Goal: Use online tool/utility: Use online tool/utility

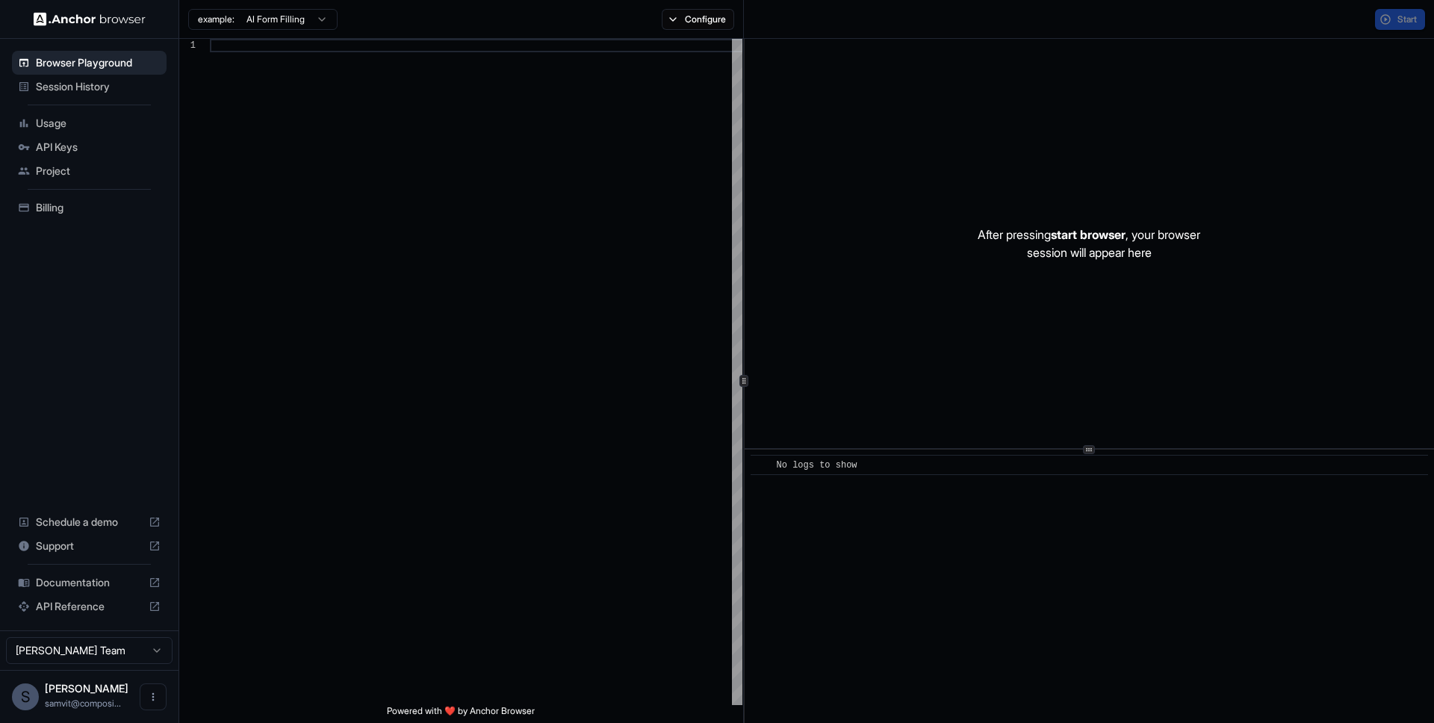
scroll to position [134, 0]
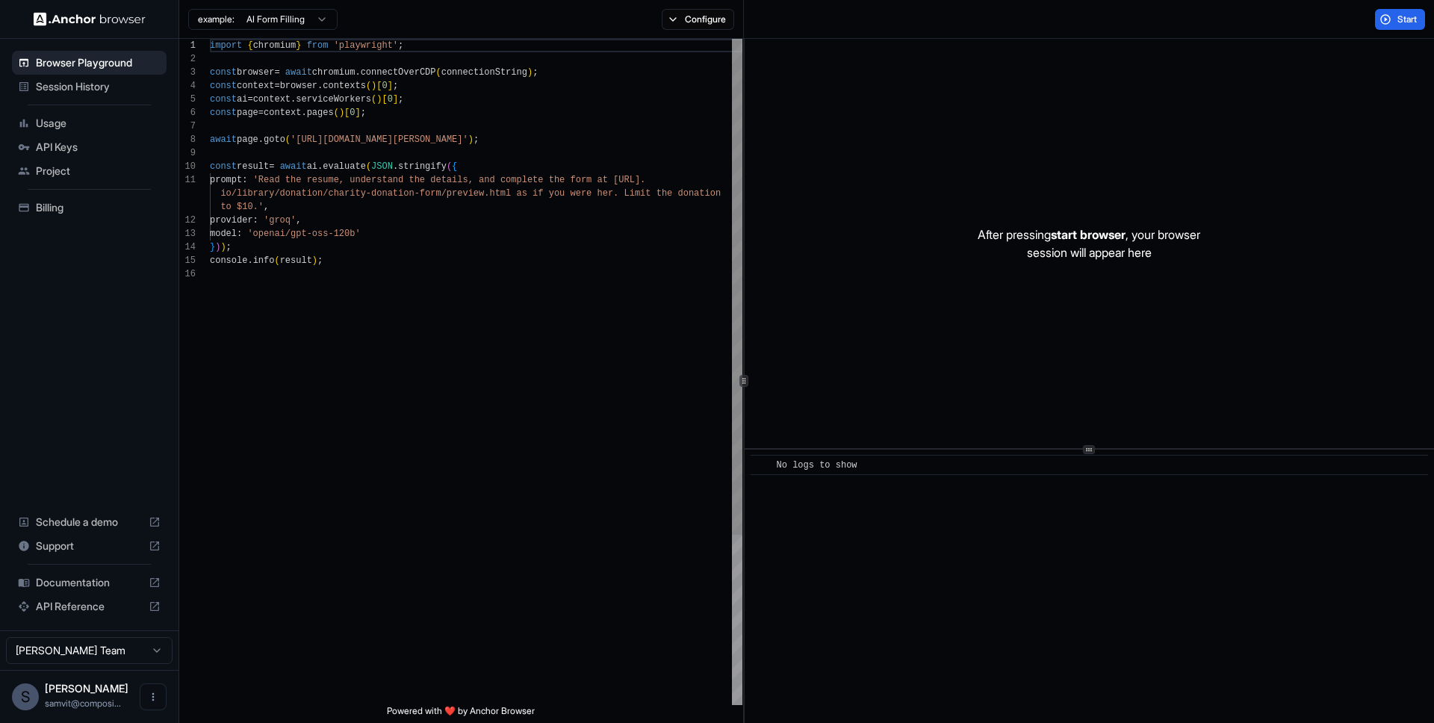
click at [359, 146] on div "import { chromium } from 'playwright' ; const browser = await chromium . connec…" at bounding box center [476, 486] width 532 height 895
click at [352, 194] on div "import { chromium } from 'playwright' ; const browser = await chromium . connec…" at bounding box center [476, 486] width 532 height 895
click at [417, 253] on div "import { chromium } from 'playwright' ; const browser = await chromium . connec…" at bounding box center [476, 486] width 532 height 895
click at [398, 268] on div "import { chromium } from 'playwright' ; const browser = await chromium . connec…" at bounding box center [476, 486] width 532 height 895
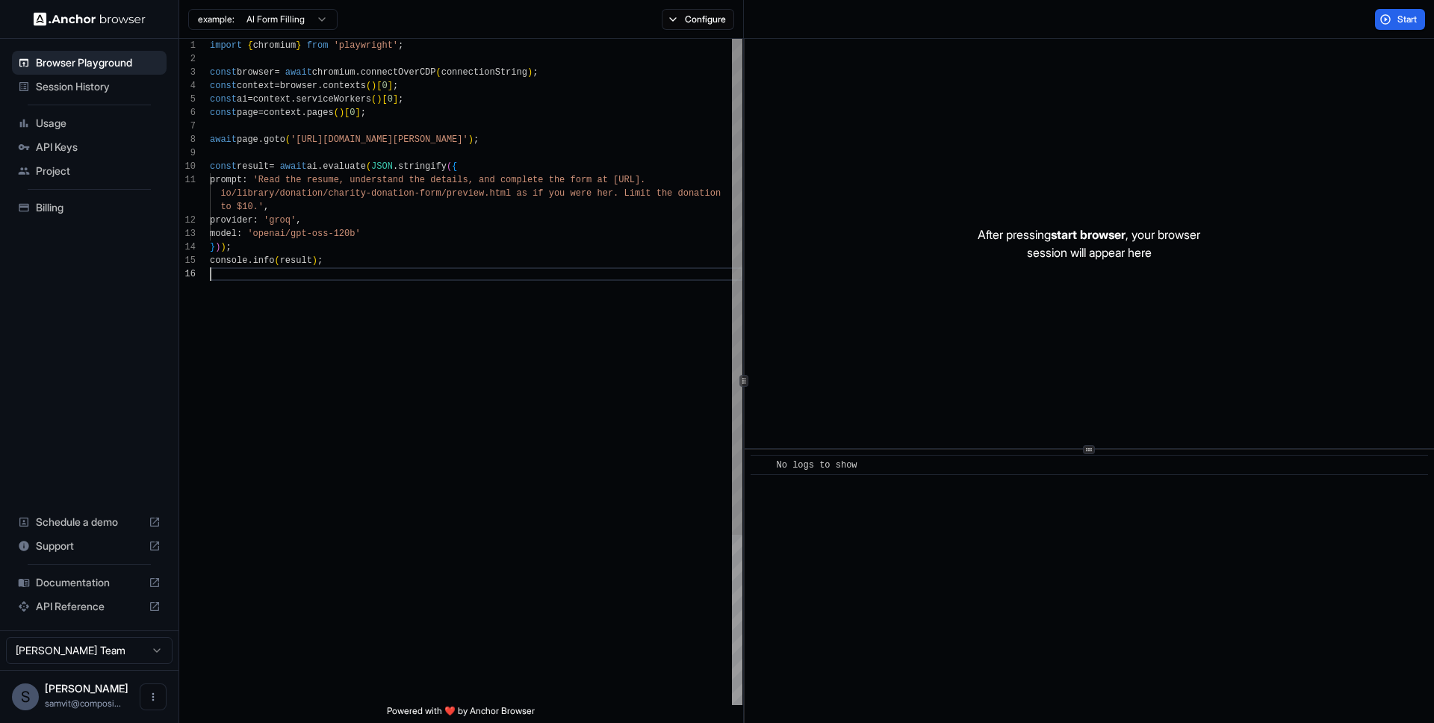
click at [276, 25] on html "Browser Playground Session History Usage API Keys Project Billing Schedule a de…" at bounding box center [717, 361] width 1434 height 723
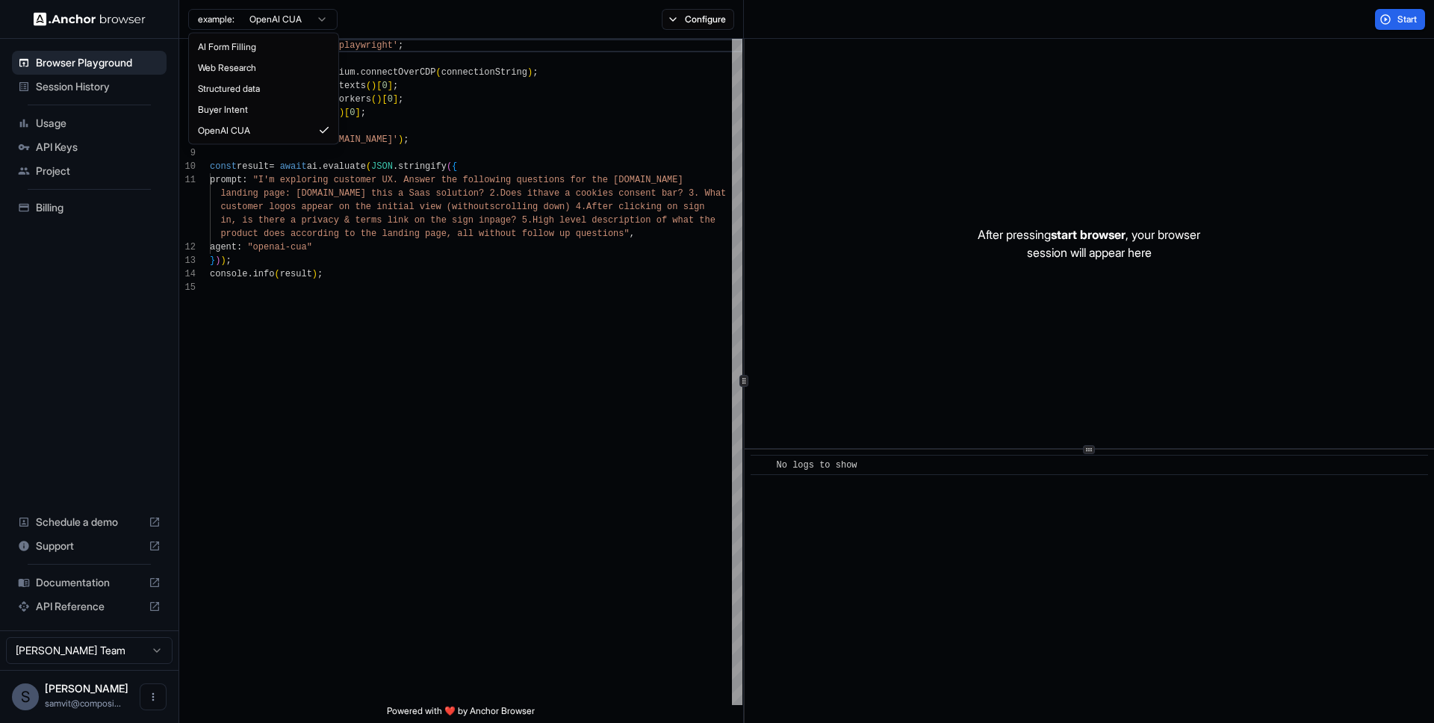
click at [321, 26] on html "Browser Playground Session History Usage API Keys Project Billing Schedule a de…" at bounding box center [717, 361] width 1434 height 723
click at [530, 113] on html "Browser Playground Session History Usage API Keys Project Billing Schedule a de…" at bounding box center [717, 361] width 1434 height 723
click at [287, 13] on html "Browser Playground Session History Usage API Keys Project Billing Schedule a de…" at bounding box center [717, 361] width 1434 height 723
type textarea "**********"
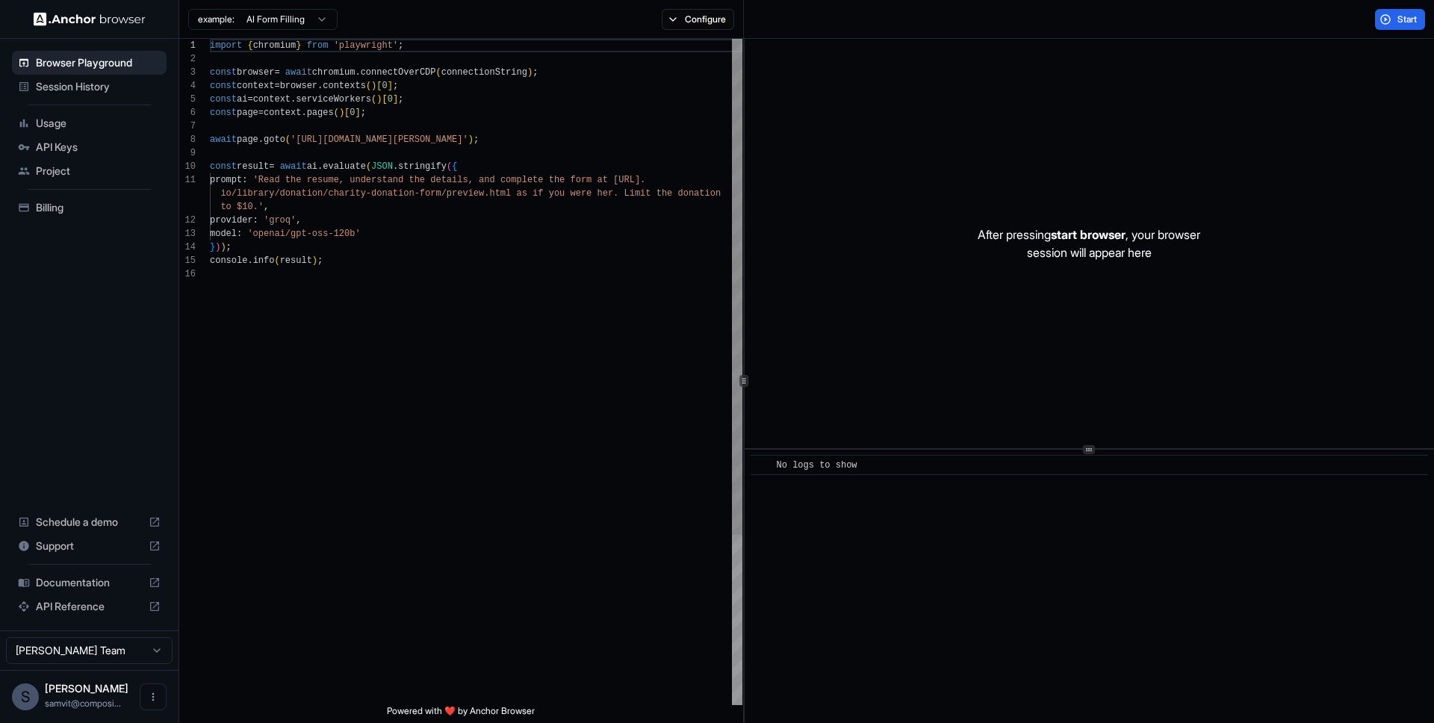
type textarea "**********"
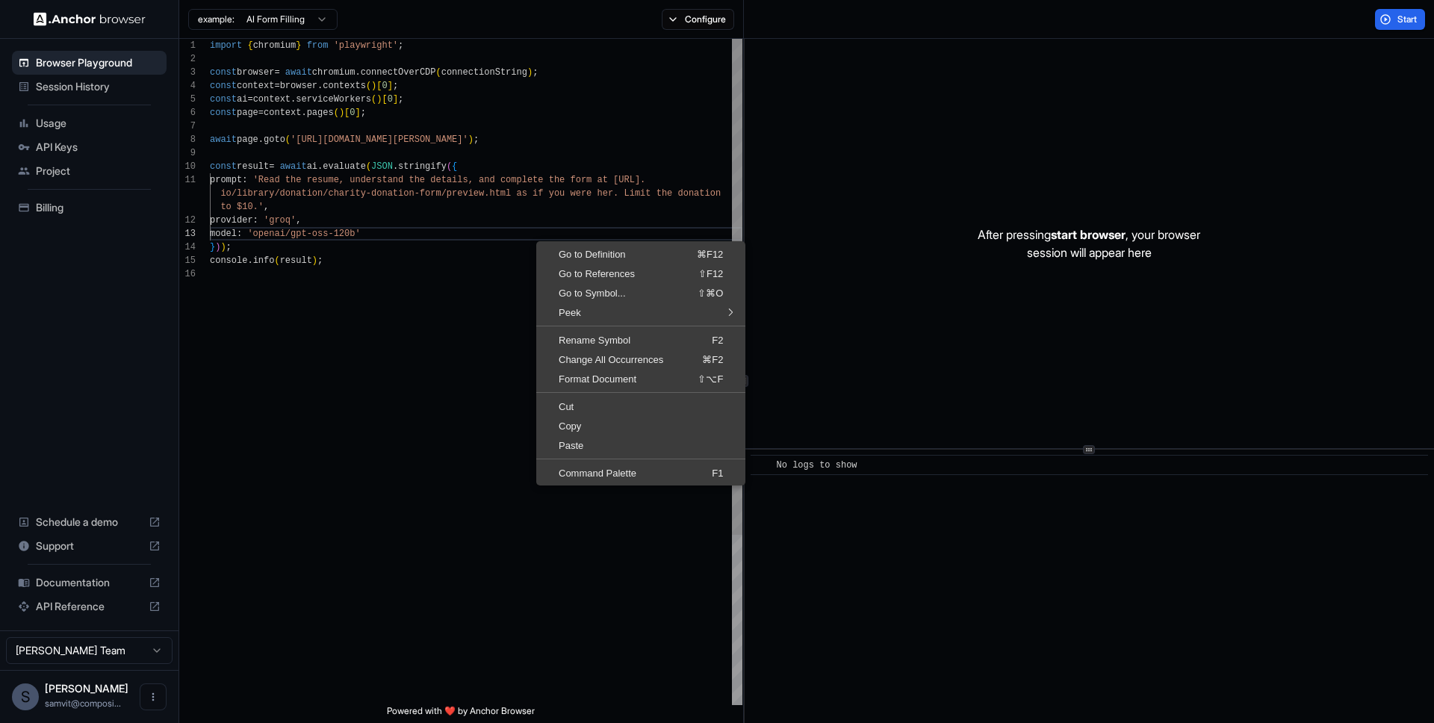
scroll to position [54, 0]
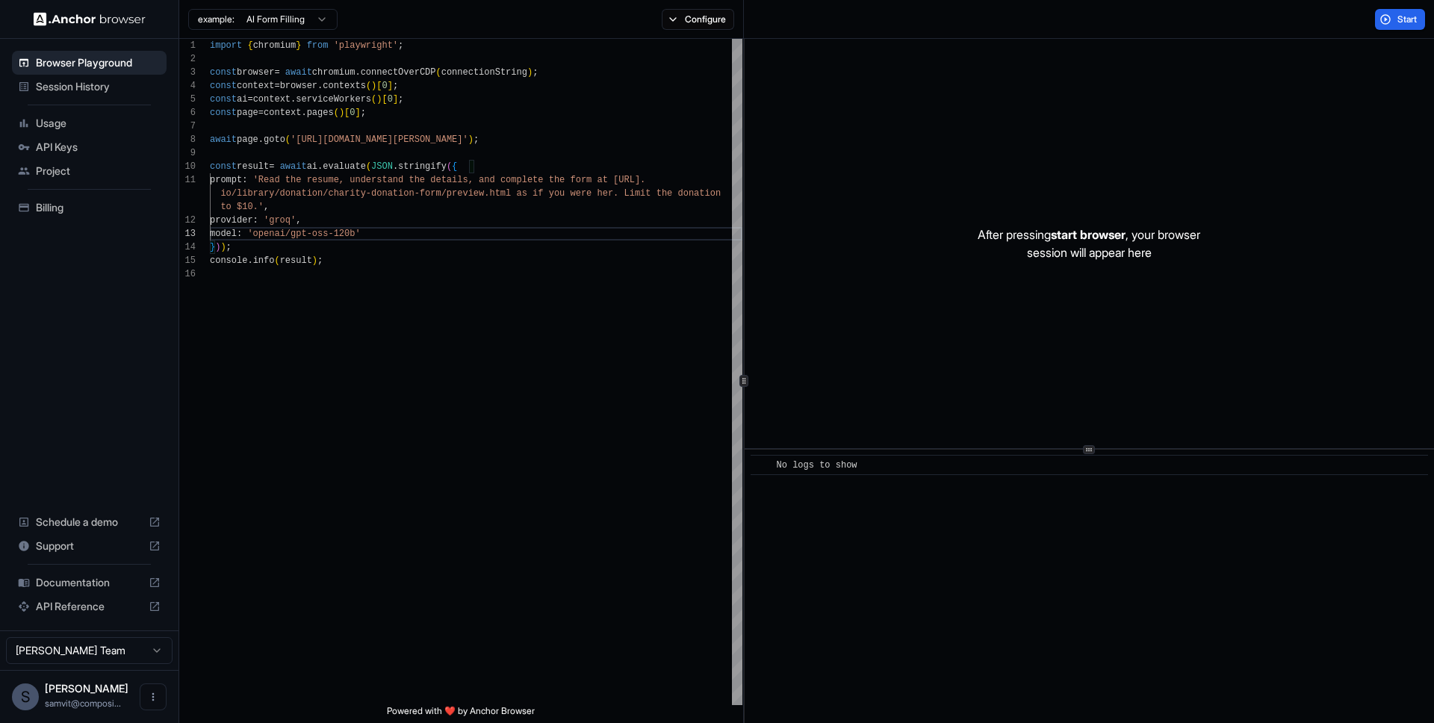
click at [976, 327] on div "After pressing start browser , your browser session will appear here" at bounding box center [1089, 243] width 689 height 409
click at [111, 9] on div at bounding box center [89, 19] width 178 height 38
click at [85, 579] on span "Documentation" at bounding box center [89, 582] width 107 height 15
click at [67, 609] on span "API Reference" at bounding box center [89, 606] width 107 height 15
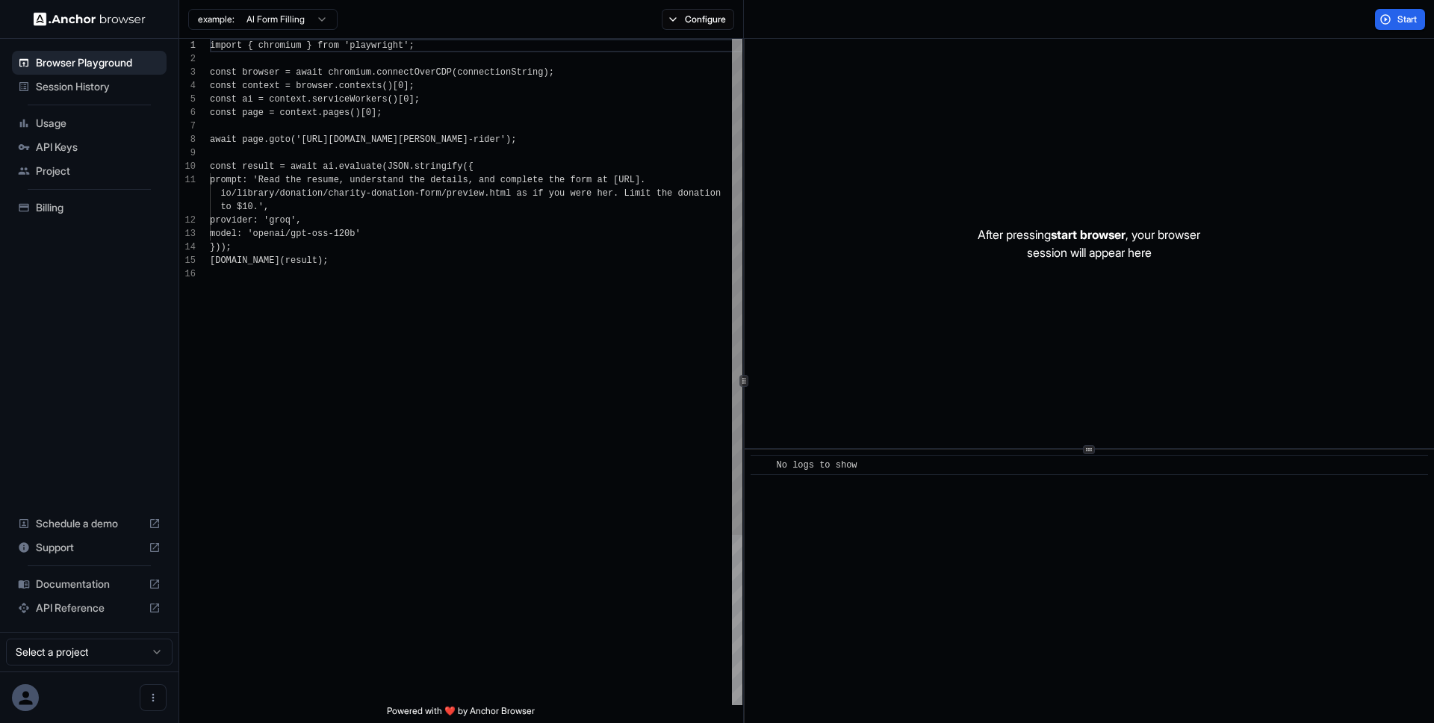
scroll to position [134, 0]
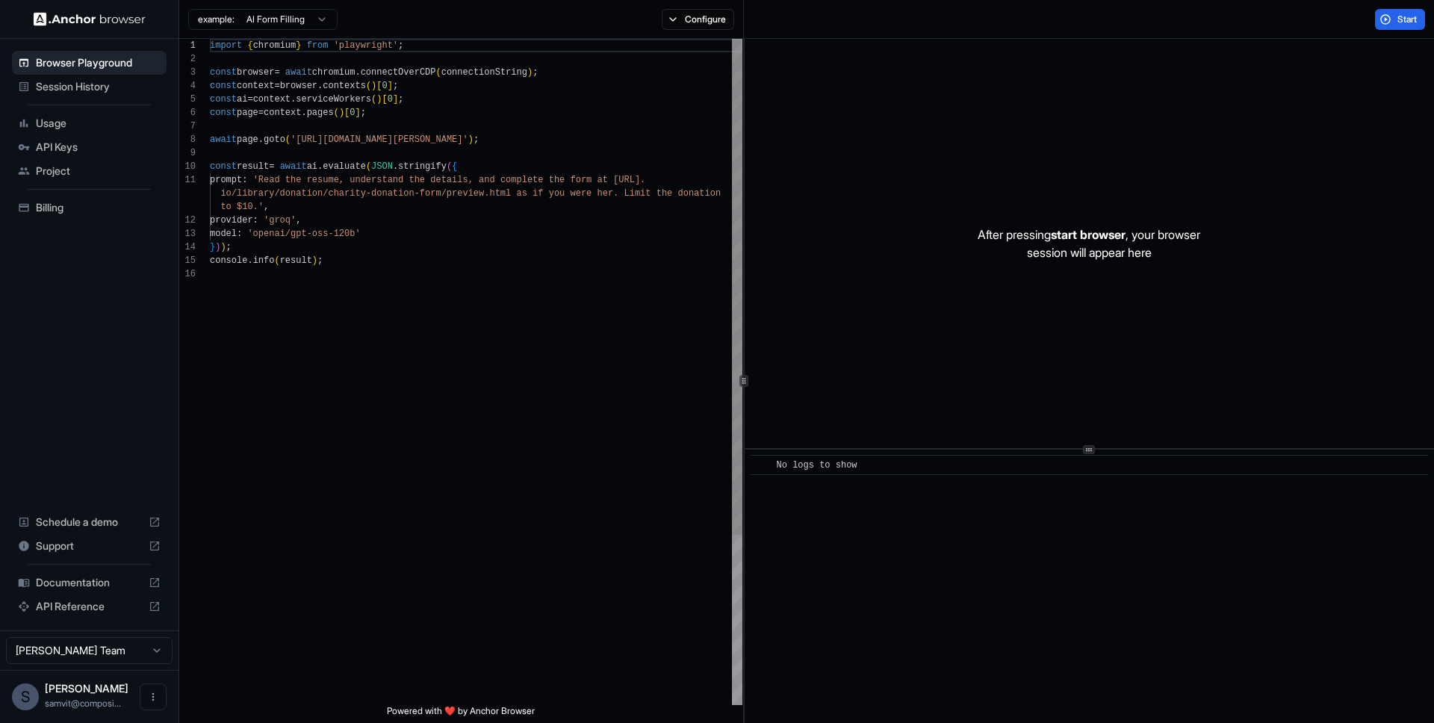
scroll to position [134, 0]
click at [77, 23] on img at bounding box center [90, 19] width 112 height 14
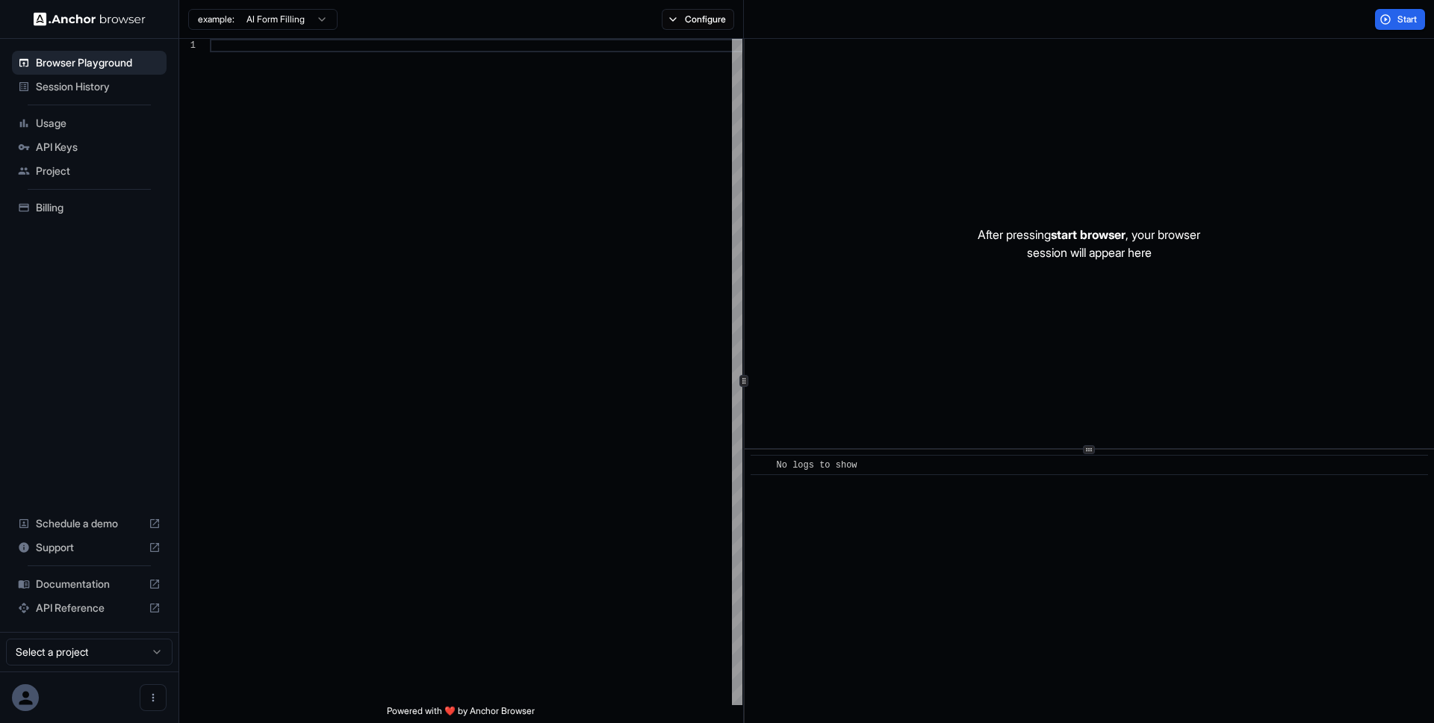
scroll to position [134, 0]
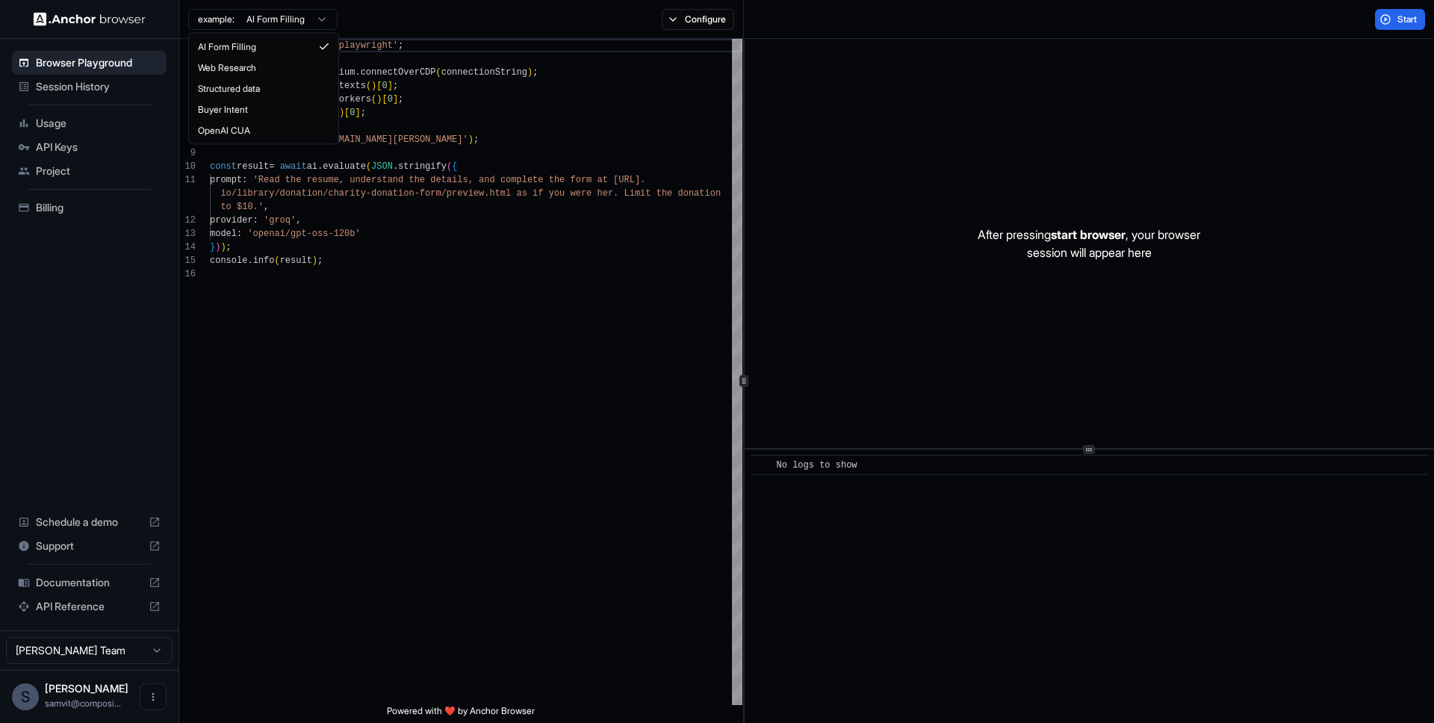
click at [260, 23] on html "Browser Playground Session History Usage API Keys Project Billing Schedule a de…" at bounding box center [717, 361] width 1434 height 723
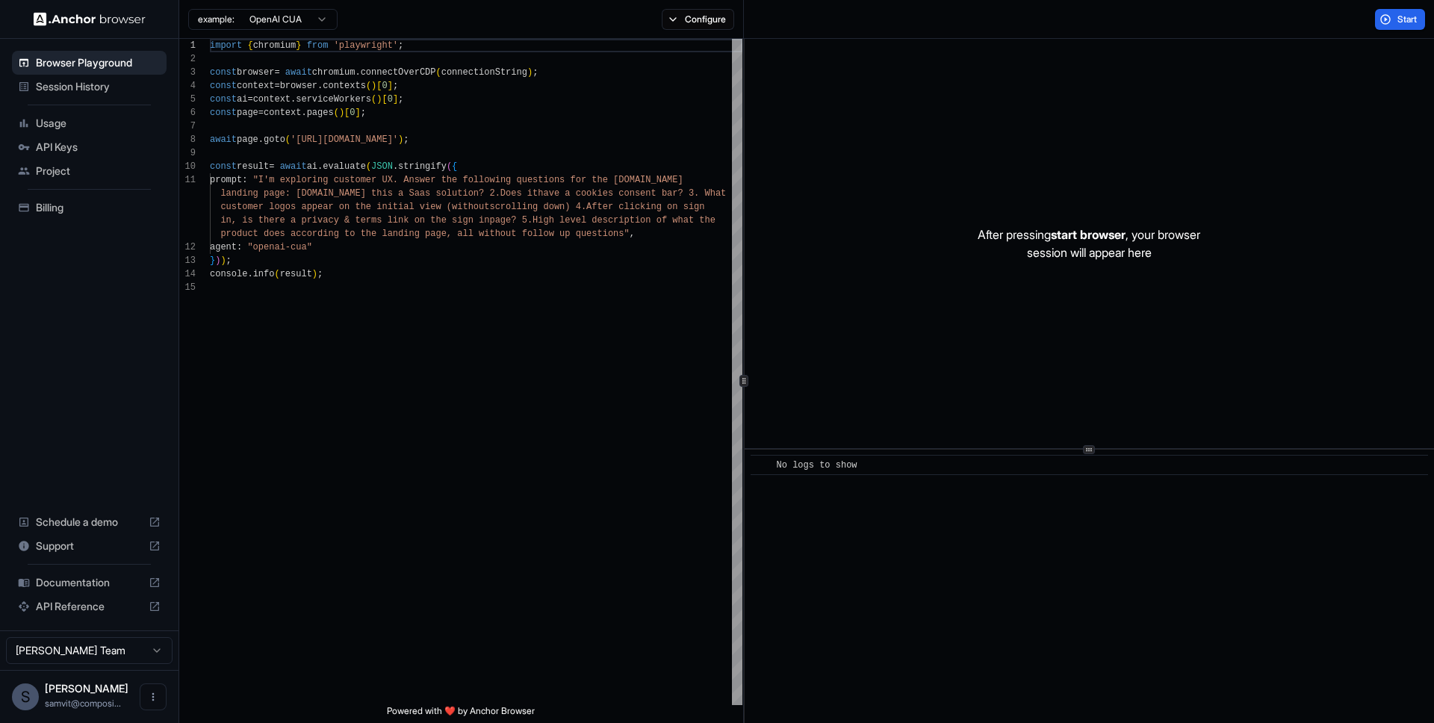
click at [315, 13] on html "Browser Playground Session History Usage API Keys Project Billing Schedule a de…" at bounding box center [717, 361] width 1434 height 723
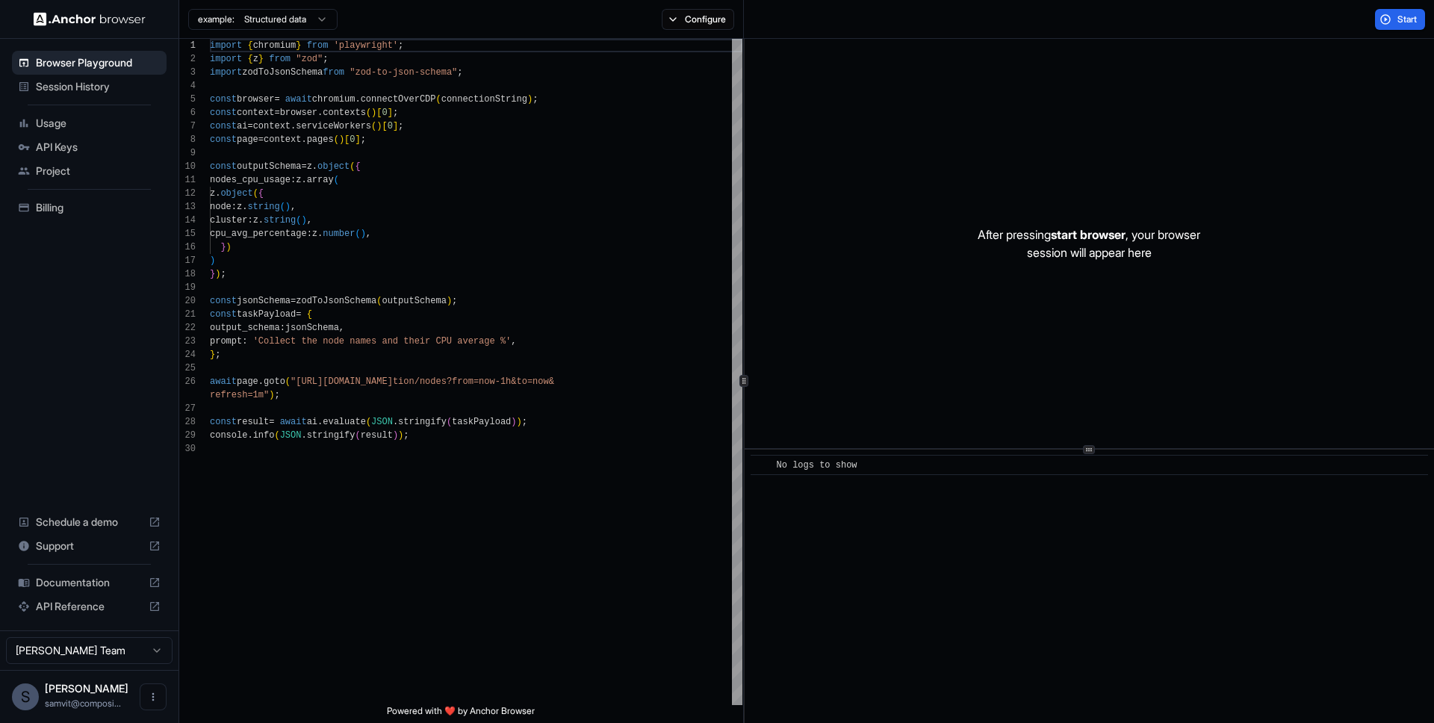
click at [276, 30] on html "Browser Playground Session History Usage API Keys Project Billing Schedule a de…" at bounding box center [717, 361] width 1434 height 723
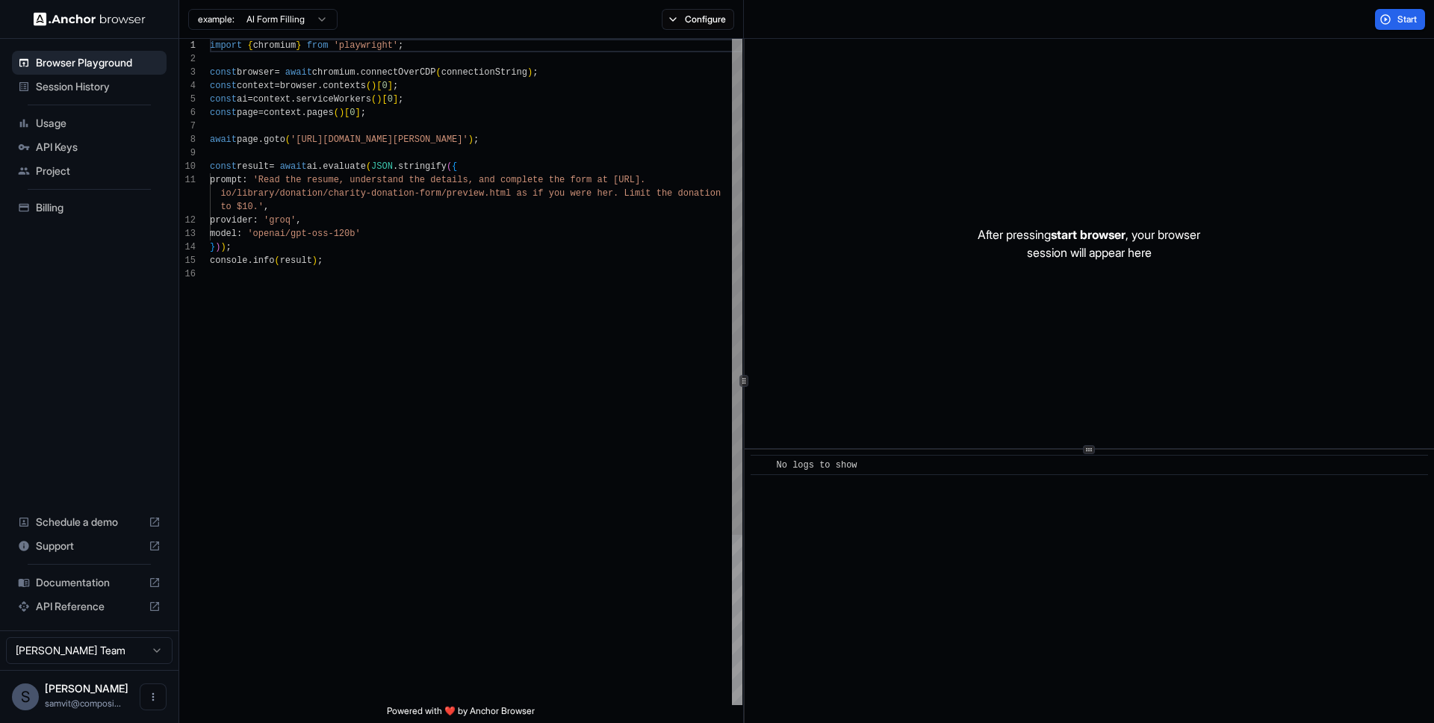
click at [291, 55] on div "import { chromium } from 'playwright' ; const browser = await chromium . connec…" at bounding box center [476, 486] width 532 height 895
click at [290, 52] on div "import { chromium } from 'playwright' ; const browser = await chromium . connec…" at bounding box center [476, 486] width 532 height 895
click at [292, 48] on div "import { chromium } from 'playwright' ; const browser = await chromium . connec…" at bounding box center [476, 486] width 532 height 895
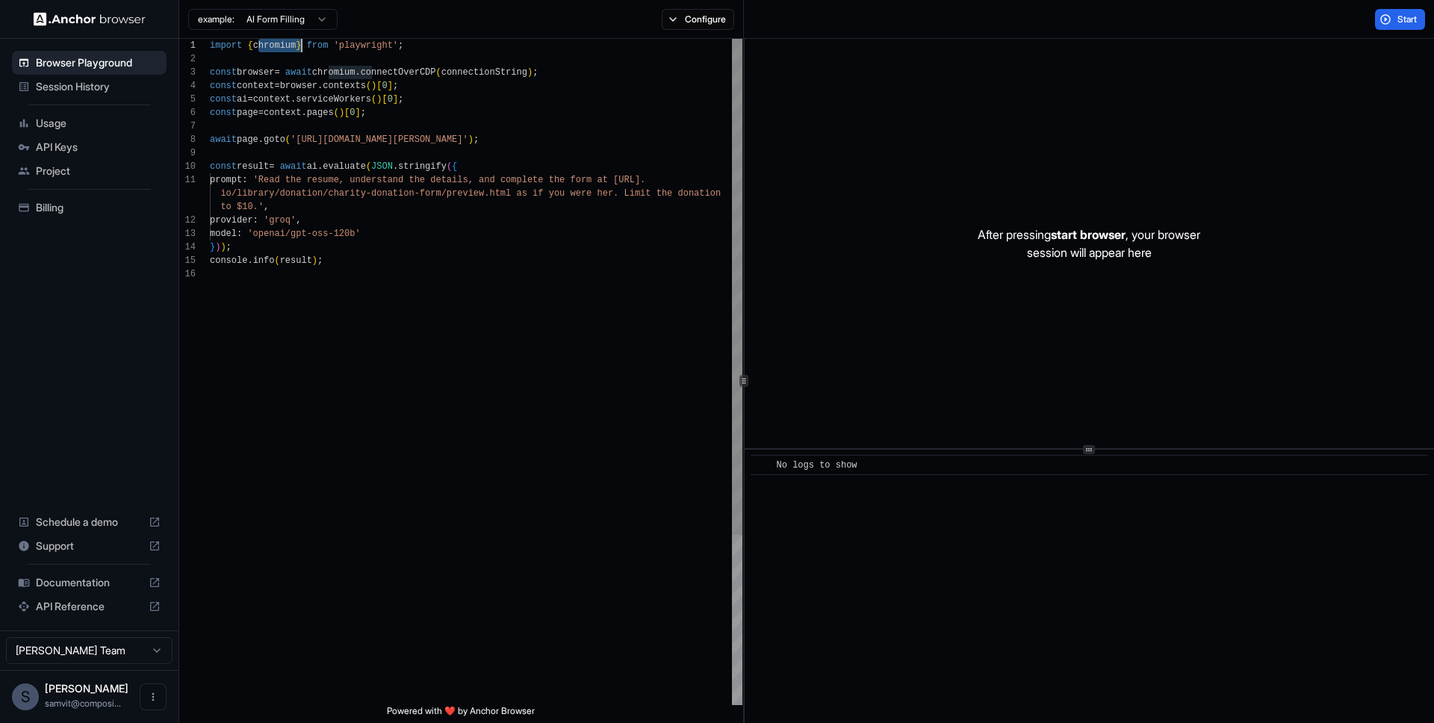
click at [292, 48] on div "import { chromium } from 'playwright' ; const browser = await chromium . connec…" at bounding box center [476, 486] width 532 height 895
click at [585, 82] on div "import { chromium } from 'playwright' ; const browser = await chromium . connec…" at bounding box center [476, 486] width 532 height 895
click at [516, 69] on div "import { chromium } from 'playwright' ; const browser = await chromium . connec…" at bounding box center [476, 486] width 532 height 895
click at [677, 150] on div "import { chromium } from 'playwright' ; const browser = await chromium . connec…" at bounding box center [476, 486] width 532 height 895
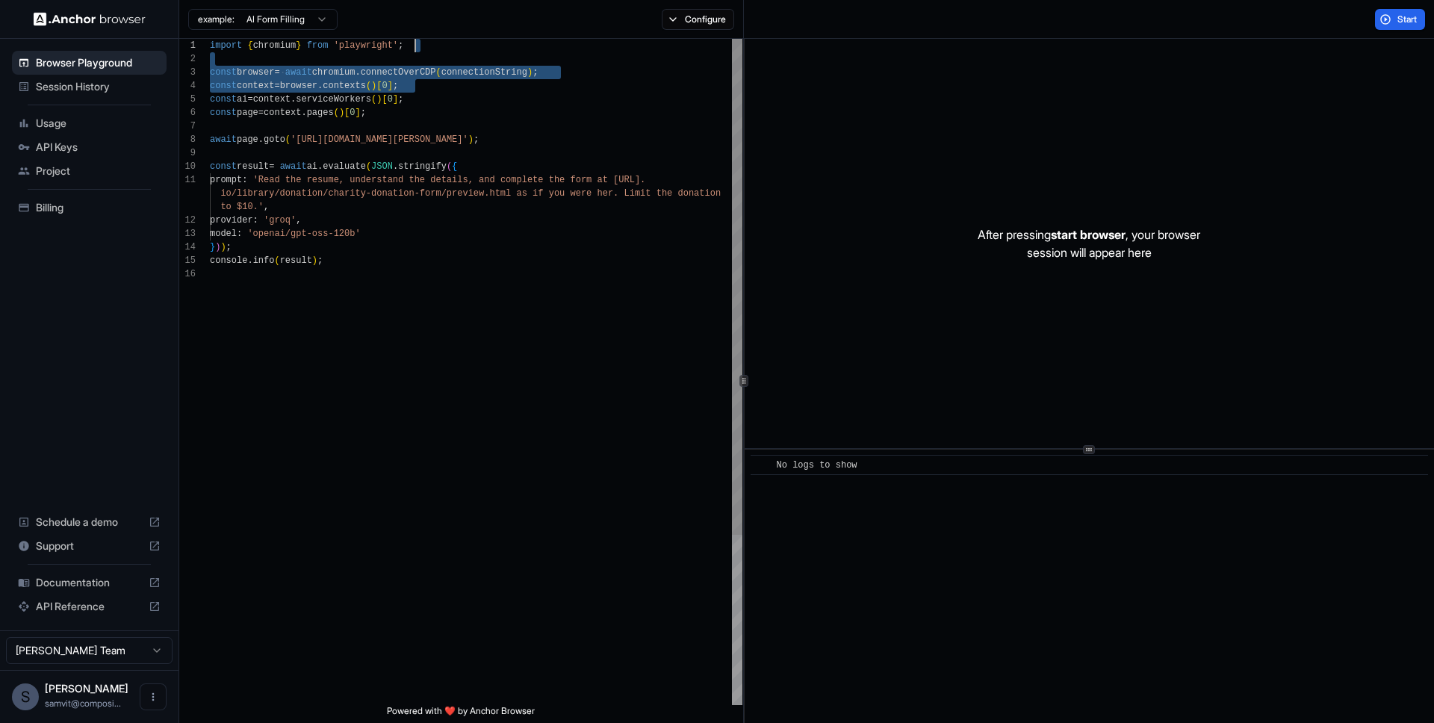
scroll to position [0, 0]
drag, startPoint x: 579, startPoint y: 76, endPoint x: 248, endPoint y: 74, distance: 330.8
click at [254, 39] on div "import { chromium } from 'playwright' ; const browser = await chromium . connec…" at bounding box center [476, 486] width 532 height 895
click at [258, 79] on div "import { chromium } from 'playwright' ; const browser = await chromium . connec…" at bounding box center [476, 486] width 532 height 895
click at [450, 205] on div "import { chromium } from 'playwright' ; const browser = await chromium . connec…" at bounding box center [476, 486] width 532 height 895
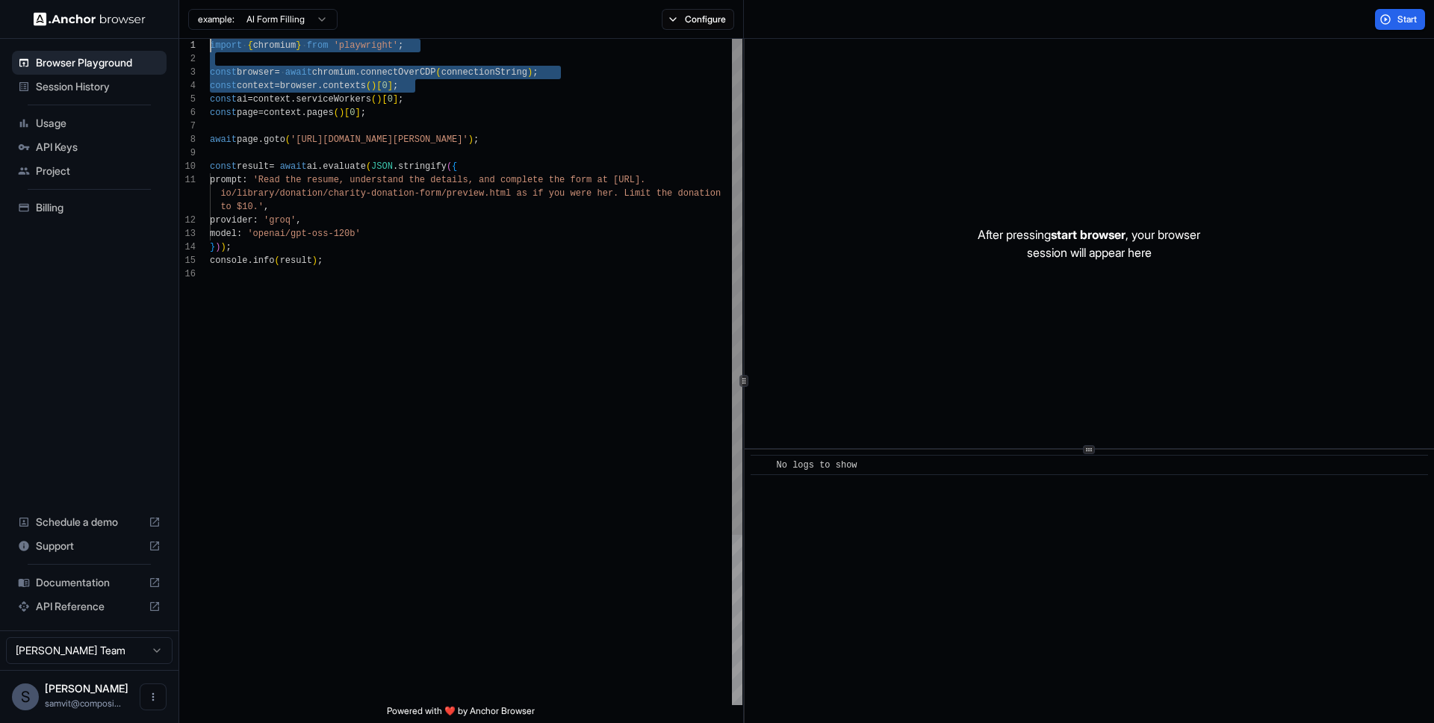
scroll to position [27, 0]
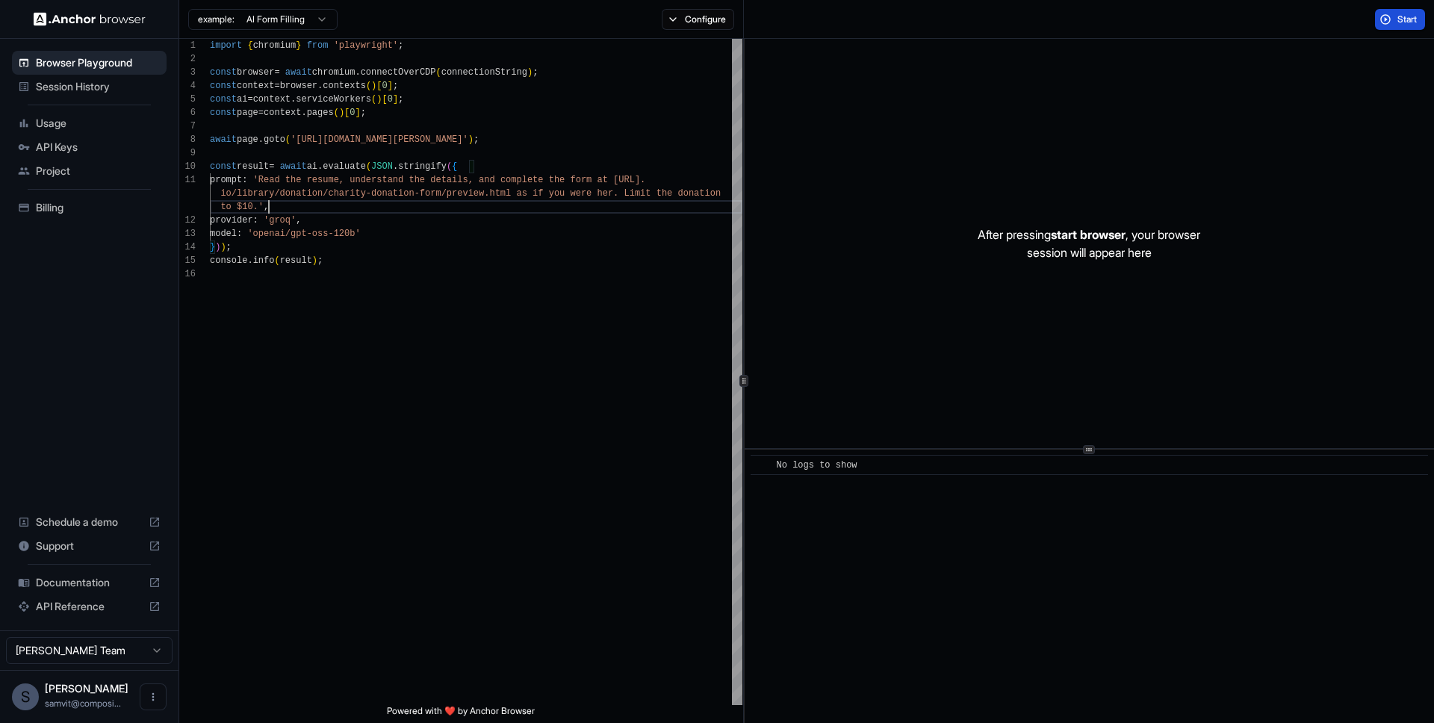
click at [1393, 16] on button "Start" at bounding box center [1400, 19] width 50 height 21
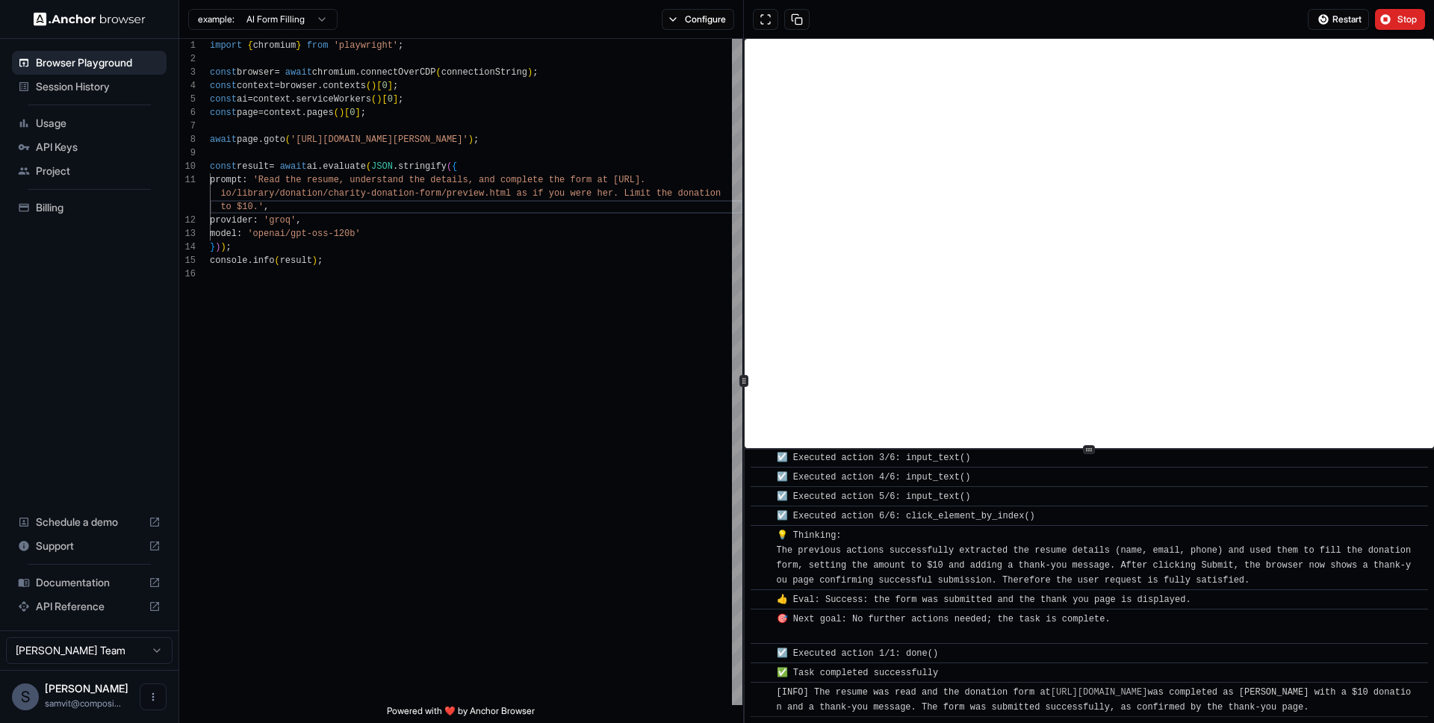
scroll to position [681, 0]
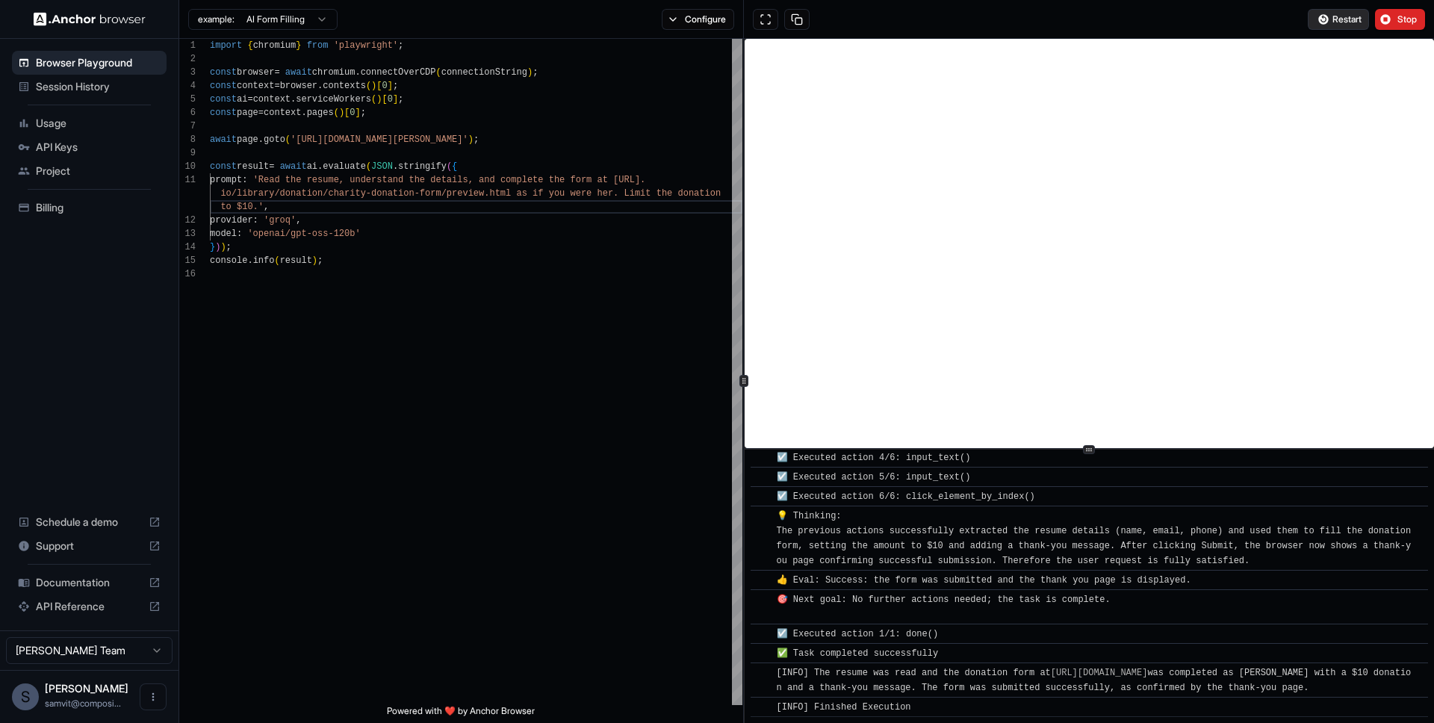
click at [1337, 19] on span "Restart" at bounding box center [1346, 19] width 29 height 12
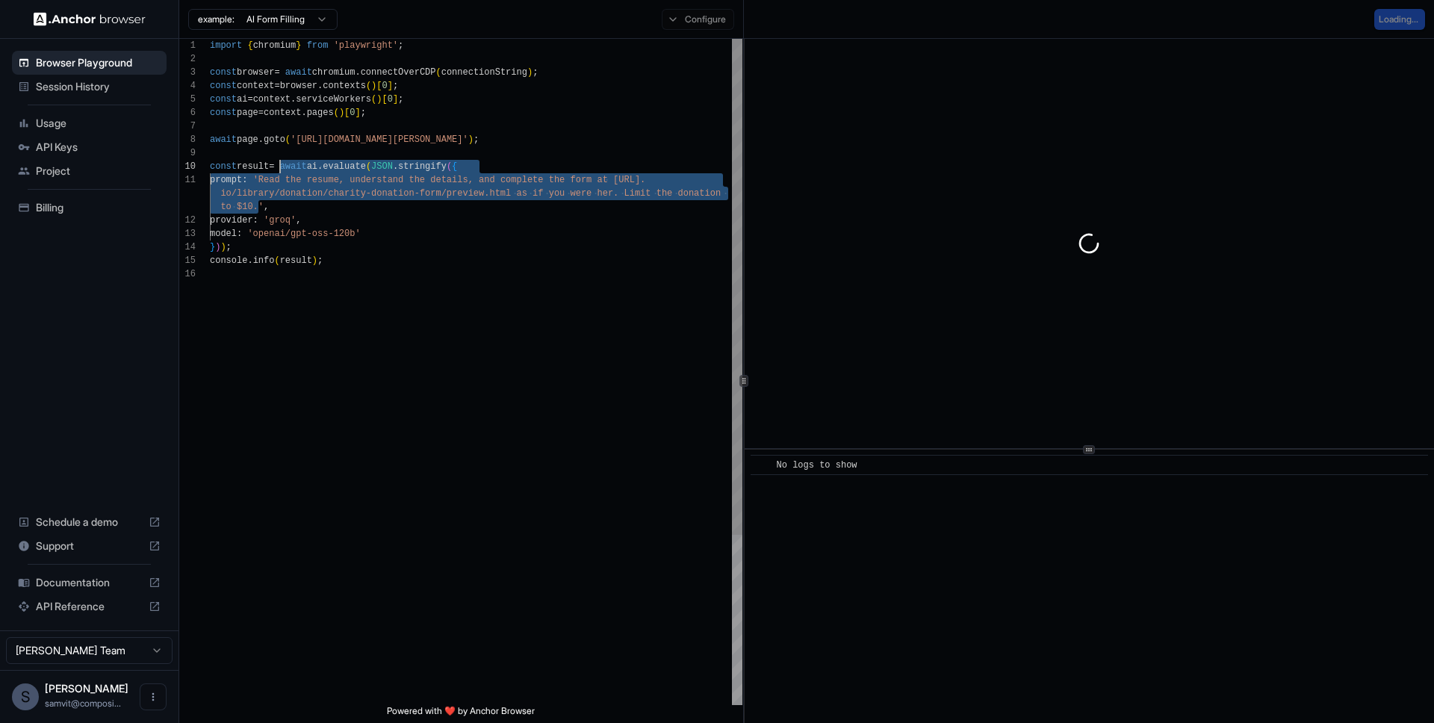
scroll to position [0, 0]
drag, startPoint x: 258, startPoint y: 209, endPoint x: 270, endPoint y: 178, distance: 32.9
click at [270, 178] on div "import { chromium } from 'playwright' ; const browser = await chromium . connec…" at bounding box center [476, 486] width 532 height 895
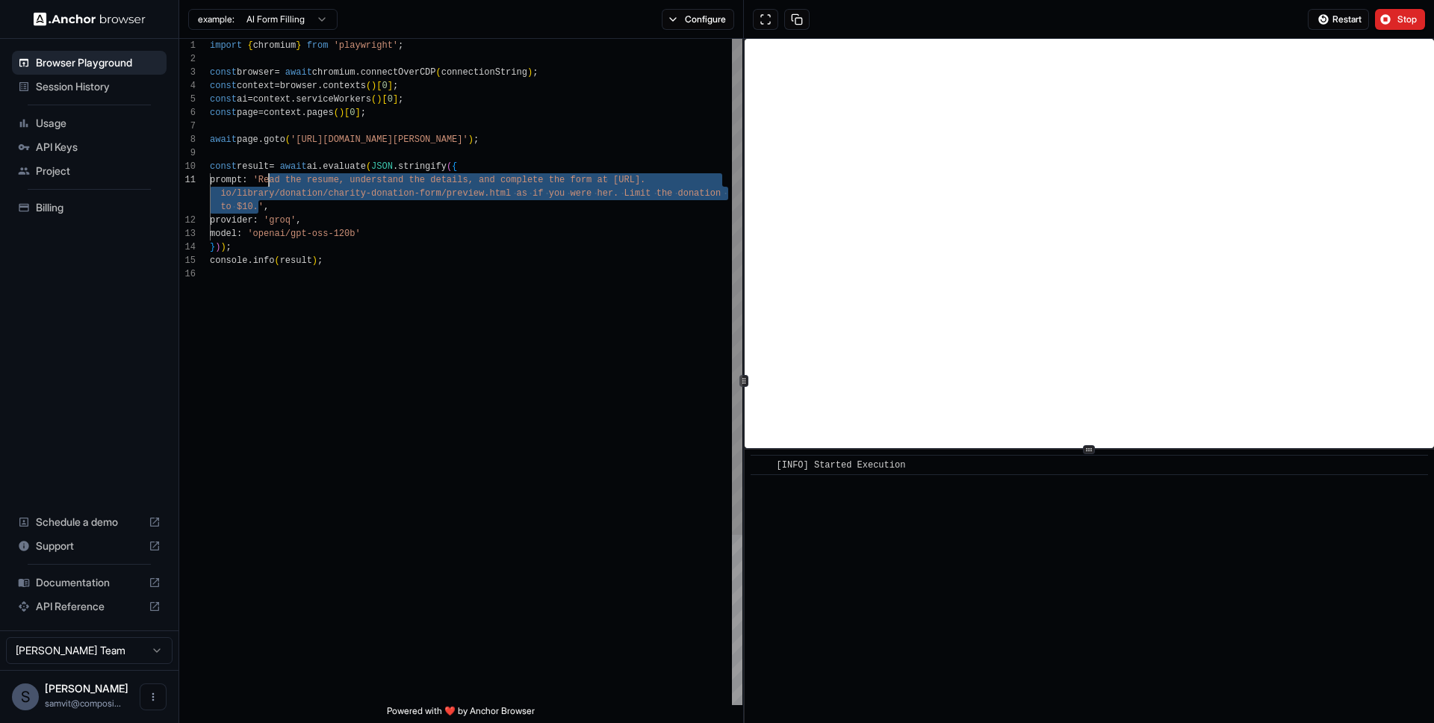
click at [529, 471] on div "import { chromium } from 'playwright' ; const browser = await chromium . connec…" at bounding box center [476, 486] width 532 height 895
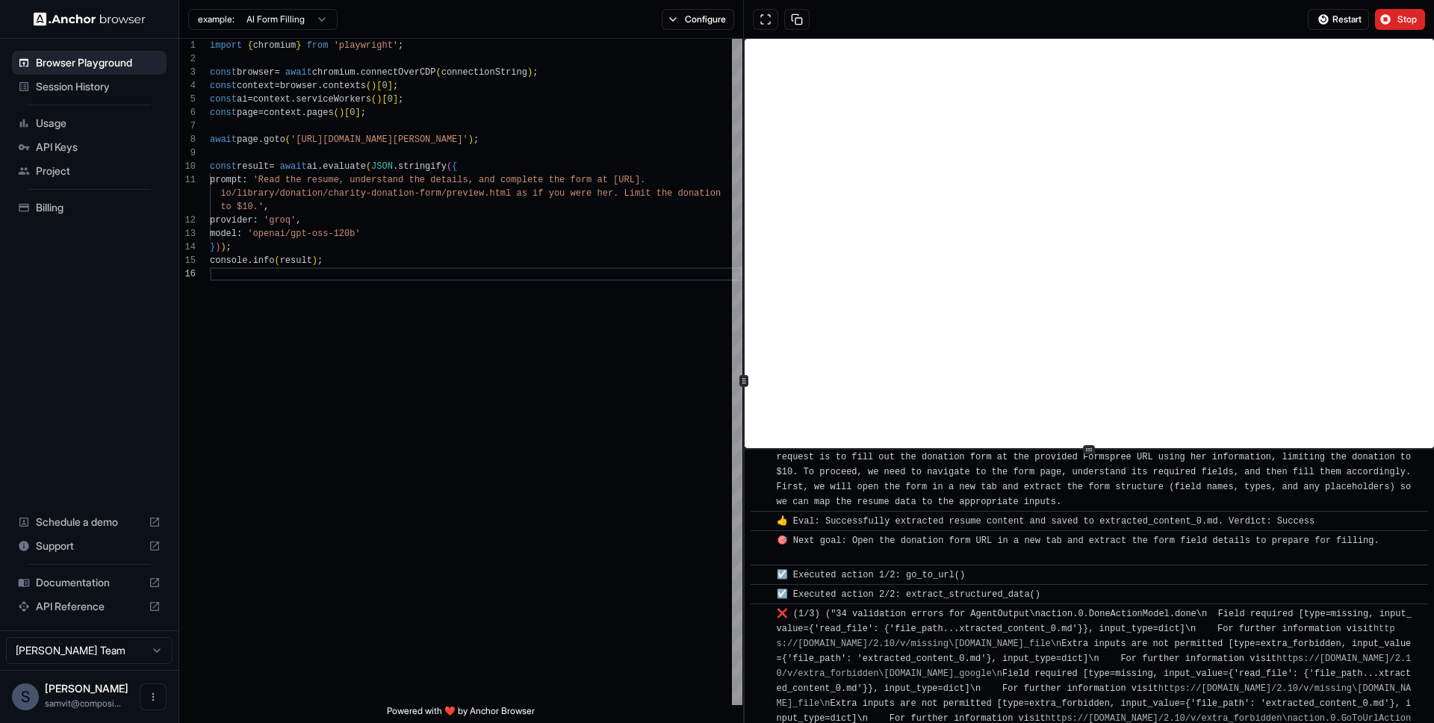
scroll to position [218, 0]
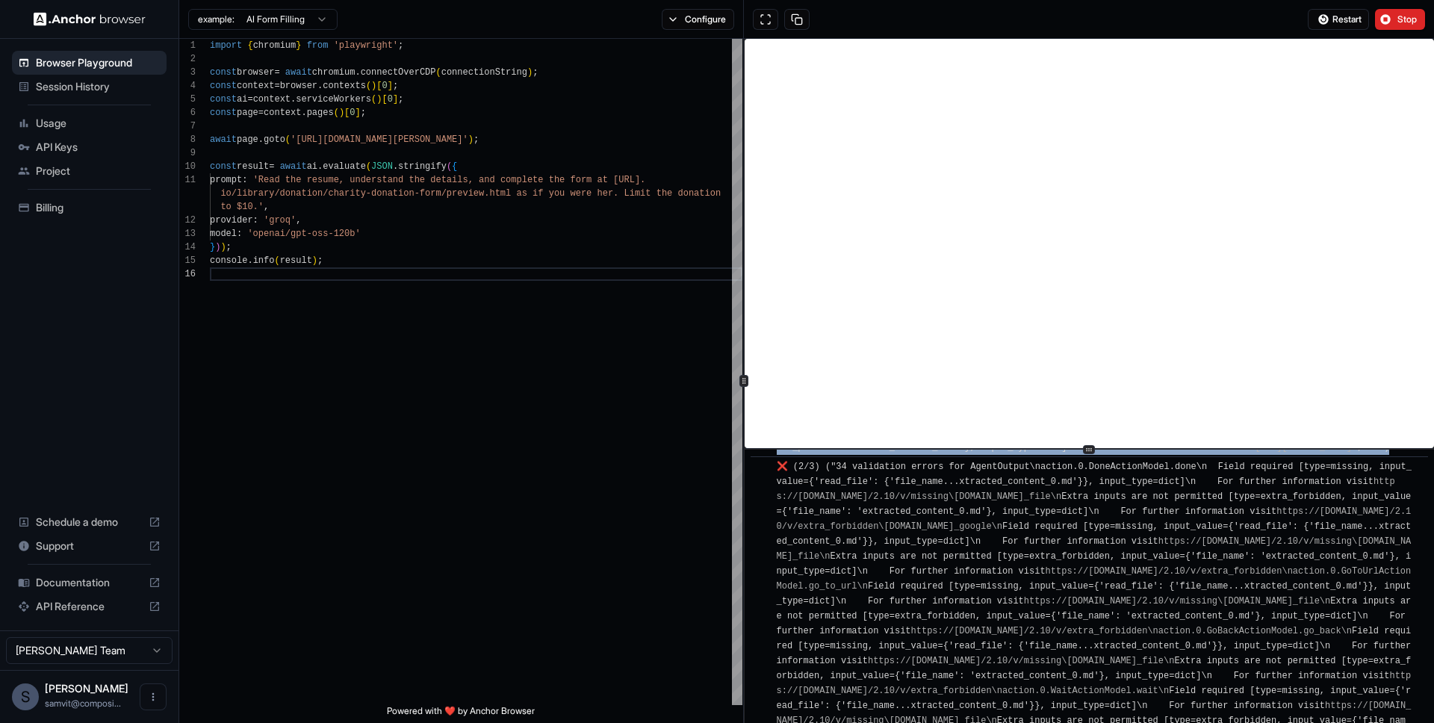
scroll to position [3534, 0]
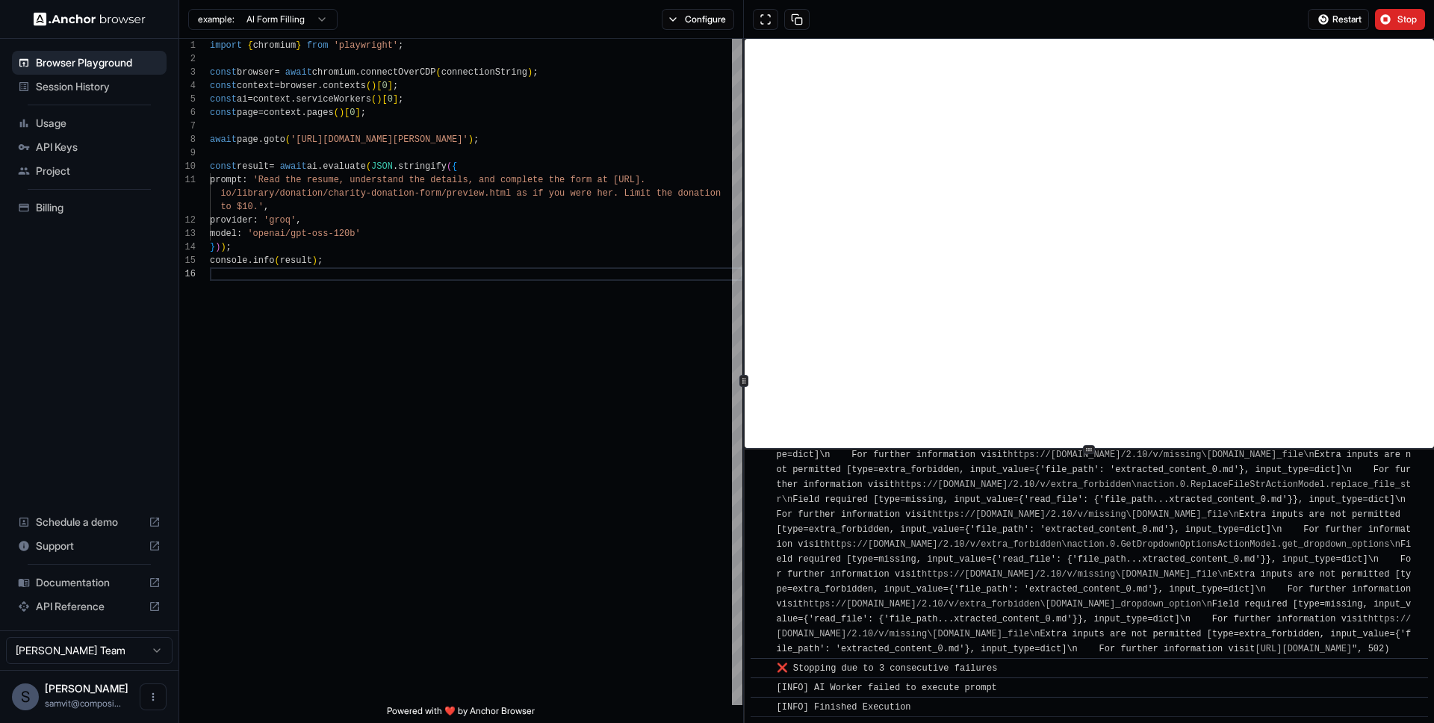
click at [1002, 689] on div "[INFO] AI Worker failed to execute prompt" at bounding box center [890, 687] width 226 height 15
click at [832, 671] on span "❌ Stopping due to 3 consecutive failures" at bounding box center [887, 668] width 221 height 10
click at [852, 678] on div "​ [INFO] AI Worker failed to execute prompt" at bounding box center [1089, 687] width 677 height 20
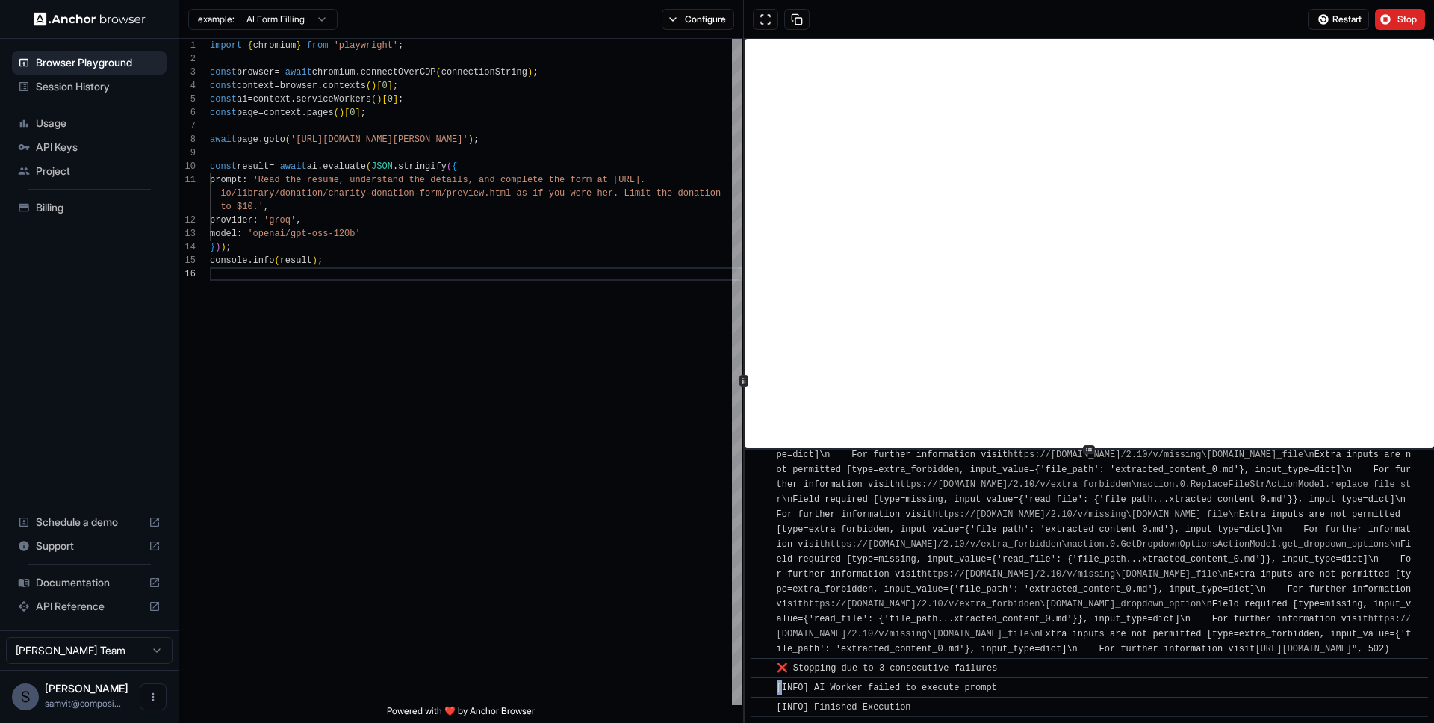
click at [852, 678] on div "​ [INFO] AI Worker failed to execute prompt" at bounding box center [1089, 687] width 677 height 20
click at [858, 678] on div "​ [INFO] AI Worker failed to execute prompt" at bounding box center [1089, 687] width 677 height 20
click at [1024, 631] on span "❌ (3/3) ("34 validation errors for AgentOutput\naction.0.DoneActionModel.done\n…" at bounding box center [1102, 171] width 650 height 966
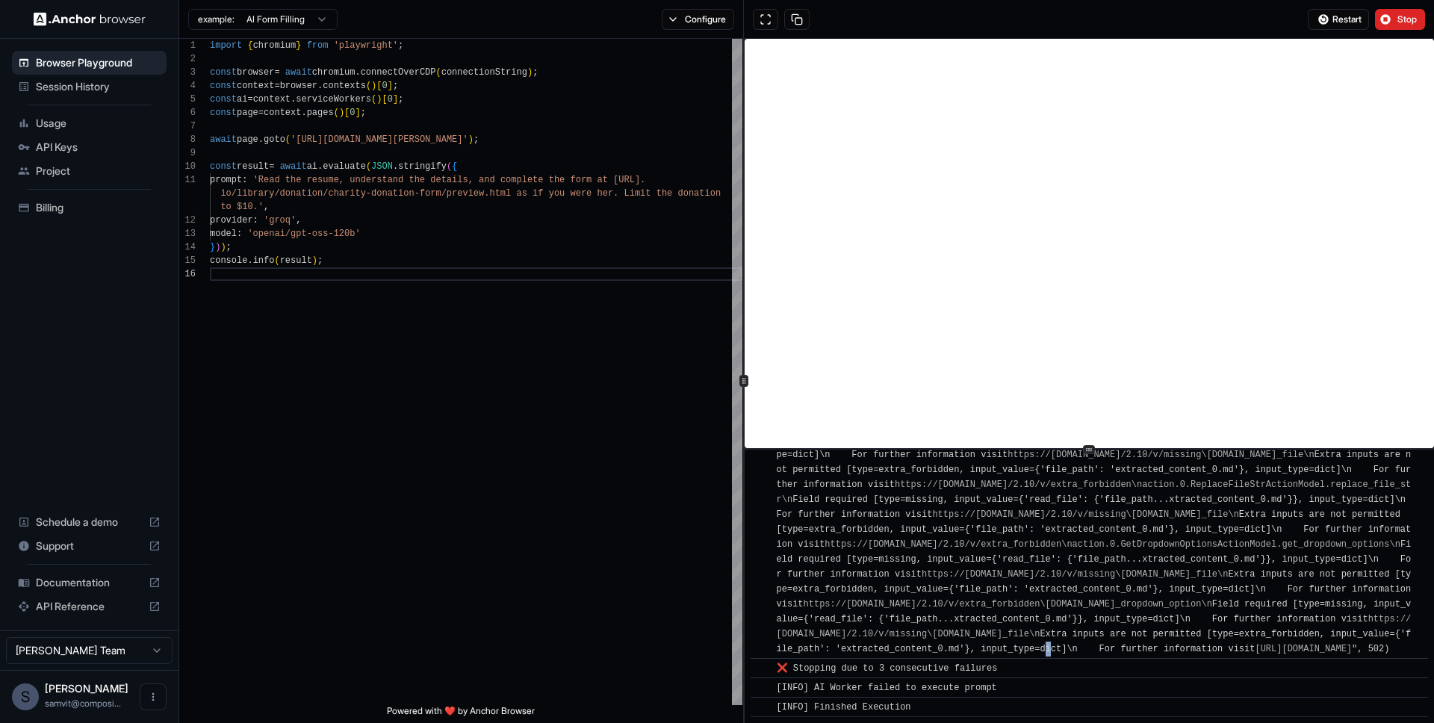
click at [1024, 632] on span "❌ (3/3) ("34 validation errors for AgentOutput\naction.0.DoneActionModel.done\n…" at bounding box center [1102, 171] width 650 height 966
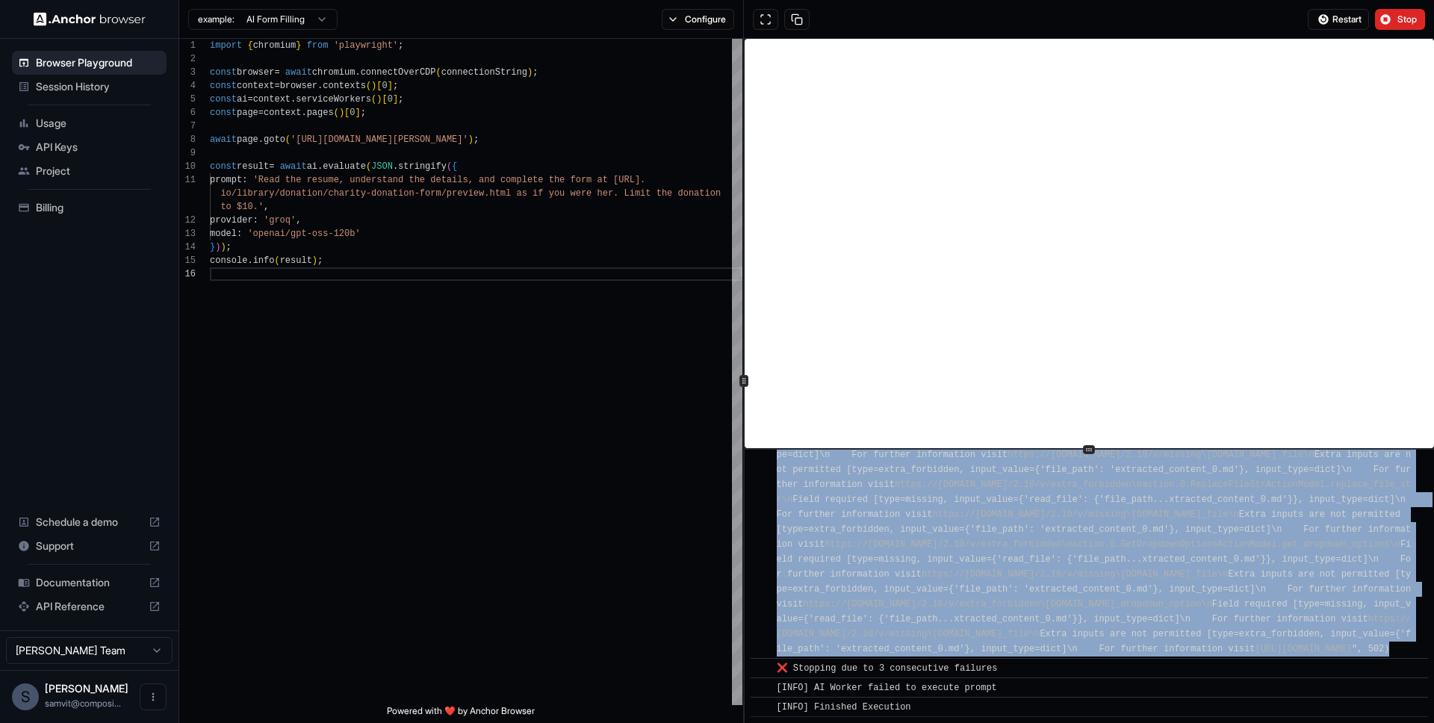
click at [1024, 632] on span "❌ (3/3) ("34 validation errors for AgentOutput\naction.0.DoneActionModel.done\n…" at bounding box center [1102, 171] width 650 height 966
copy span "❌ (3/3) ("34 validation errors for AgentOutput\naction.0.DoneActionModel.done\n…"
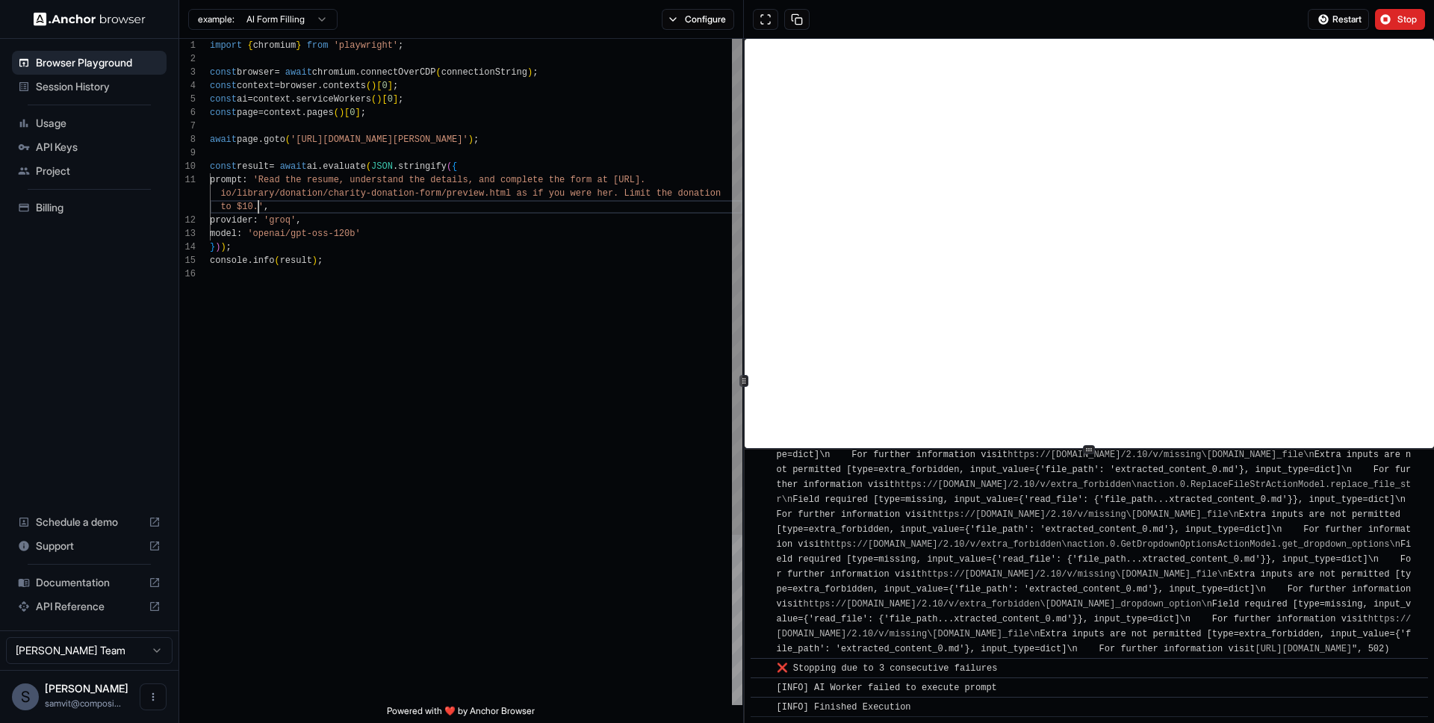
scroll to position [27, 0]
click at [258, 208] on div "import { chromium } from 'playwright' ; const browser = await chromium . connec…" at bounding box center [476, 486] width 532 height 895
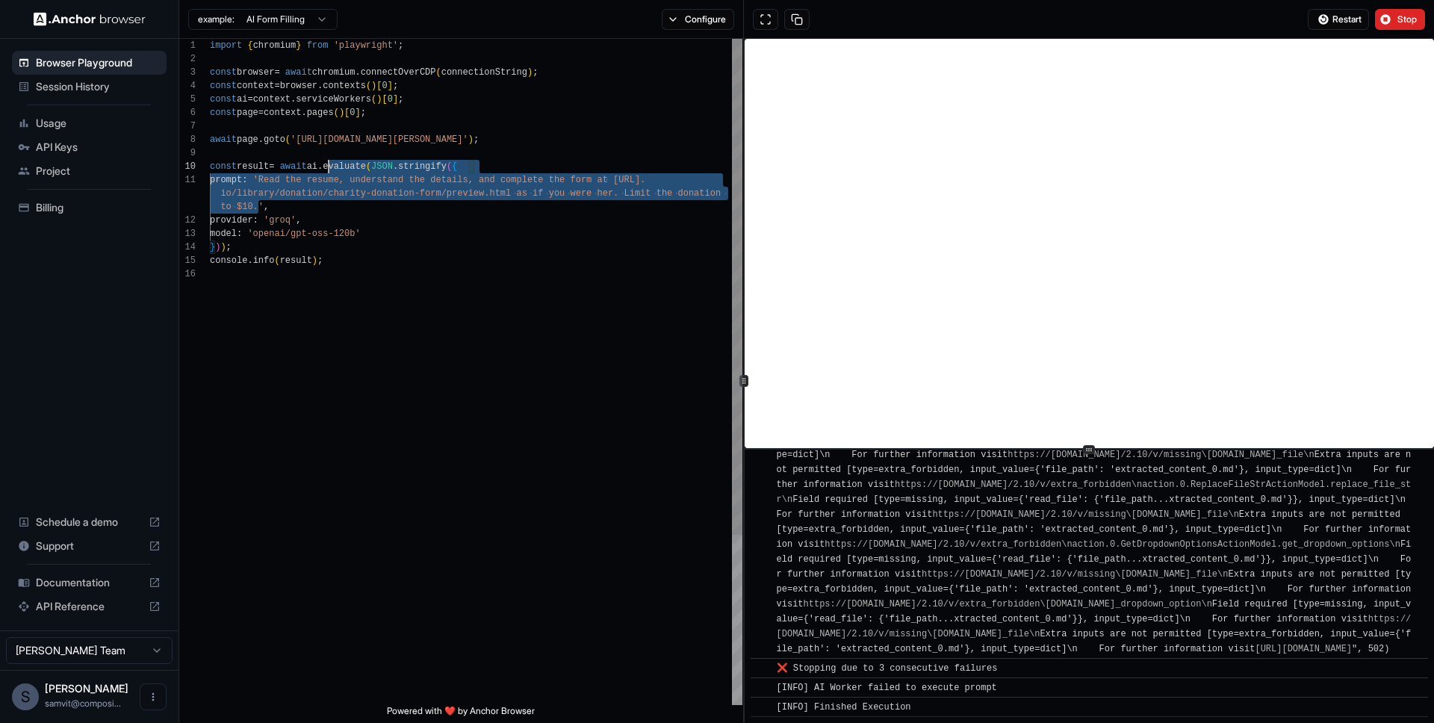
scroll to position [0, 0]
drag, startPoint x: 258, startPoint y: 206, endPoint x: 272, endPoint y: 183, distance: 27.2
click at [272, 183] on div "import { chromium } from 'playwright' ; const browser = await chromium . connec…" at bounding box center [476, 486] width 532 height 895
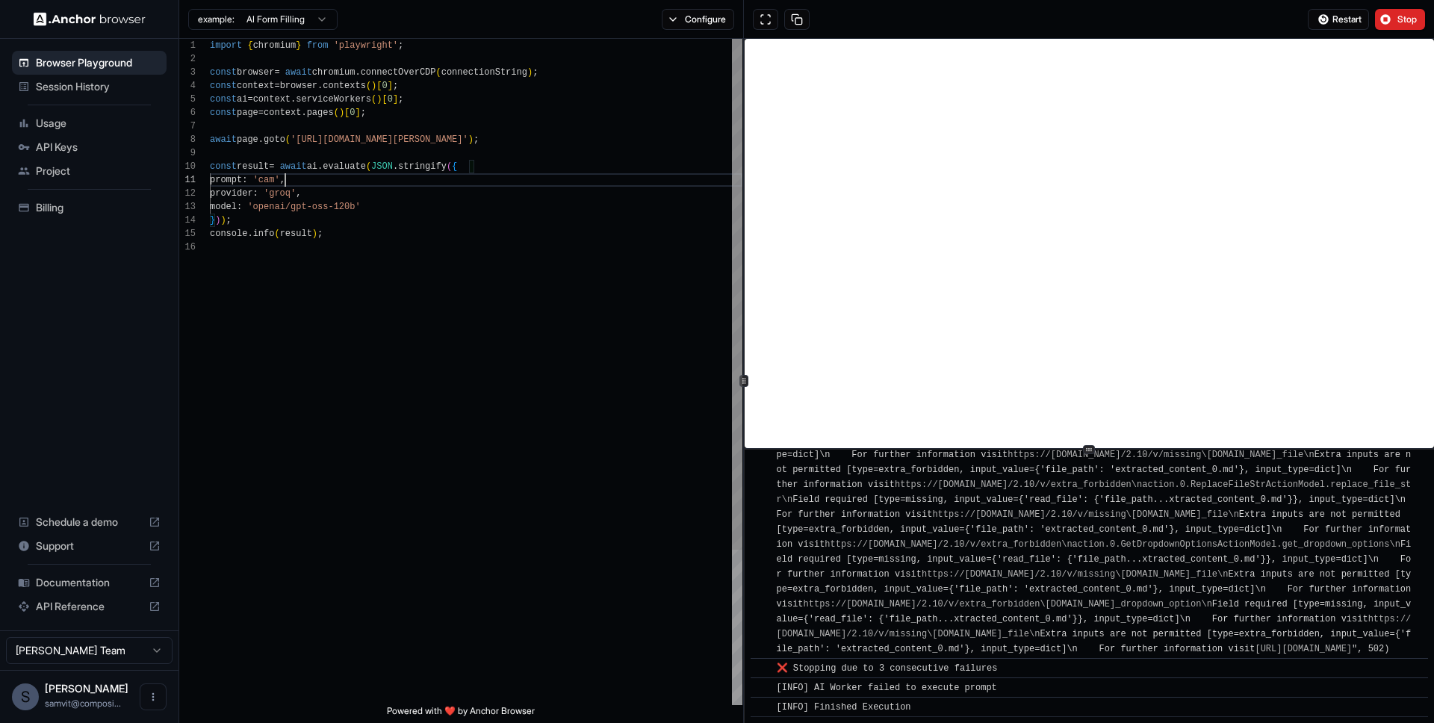
click at [308, 221] on div "import { chromium } from 'playwright' ; const browser = await chromium . connec…" at bounding box center [476, 473] width 532 height 868
click at [303, 208] on div "import { chromium } from 'playwright' ; const browser = await chromium . connec…" at bounding box center [476, 473] width 532 height 868
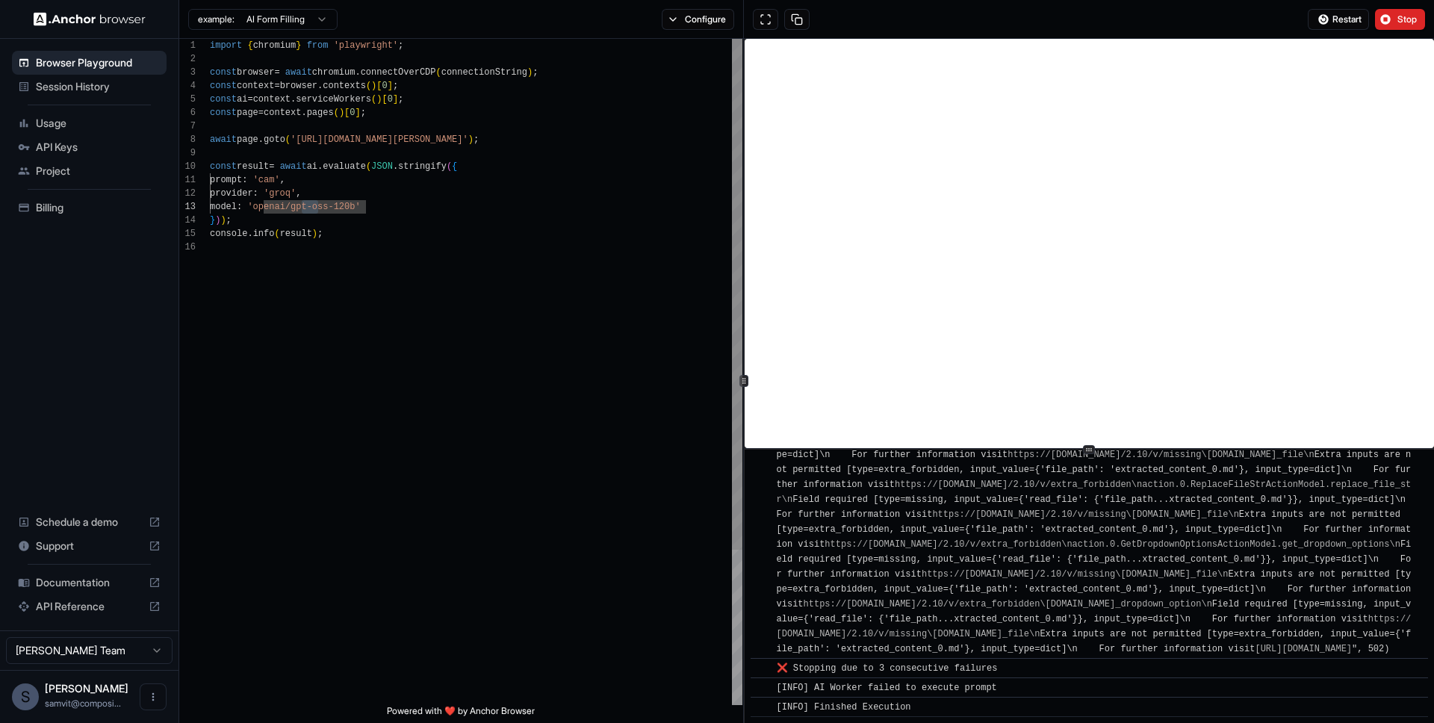
click at [278, 185] on div "import { chromium } from 'playwright' ; const browser = await chromium . connec…" at bounding box center [476, 473] width 532 height 868
click at [526, 183] on div "import { chromium } from 'playwright' ; const browser = await chromium . connec…" at bounding box center [476, 473] width 532 height 868
click at [615, 185] on div "import { chromium } from 'playwright' ; const browser = await chromium . connec…" at bounding box center [476, 473] width 532 height 868
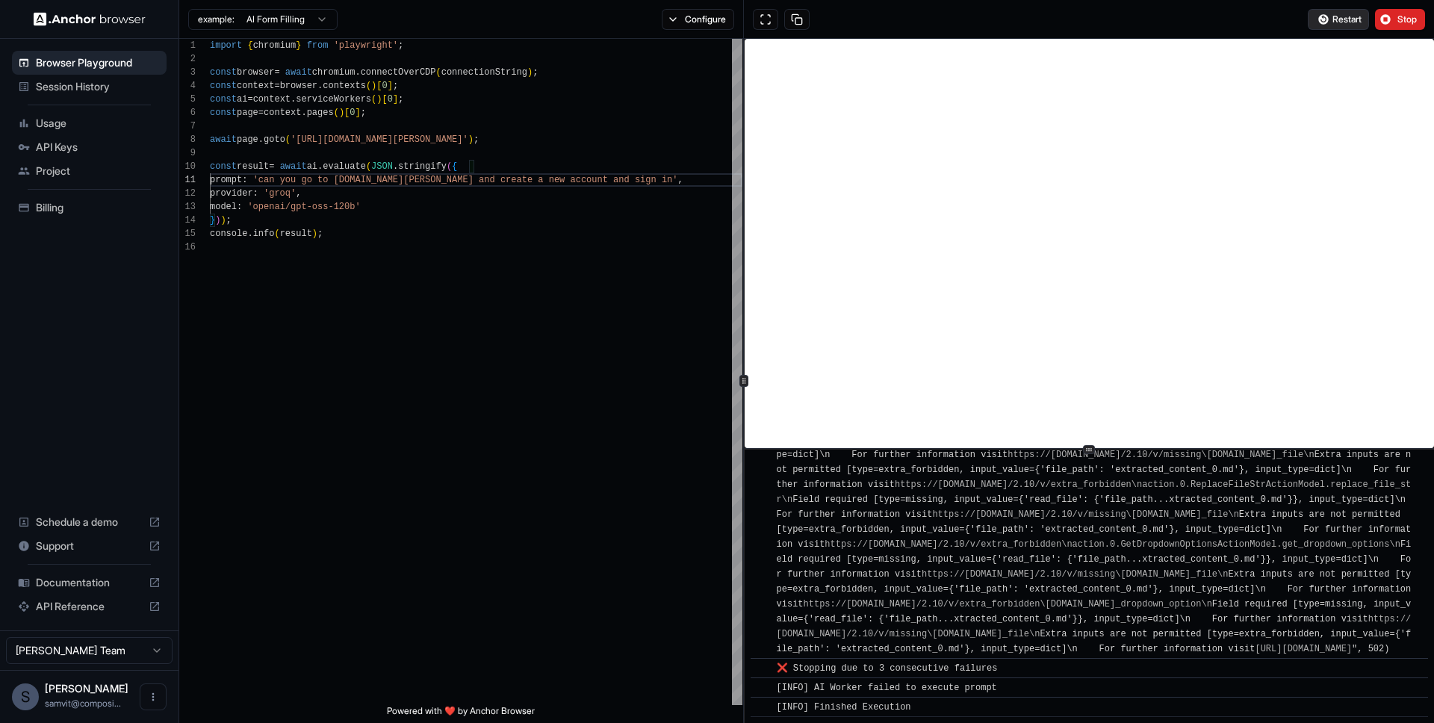
click at [1340, 19] on span "Restart" at bounding box center [1346, 19] width 29 height 12
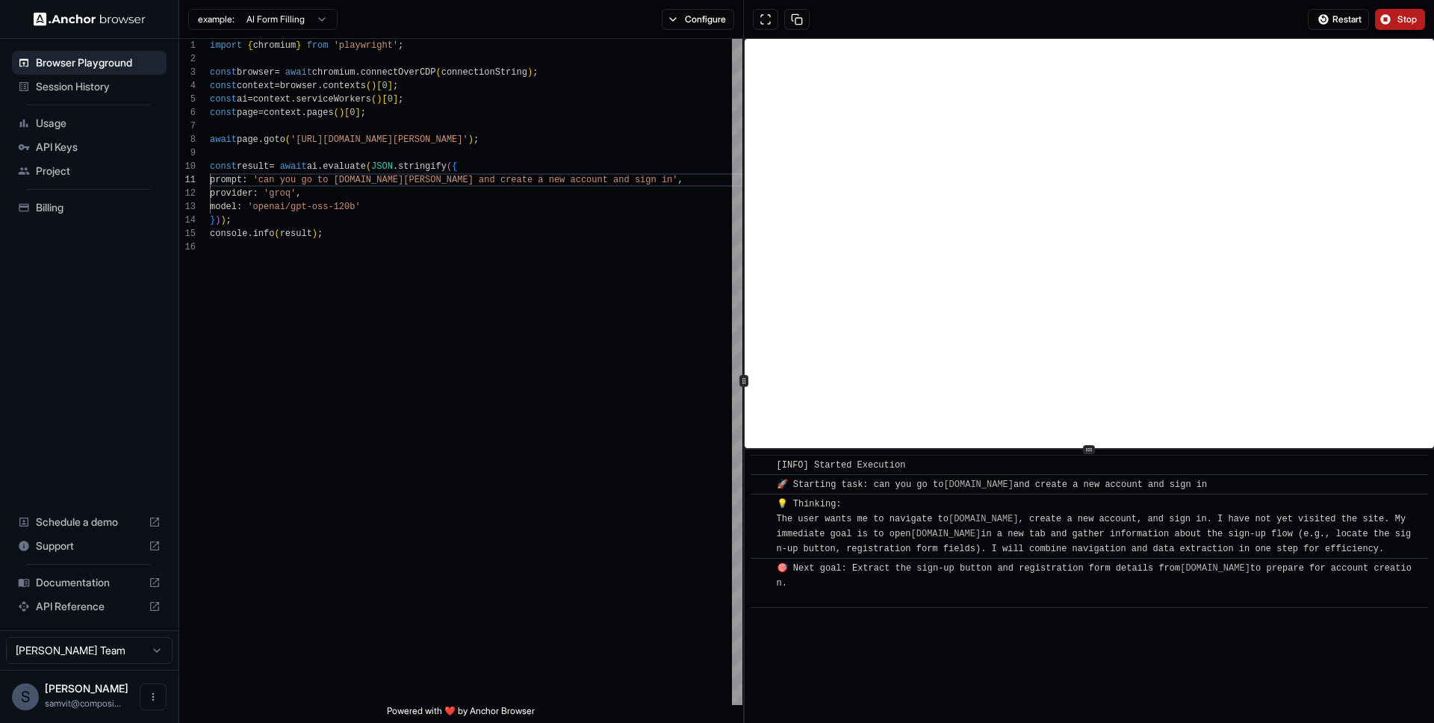
click at [1385, 19] on button "Stop" at bounding box center [1400, 19] width 50 height 21
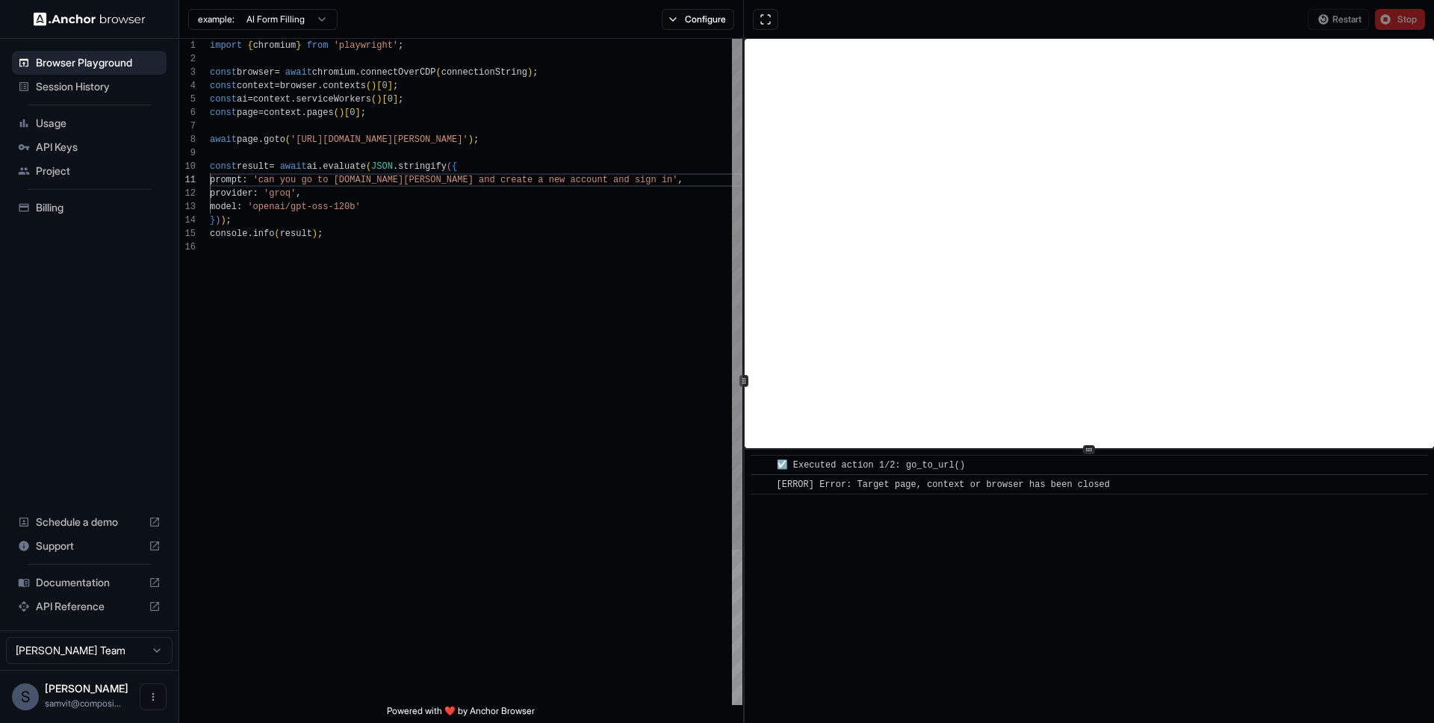
click at [416, 198] on div "import { chromium } from 'playwright' ; const browser = await chromium . connec…" at bounding box center [476, 473] width 532 height 868
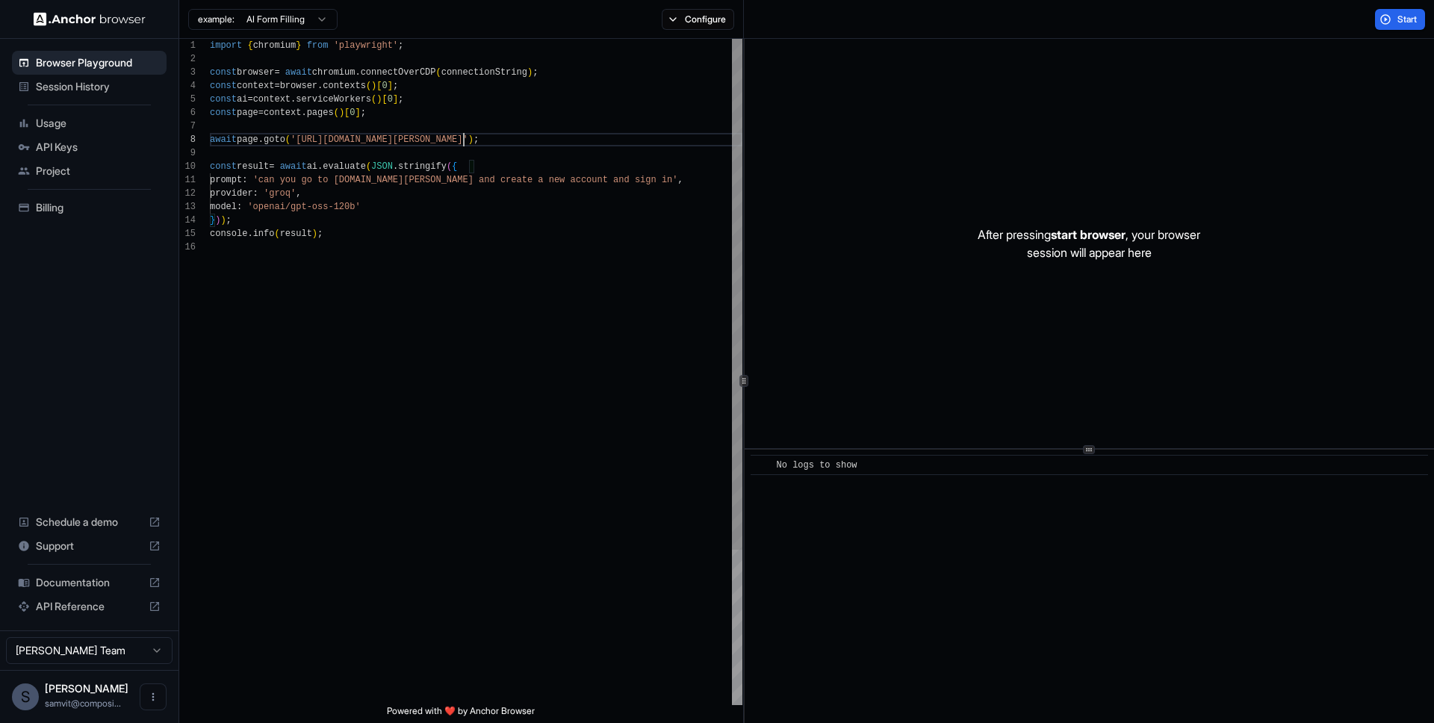
click at [462, 140] on div "import { chromium } from 'playwright' ; const browser = await chromium . connec…" at bounding box center [476, 473] width 532 height 868
click at [441, 184] on div "import { chromium } from 'playwright' ; const browser = await chromium . connec…" at bounding box center [476, 473] width 532 height 868
click at [1393, 17] on button "Start" at bounding box center [1400, 19] width 50 height 21
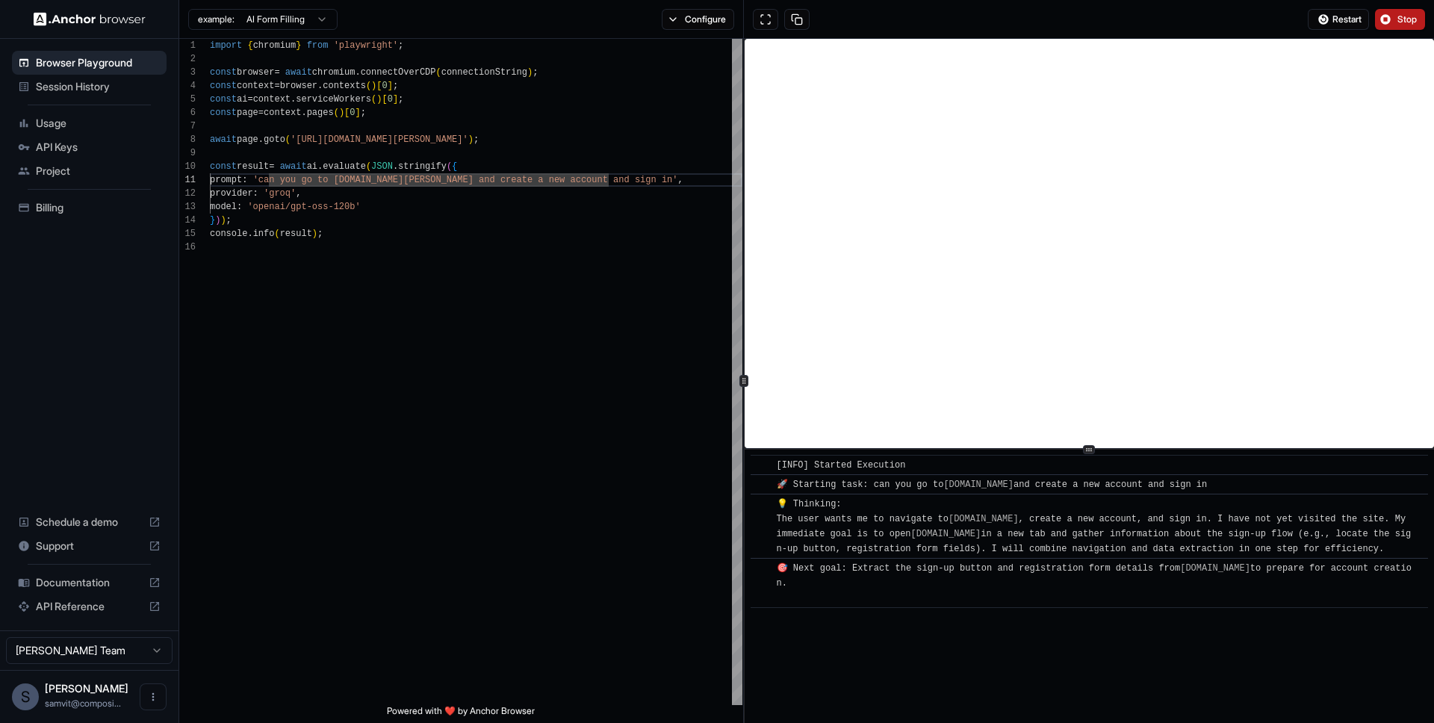
click at [1416, 22] on span "Stop" at bounding box center [1407, 19] width 21 height 12
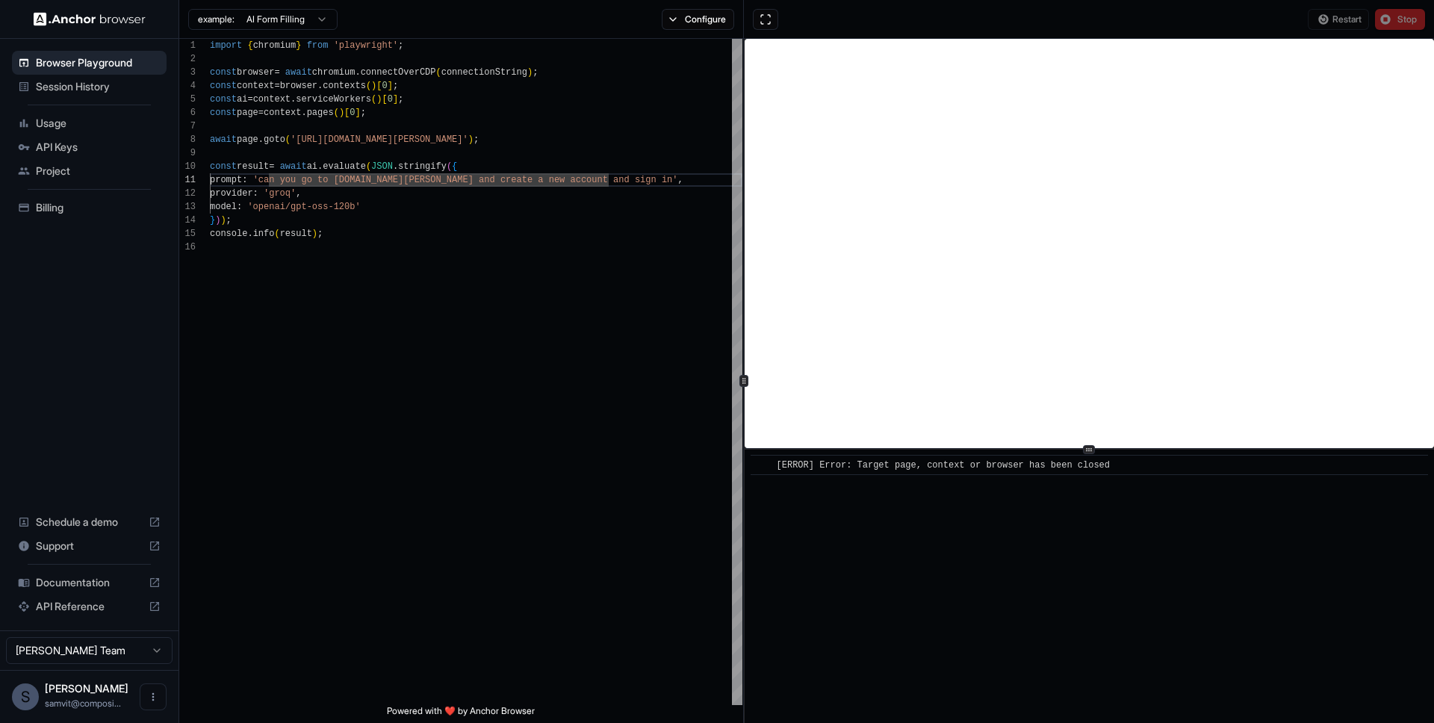
click at [284, 33] on div "example: AI Form Filling Configure" at bounding box center [461, 19] width 565 height 39
click at [282, 22] on html "Browser Playground Session History Usage API Keys Project Billing Schedule a de…" at bounding box center [717, 361] width 1434 height 723
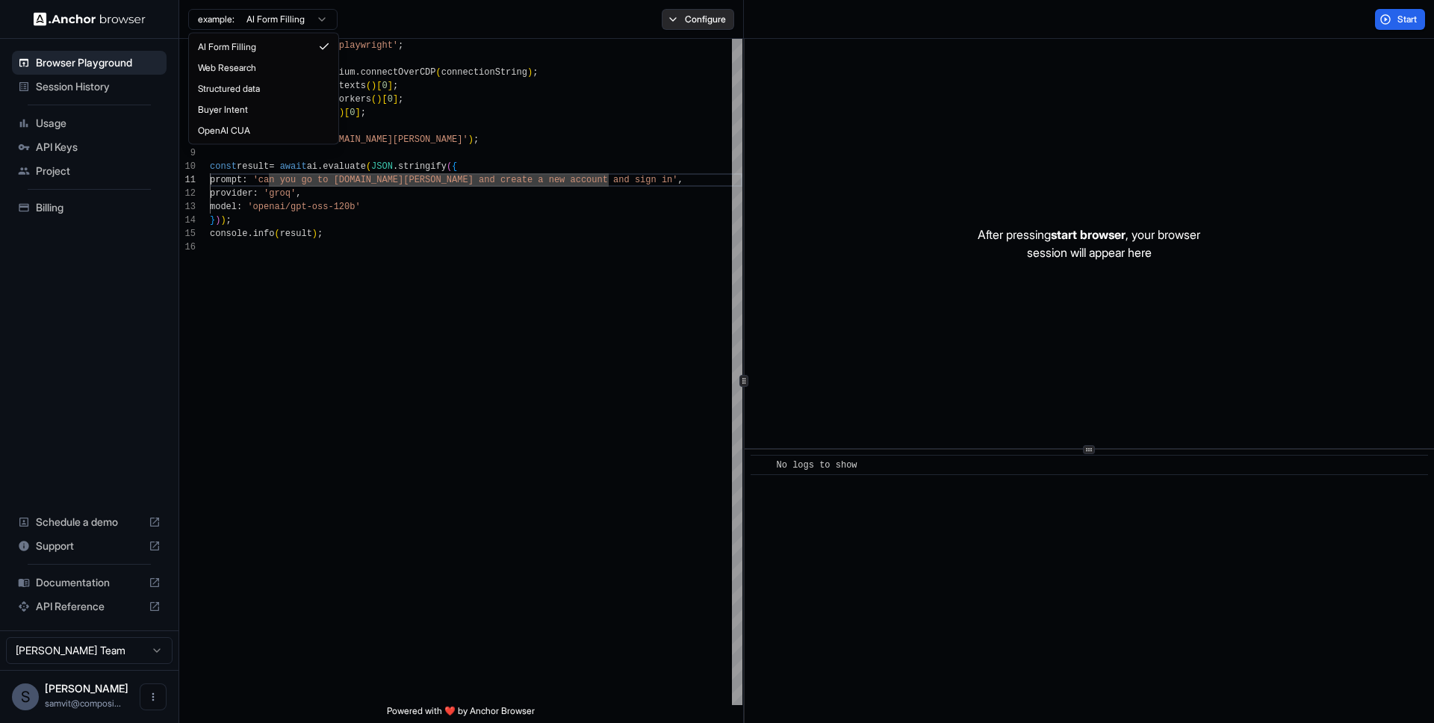
click at [705, 32] on html "Browser Playground Session History Usage API Keys Project Billing Schedule a de…" at bounding box center [717, 361] width 1434 height 723
click at [707, 25] on button "Configure" at bounding box center [698, 19] width 72 height 21
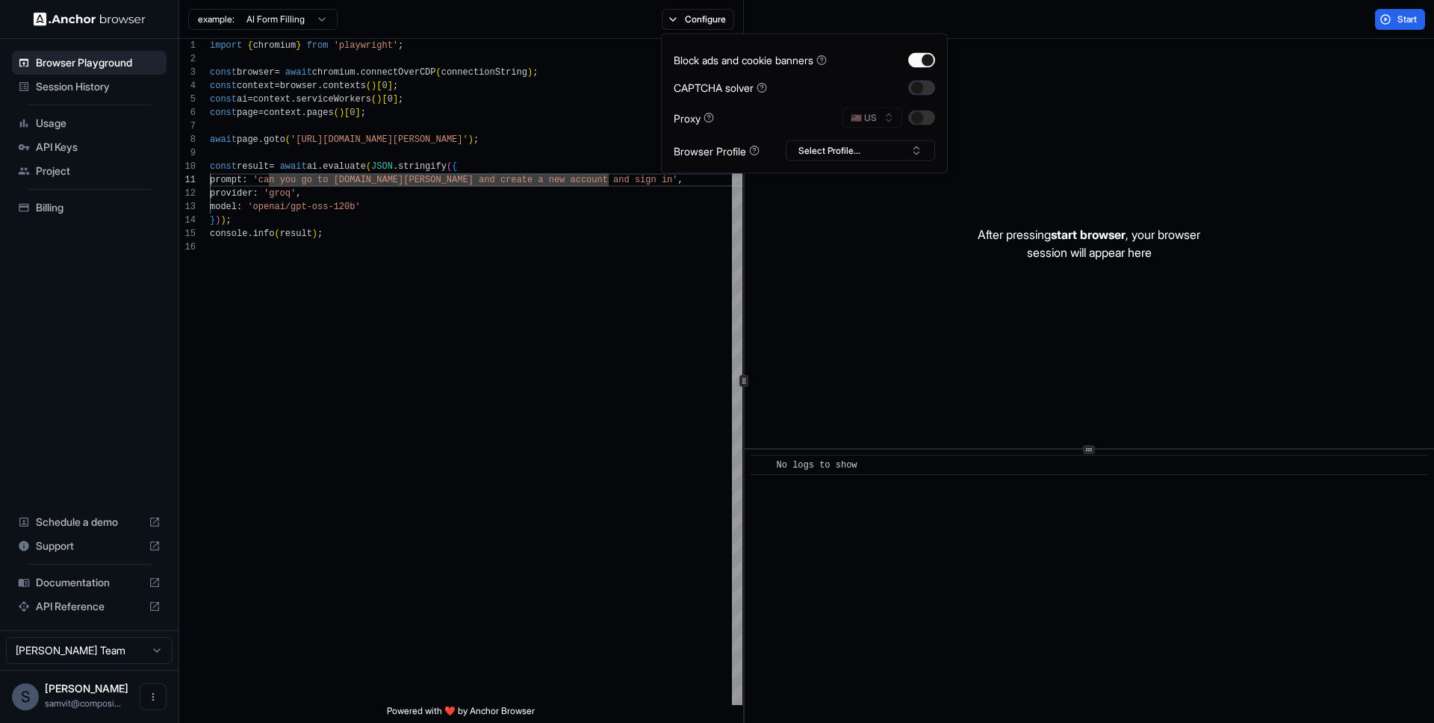
click at [916, 92] on button "button" at bounding box center [921, 87] width 27 height 15
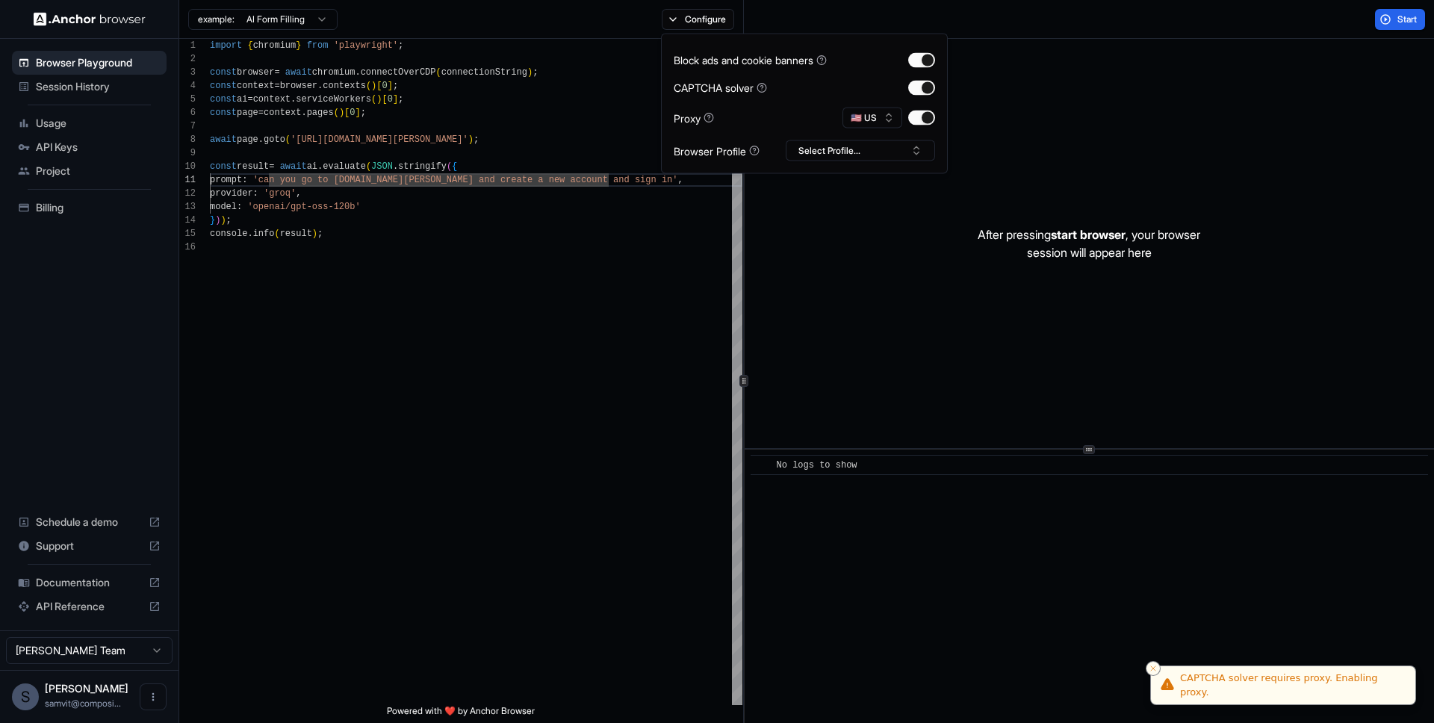
click at [1342, 686] on div "CAPTCHA solver requires proxy. Enabling proxy." at bounding box center [1291, 685] width 223 height 29
click at [1341, 686] on div "CAPTCHA solver requires proxy. Enabling proxy." at bounding box center [1291, 685] width 223 height 29
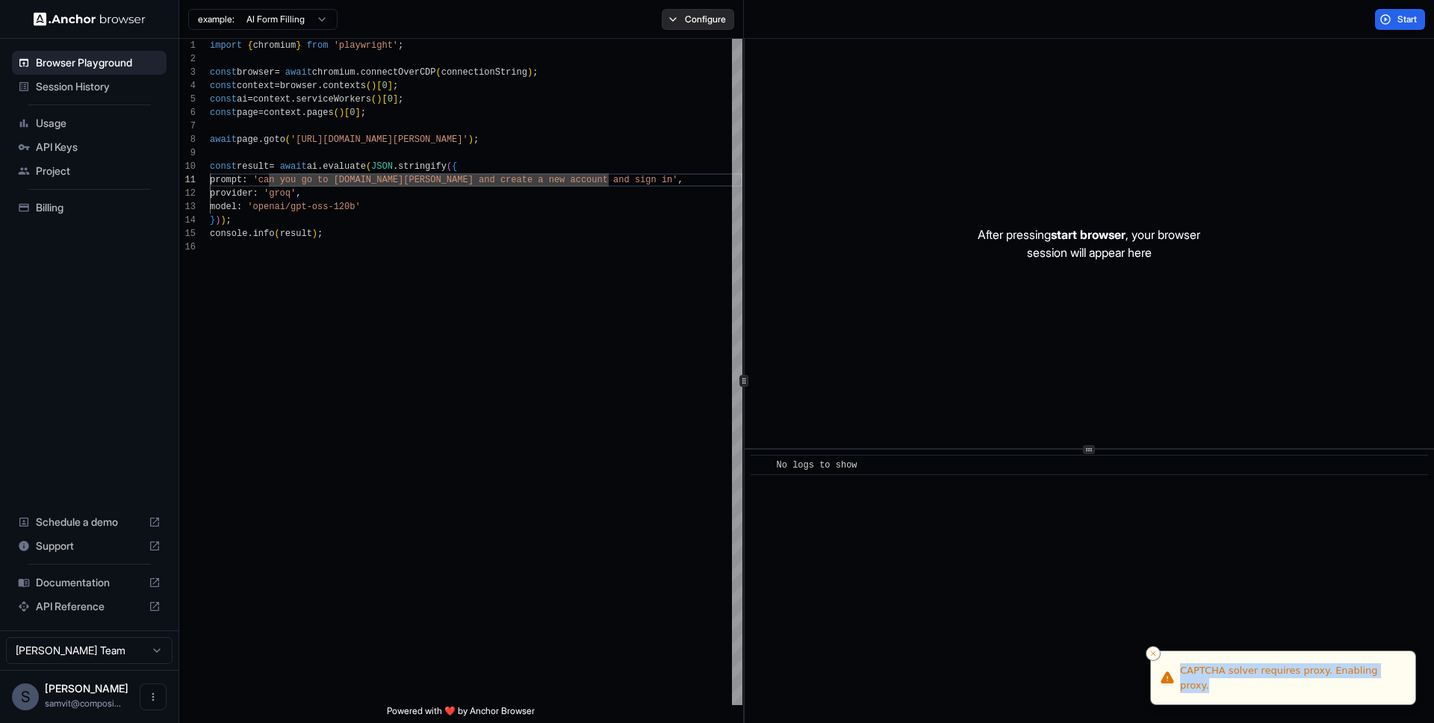
click at [667, 20] on button "Configure" at bounding box center [698, 19] width 72 height 21
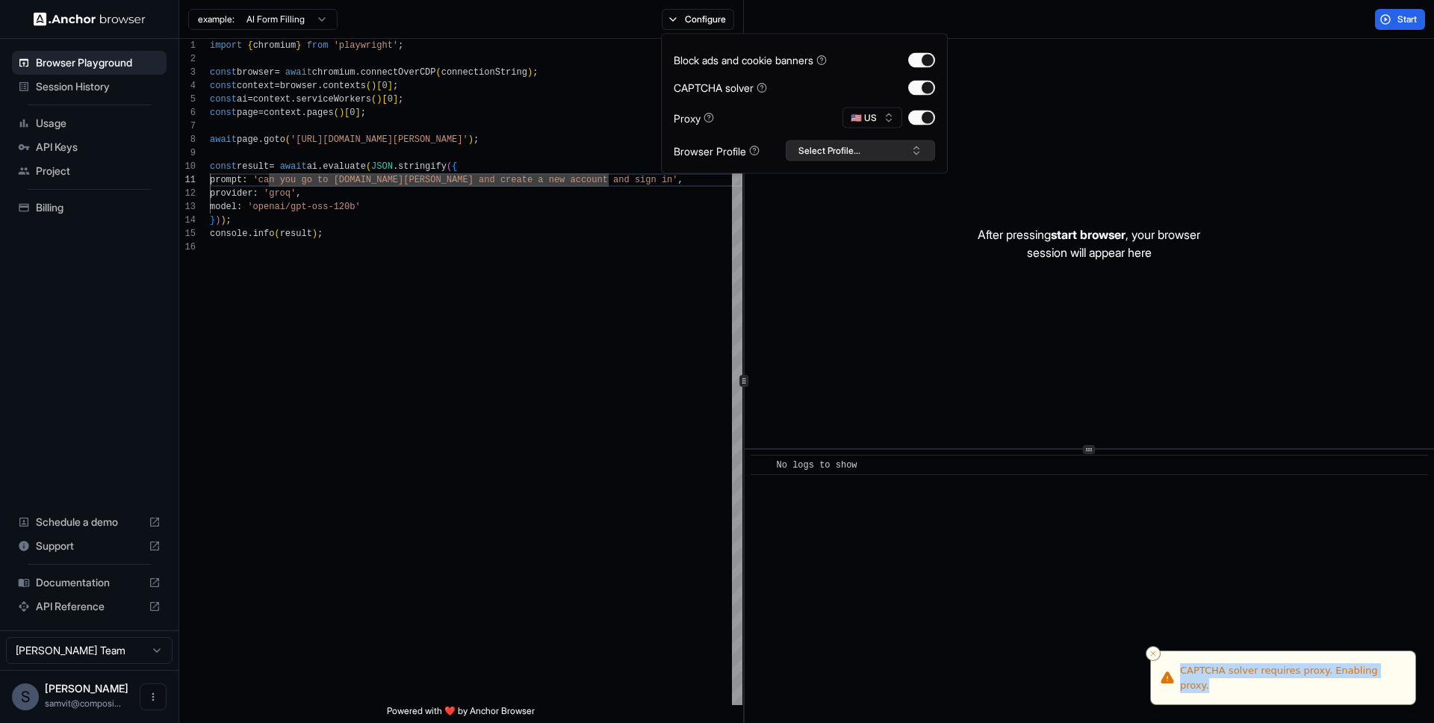
click at [871, 148] on button "Select Profile..." at bounding box center [860, 150] width 149 height 21
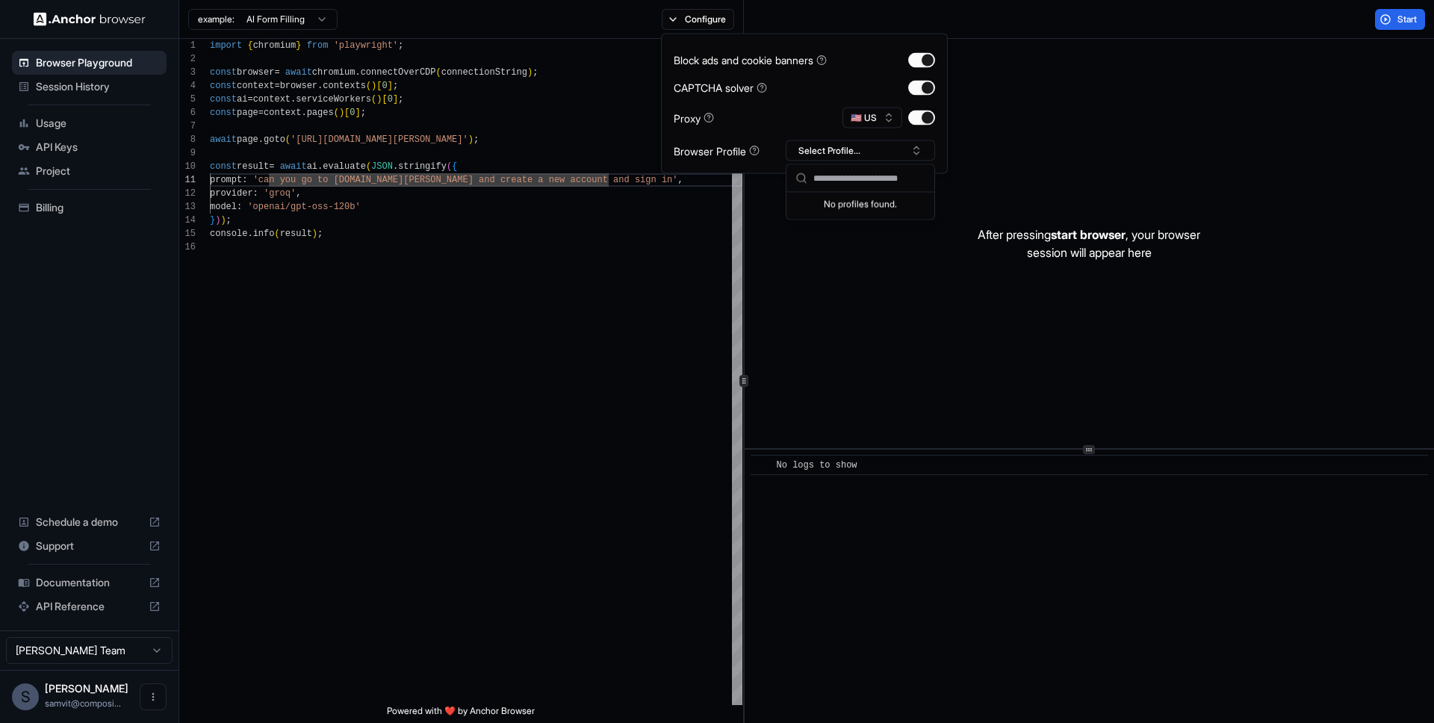
click at [738, 120] on div "Proxy 🇺🇸 US" at bounding box center [804, 118] width 261 height 21
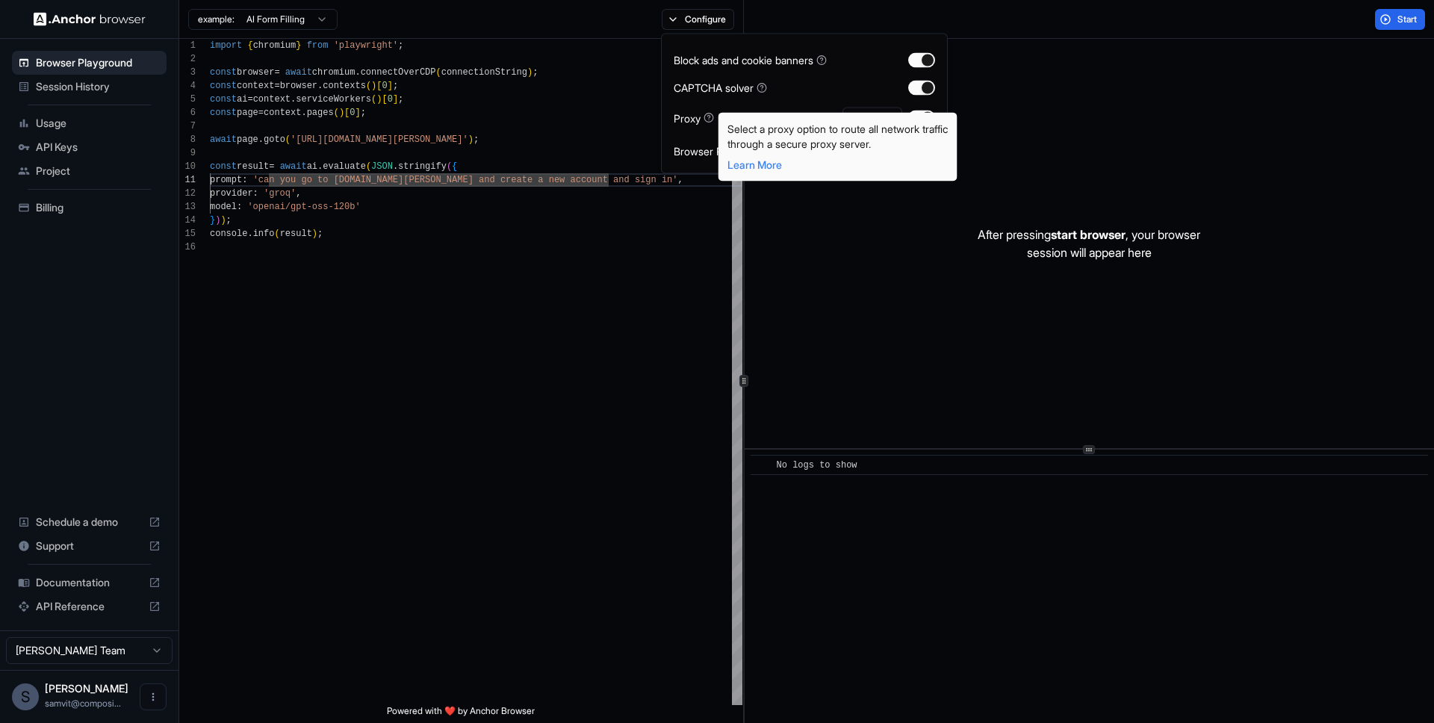
click at [703, 223] on div "import { chromium } from 'playwright' ; const browser = await chromium . connec…" at bounding box center [476, 473] width 532 height 868
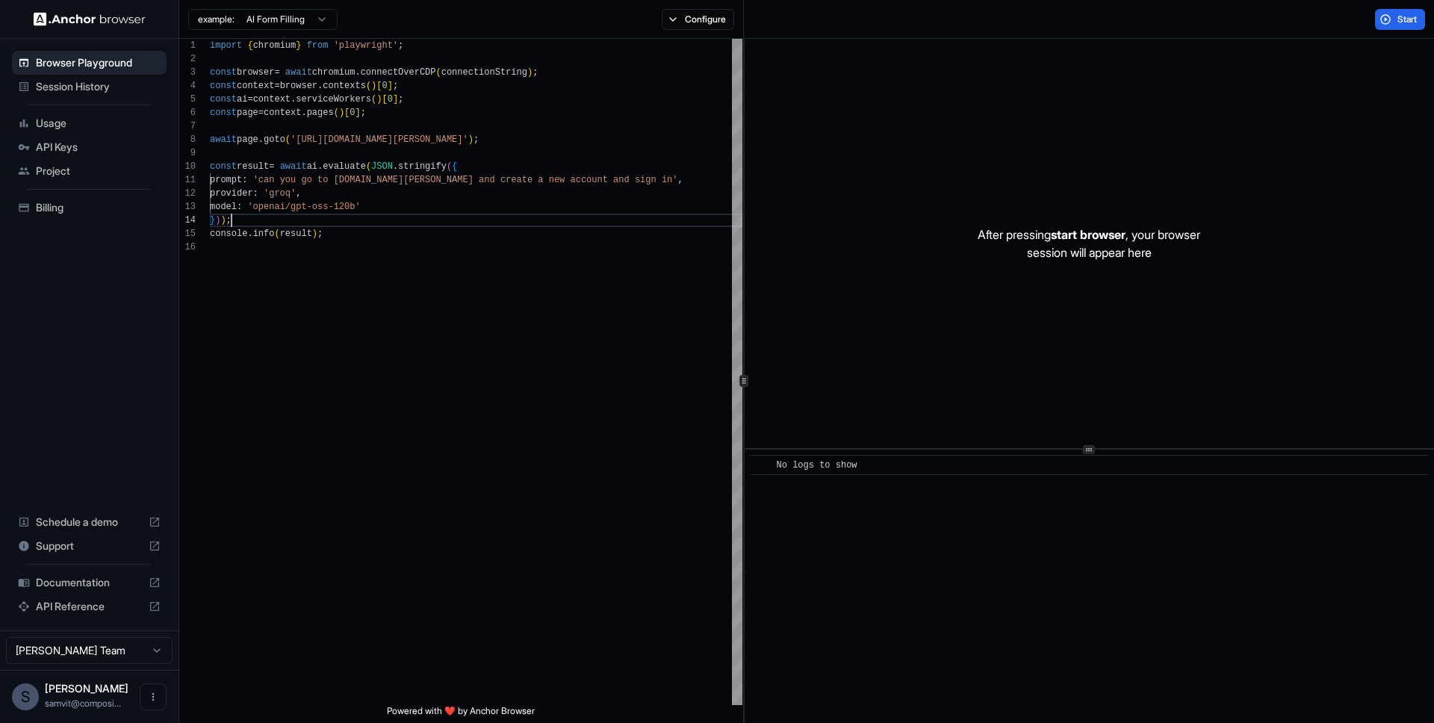
click at [320, 24] on html "Browser Playground Session History Usage API Keys Project Billing Schedule a de…" at bounding box center [717, 361] width 1434 height 723
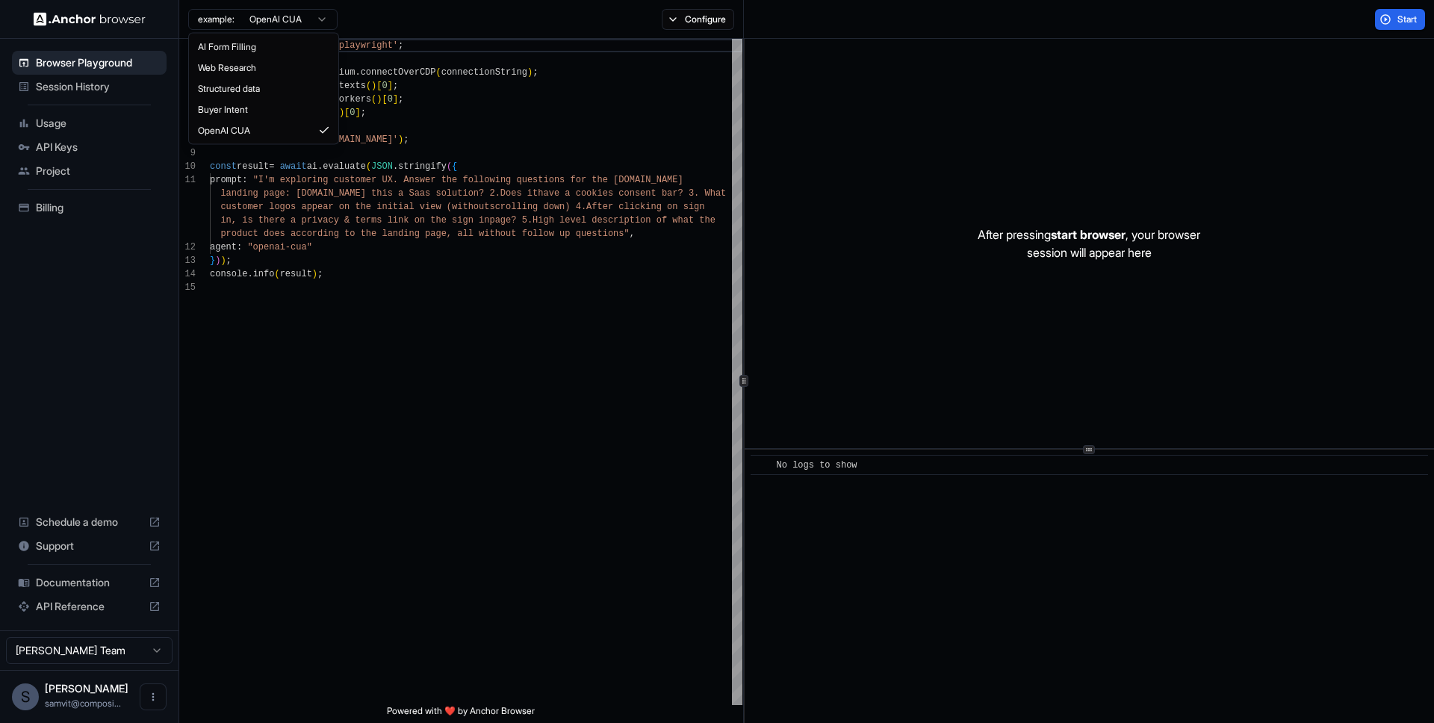
click at [262, 20] on html "Browser Playground Session History Usage API Keys Project Billing Schedule a de…" at bounding box center [717, 361] width 1434 height 723
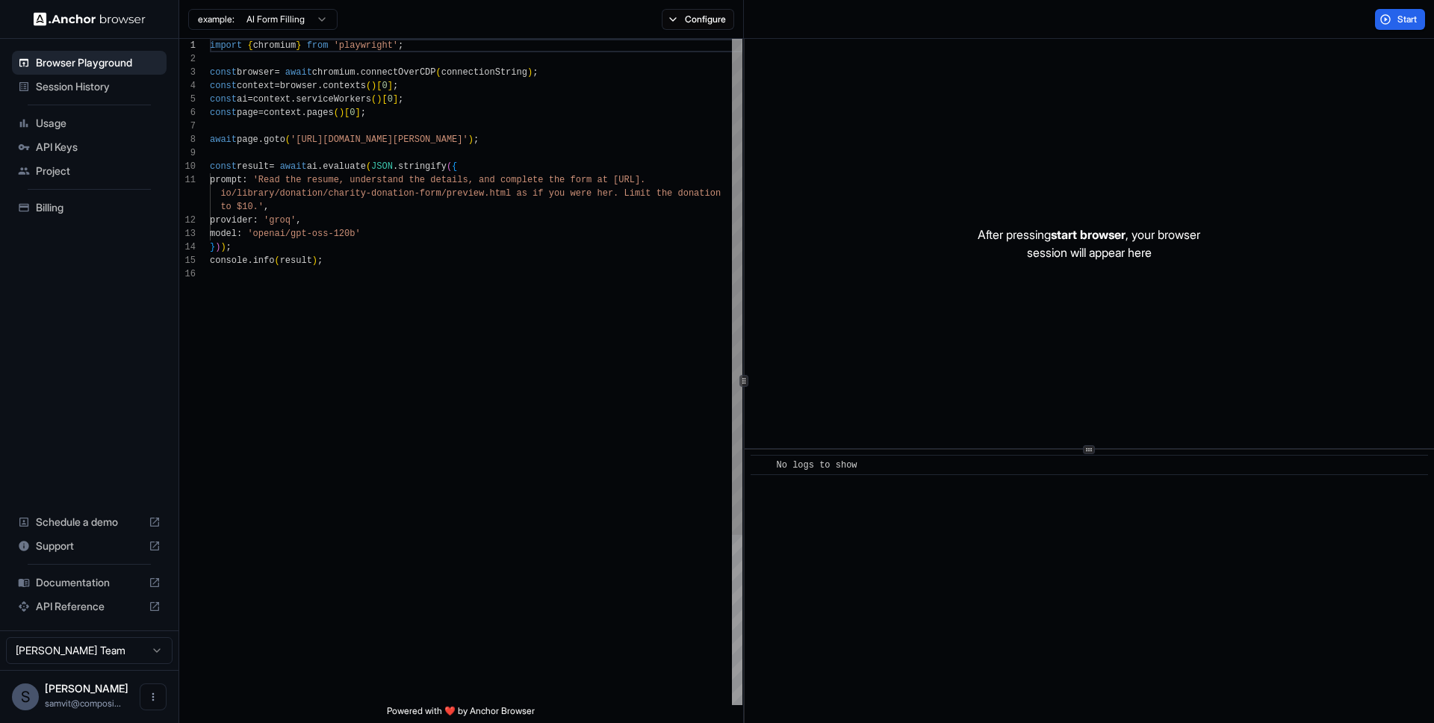
click at [342, 193] on div "import { chromium } from 'playwright' ; const browser = await chromium . connec…" at bounding box center [476, 486] width 532 height 895
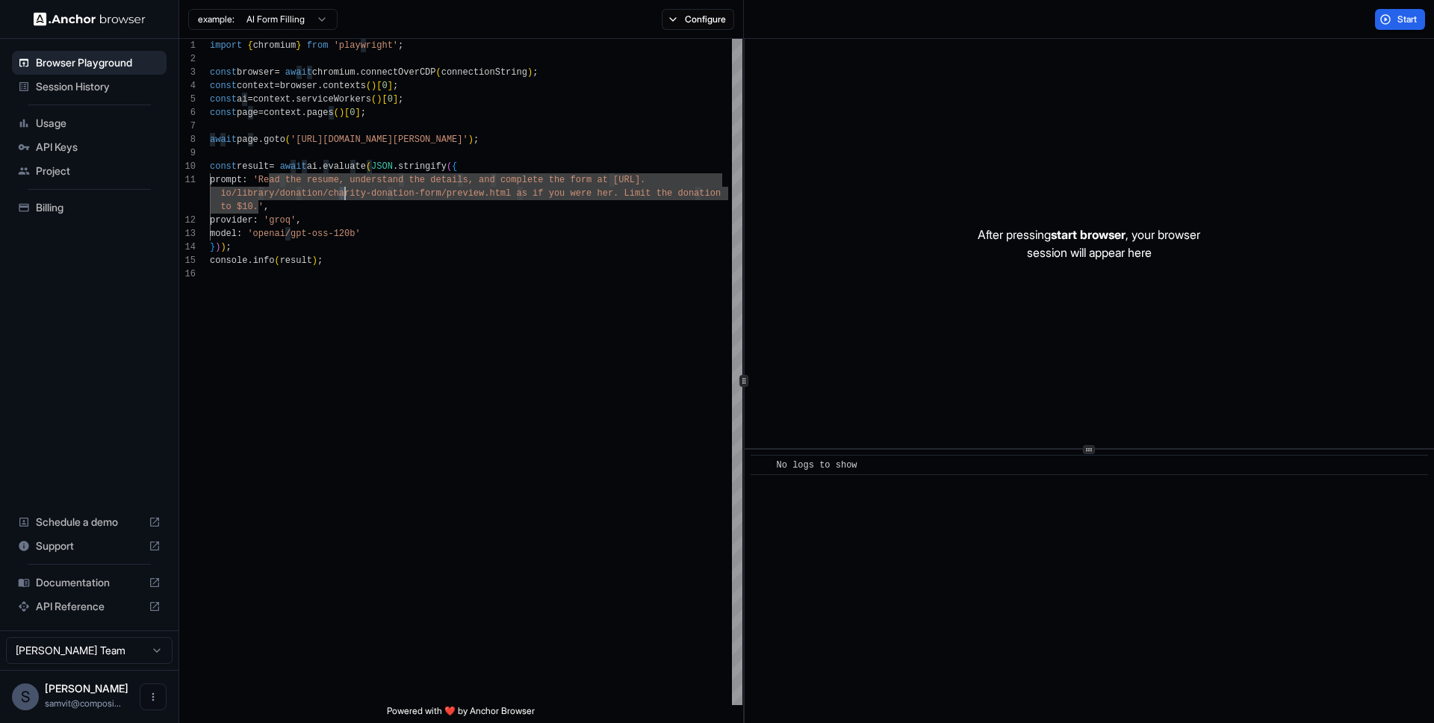
click at [273, 6] on div "example: AI Form Filling" at bounding box center [262, 18] width 149 height 24
click at [277, 27] on html "Browser Playground Session History Usage API Keys Project Billing Schedule a de…" at bounding box center [717, 361] width 1434 height 723
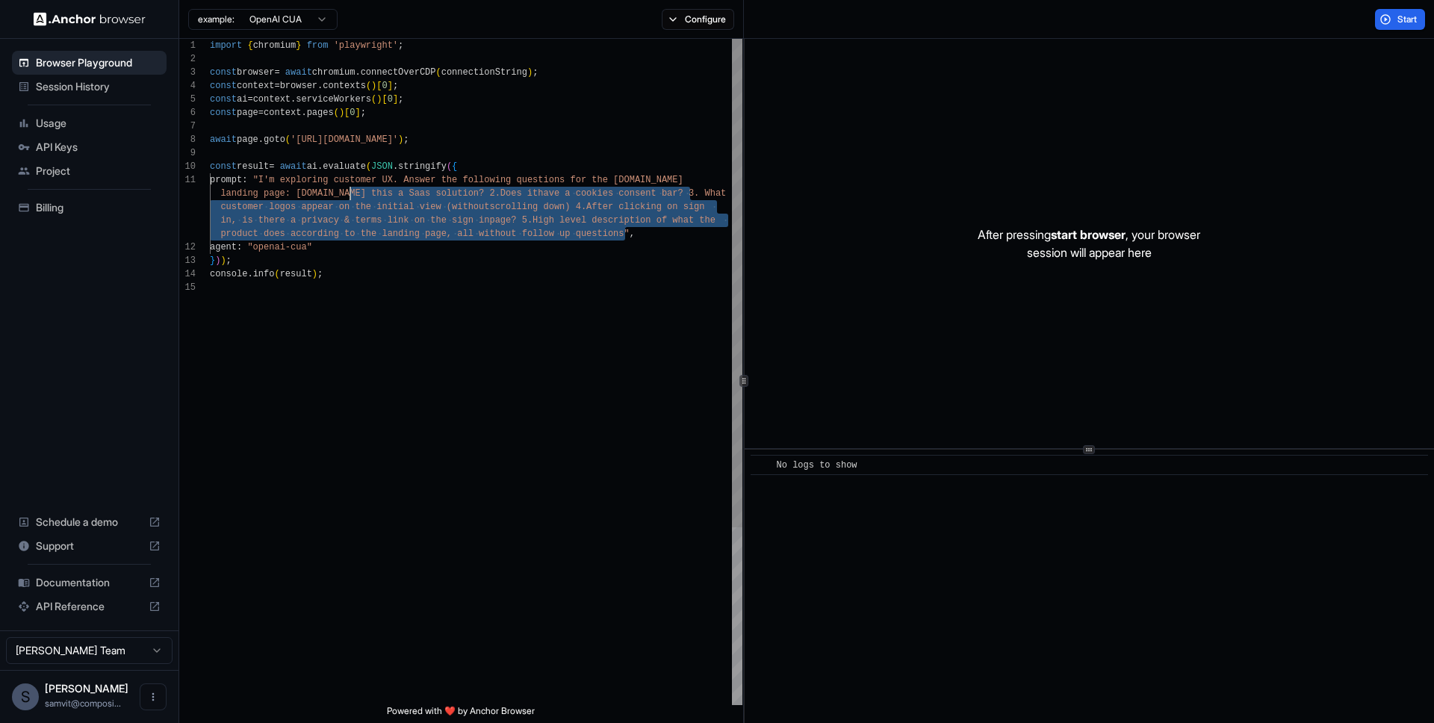
scroll to position [0, 0]
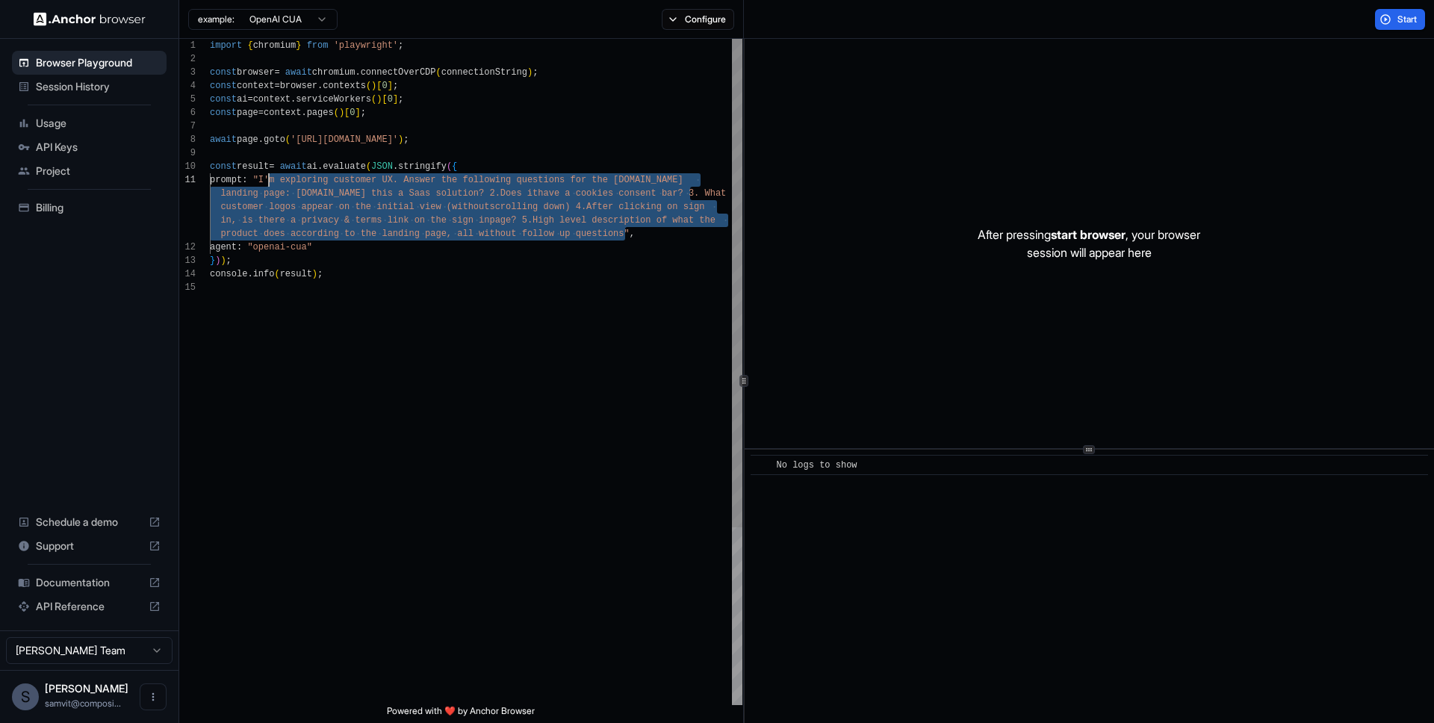
drag, startPoint x: 623, startPoint y: 237, endPoint x: 267, endPoint y: 178, distance: 360.2
click at [267, 178] on div "import { chromium } from 'playwright' ; const browser = await chromium . connec…" at bounding box center [476, 493] width 532 height 908
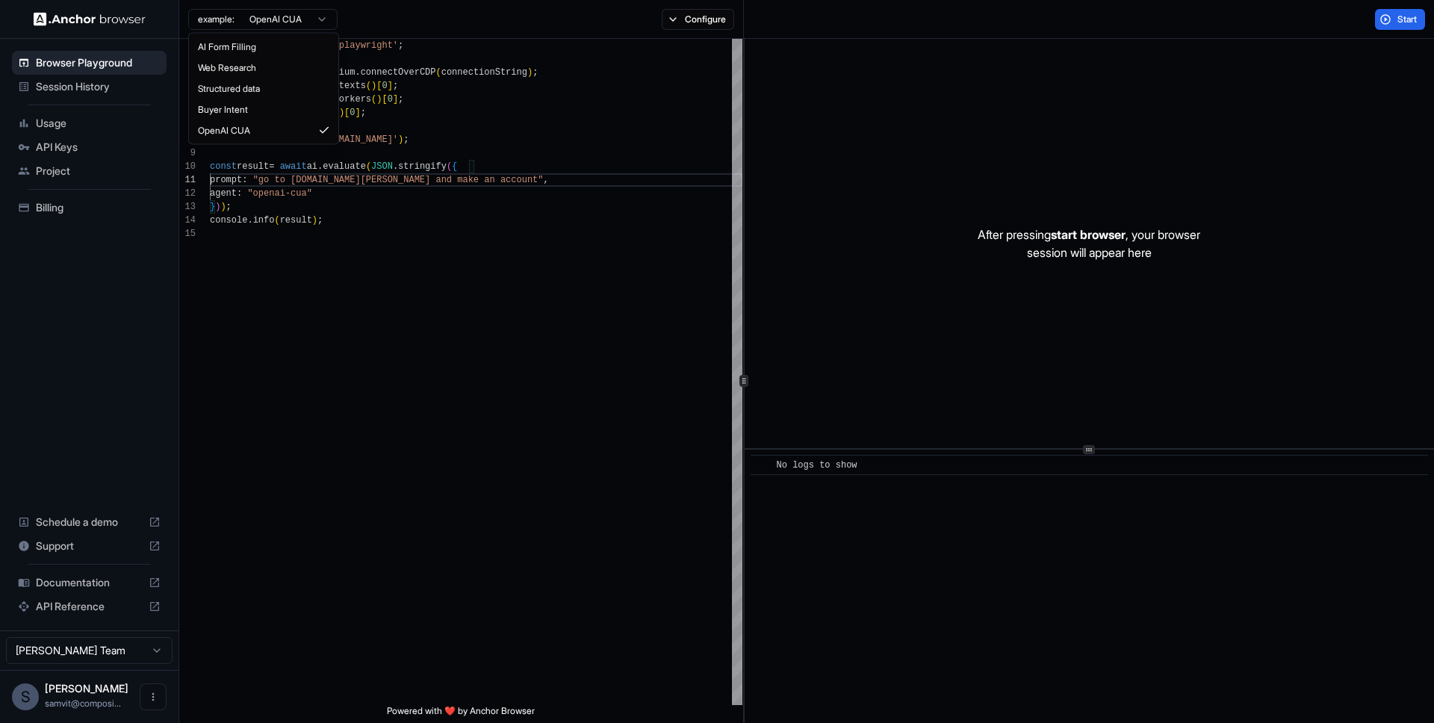
click at [326, 22] on html "**********" at bounding box center [717, 361] width 1434 height 723
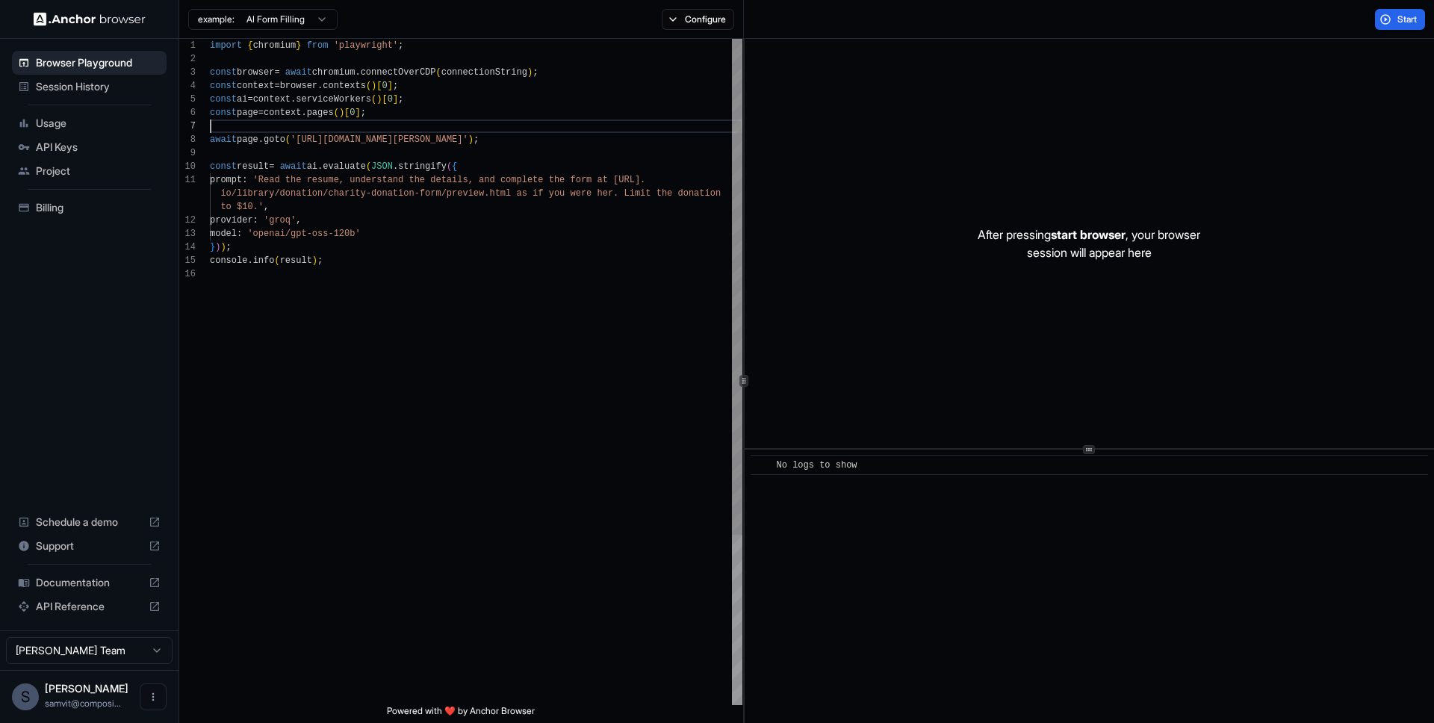
click at [265, 132] on div "import { chromium } from 'playwright' ; const browser = await chromium . connec…" at bounding box center [476, 486] width 532 height 895
drag, startPoint x: 243, startPoint y: 143, endPoint x: 518, endPoint y: 145, distance: 274.1
click at [518, 145] on div "import { chromium } from 'playwright' ; const browser = await chromium . connec…" at bounding box center [476, 486] width 532 height 895
click at [516, 144] on div "import { chromium } from 'playwright' ; const browser = await chromium . connec…" at bounding box center [476, 486] width 532 height 895
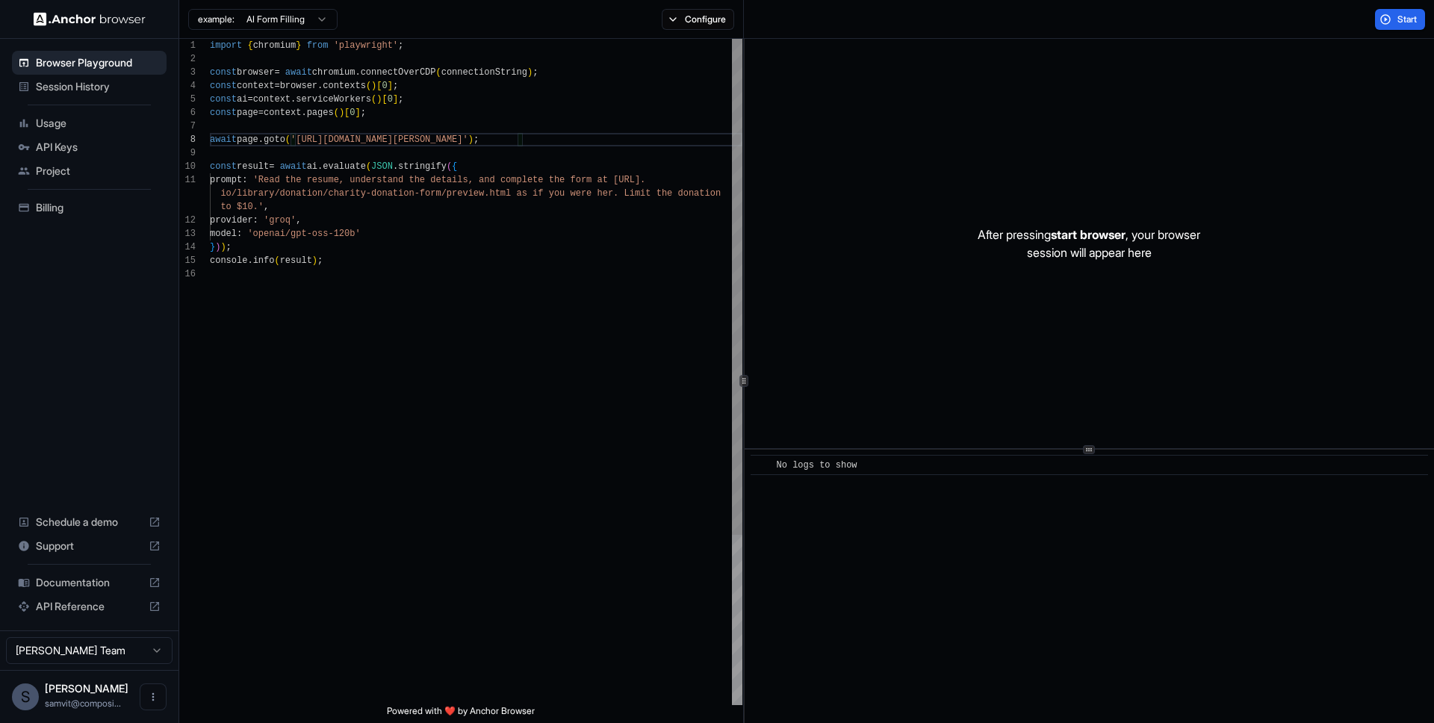
click at [246, 63] on div "import { chromium } from 'playwright' ; const browser = await chromium . connec…" at bounding box center [476, 486] width 532 height 895
drag, startPoint x: 515, startPoint y: 140, endPoint x: 349, endPoint y: 143, distance: 165.1
click at [349, 143] on div "import { chromium } from 'playwright' ; const browser = await chromium . connec…" at bounding box center [476, 486] width 532 height 895
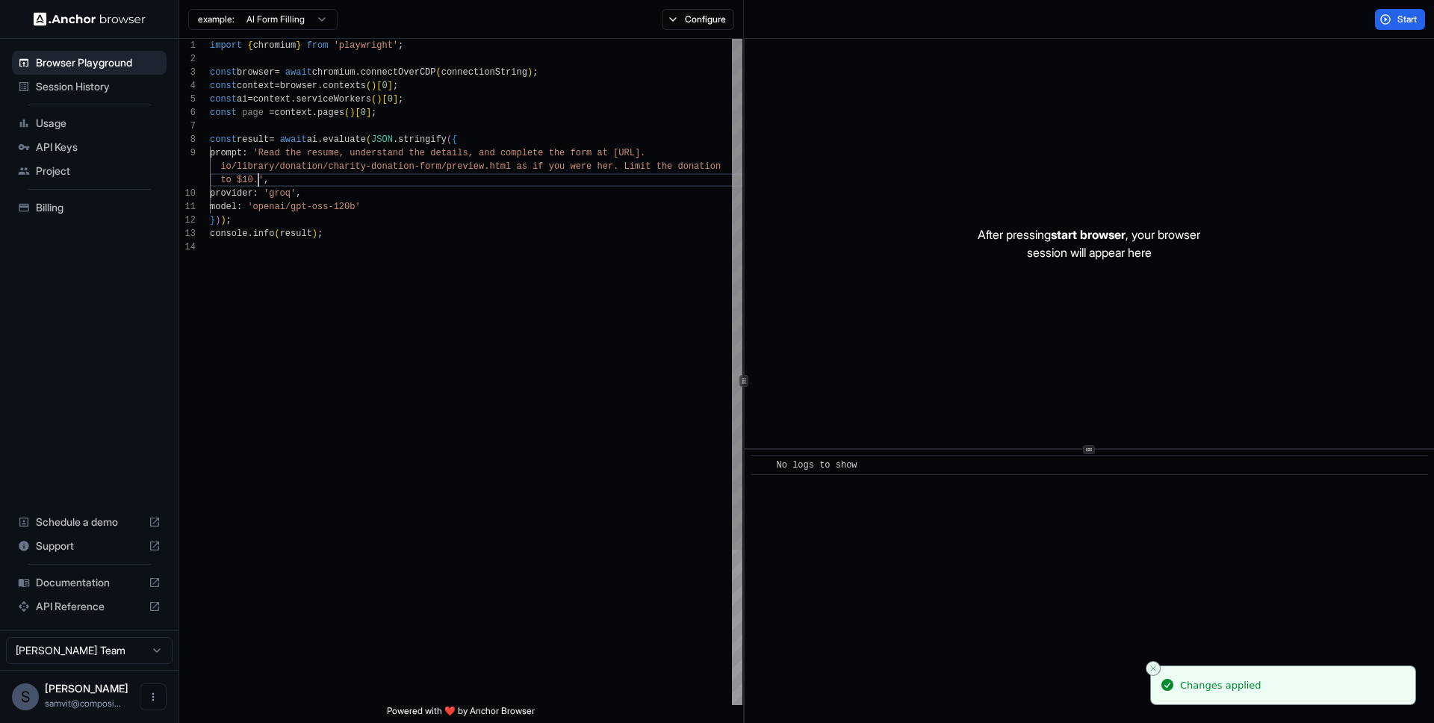
scroll to position [108, 0]
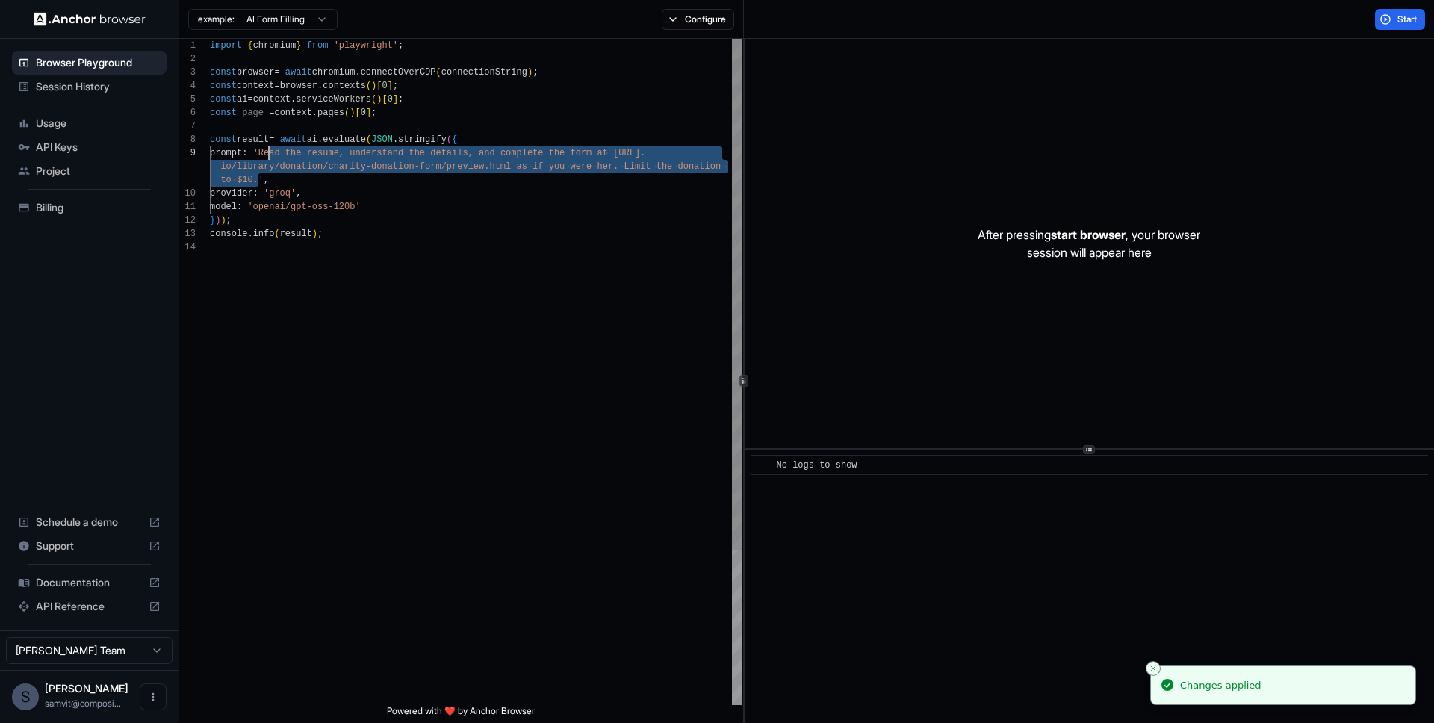
drag, startPoint x: 257, startPoint y: 180, endPoint x: 269, endPoint y: 154, distance: 28.7
click at [269, 154] on div "import { chromium } from 'playwright' ; const browser = await chromium . connec…" at bounding box center [476, 473] width 532 height 868
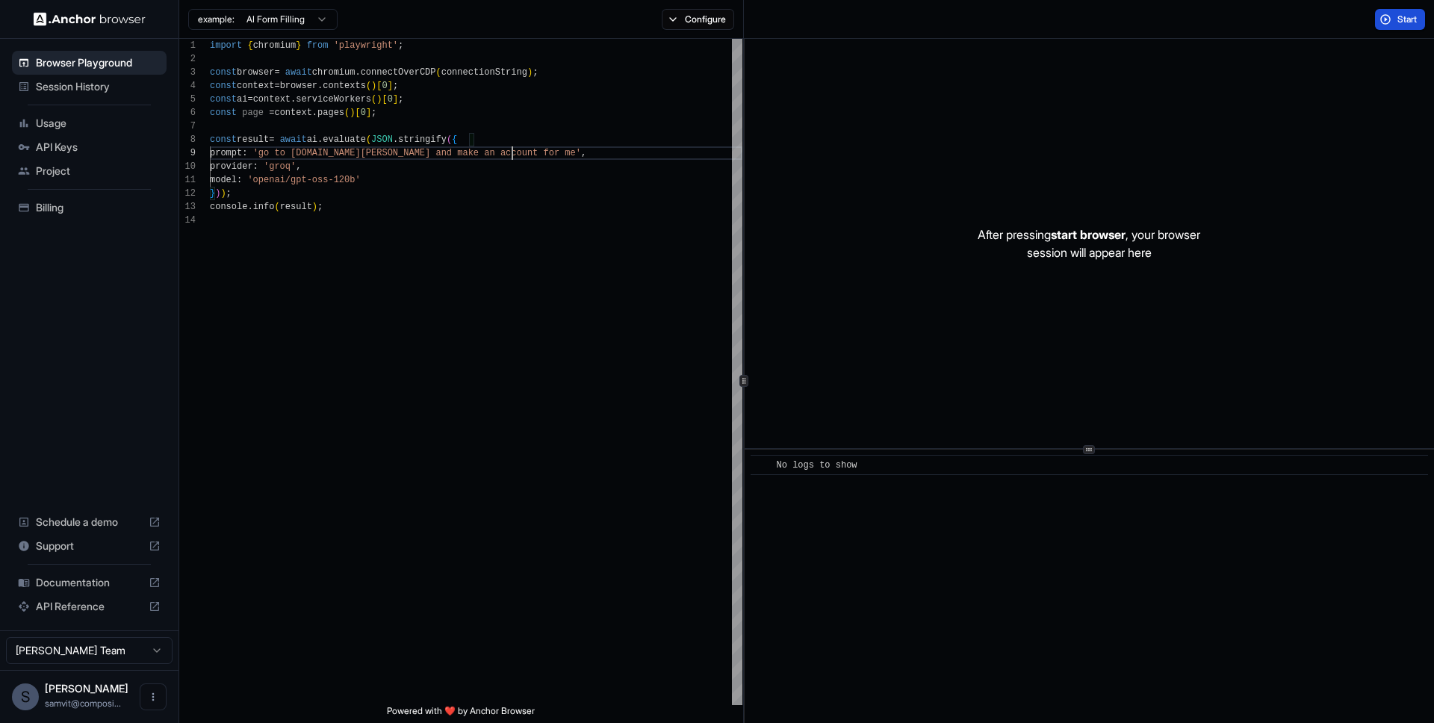
click at [1399, 22] on span "Start" at bounding box center [1407, 19] width 21 height 12
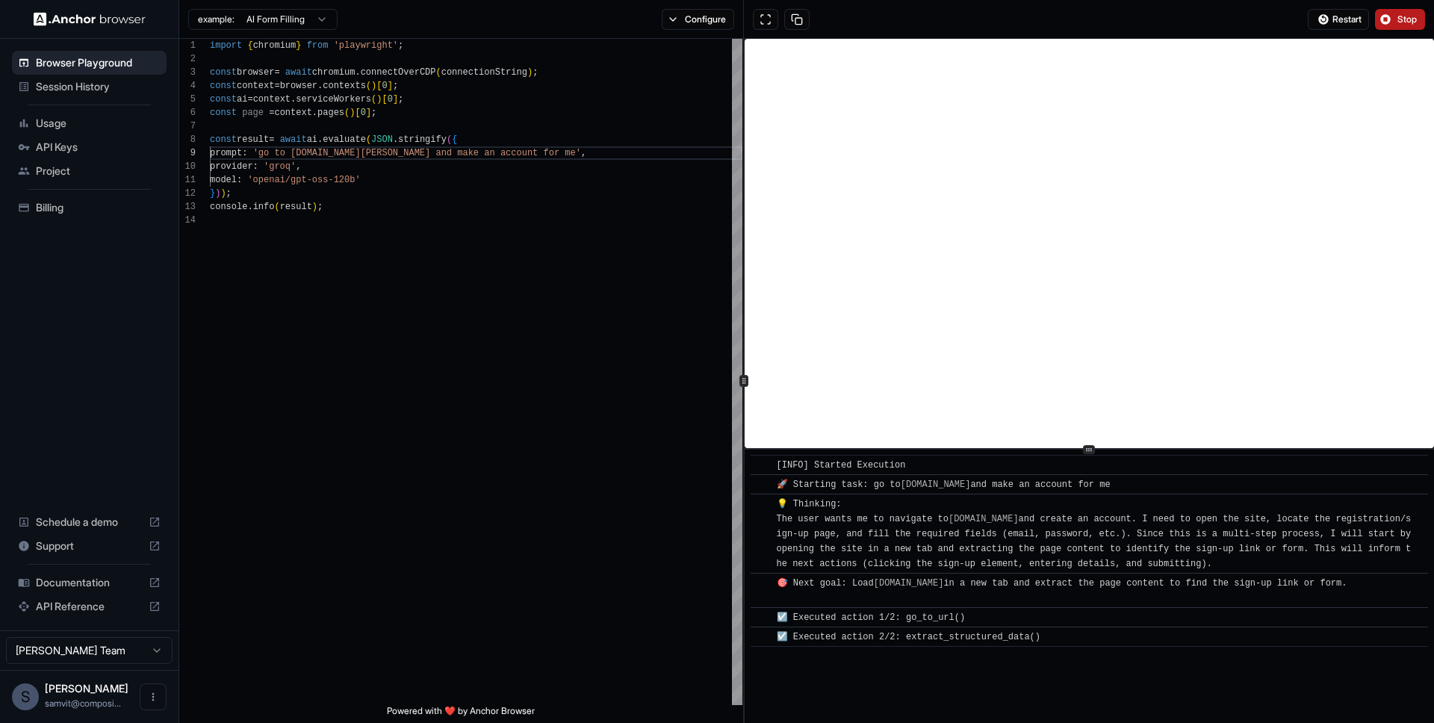
click at [939, 630] on div "☑️ Executed action 2/2: extract_structured_data()" at bounding box center [912, 637] width 270 height 15
click at [922, 601] on div "🎯 Next goal: Load composio.dev in a new tab and extract the page content to fin…" at bounding box center [1062, 591] width 571 height 30
click at [922, 600] on div "🎯 Next goal: Load composio.dev in a new tab and extract the page content to fin…" at bounding box center [1062, 591] width 571 height 30
click at [942, 625] on div "​ ☑️ Executed action 1/2: go_to_url()" at bounding box center [1089, 617] width 677 height 20
click at [942, 628] on div "​ ☑️ Executed action 2/2: extract_structured_data()" at bounding box center [1089, 637] width 677 height 20
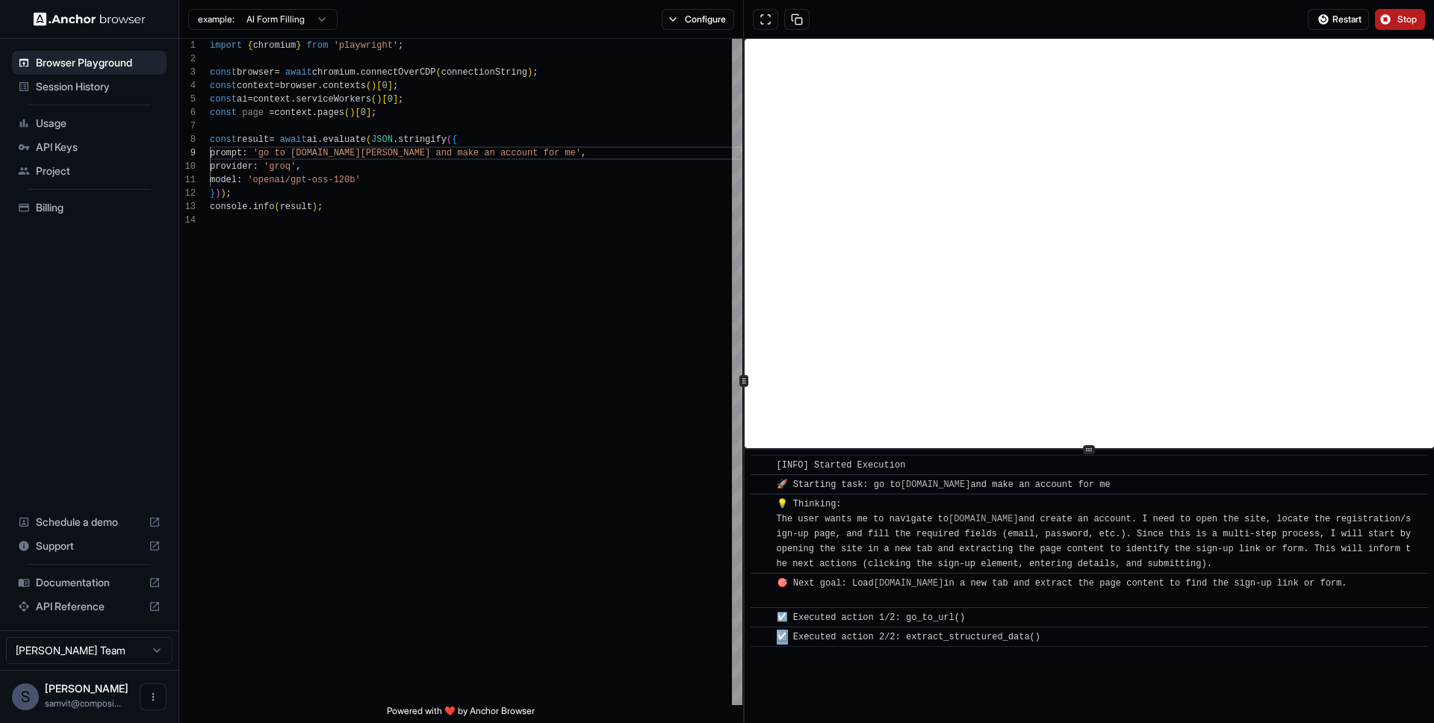
click at [942, 628] on div "​ ☑️ Executed action 2/2: extract_structured_data()" at bounding box center [1089, 637] width 677 height 20
click at [978, 656] on div "​ [INFO] Started Execution ​ 🚀 Starting task: go to composio.dev and make an ac…" at bounding box center [1089, 586] width 689 height 273
click at [960, 643] on div "☑️ Executed action 2/2: extract_structured_data()" at bounding box center [912, 637] width 270 height 15
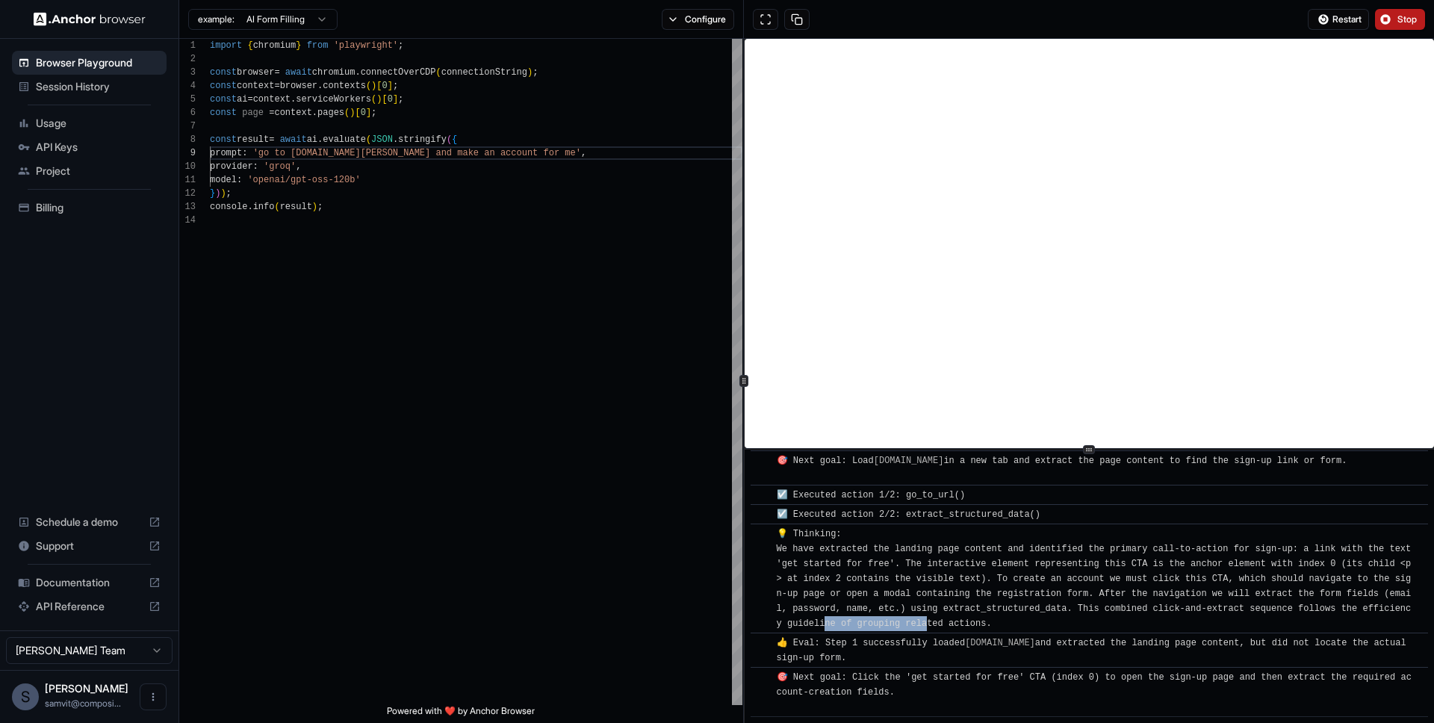
click at [989, 621] on div "💡 Thinking: We have extracted the landing page content and identified the prima…" at bounding box center [1094, 578] width 635 height 105
click at [1054, 684] on div "🎯 Next goal: Click the 'get started for free' CTA (index 0) to open the sign‑up…" at bounding box center [1094, 692] width 635 height 45
click at [798, 17] on button at bounding box center [796, 19] width 25 height 21
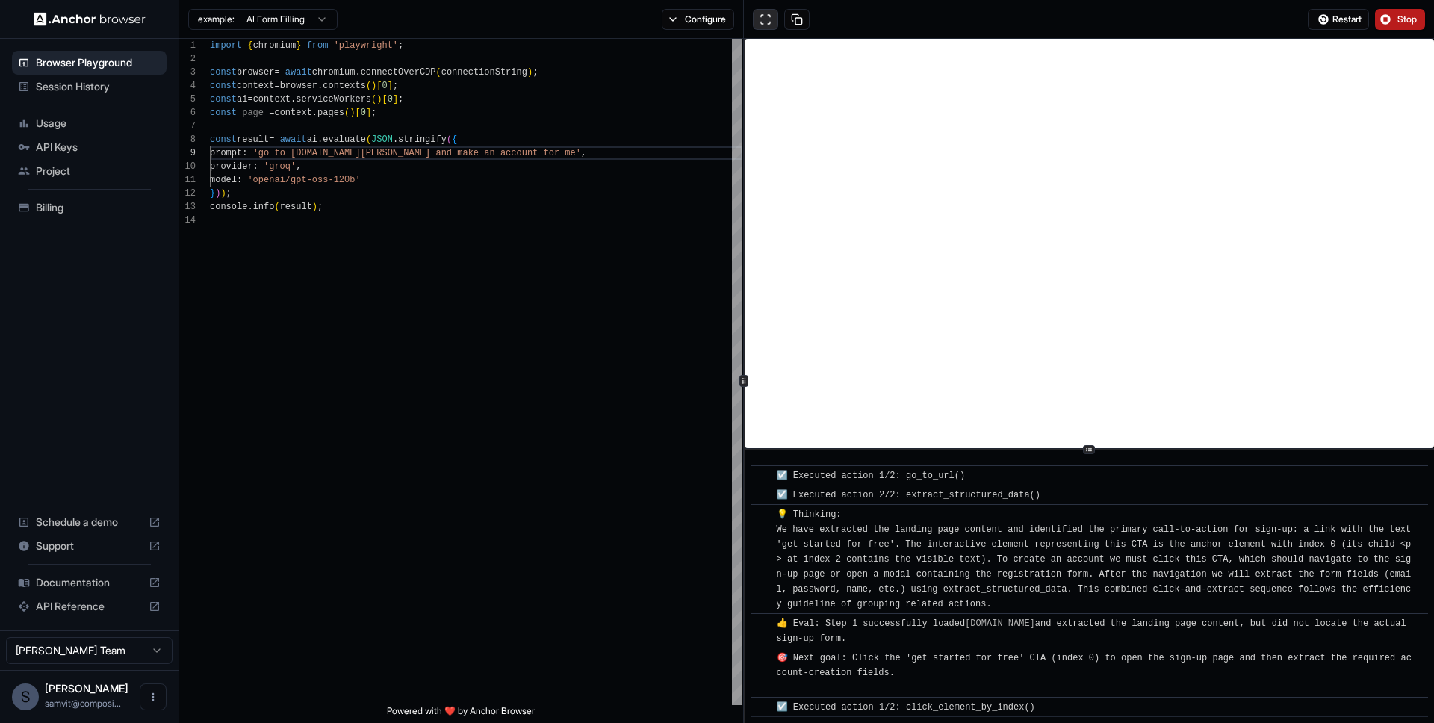
click at [769, 17] on button at bounding box center [765, 19] width 25 height 21
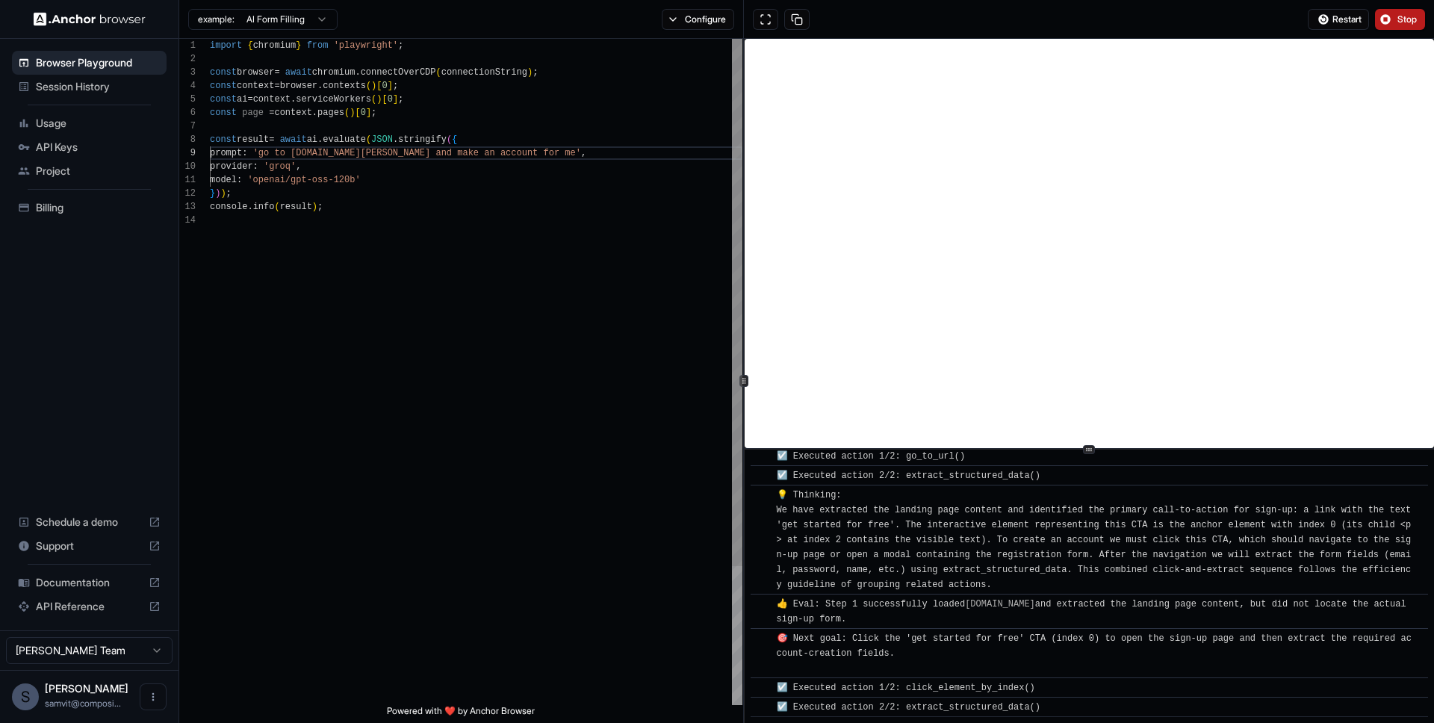
click at [362, 126] on div "import { chromium } from 'playwright' ; const browser = await chromium . connec…" at bounding box center [476, 459] width 532 height 841
type textarea "**********"
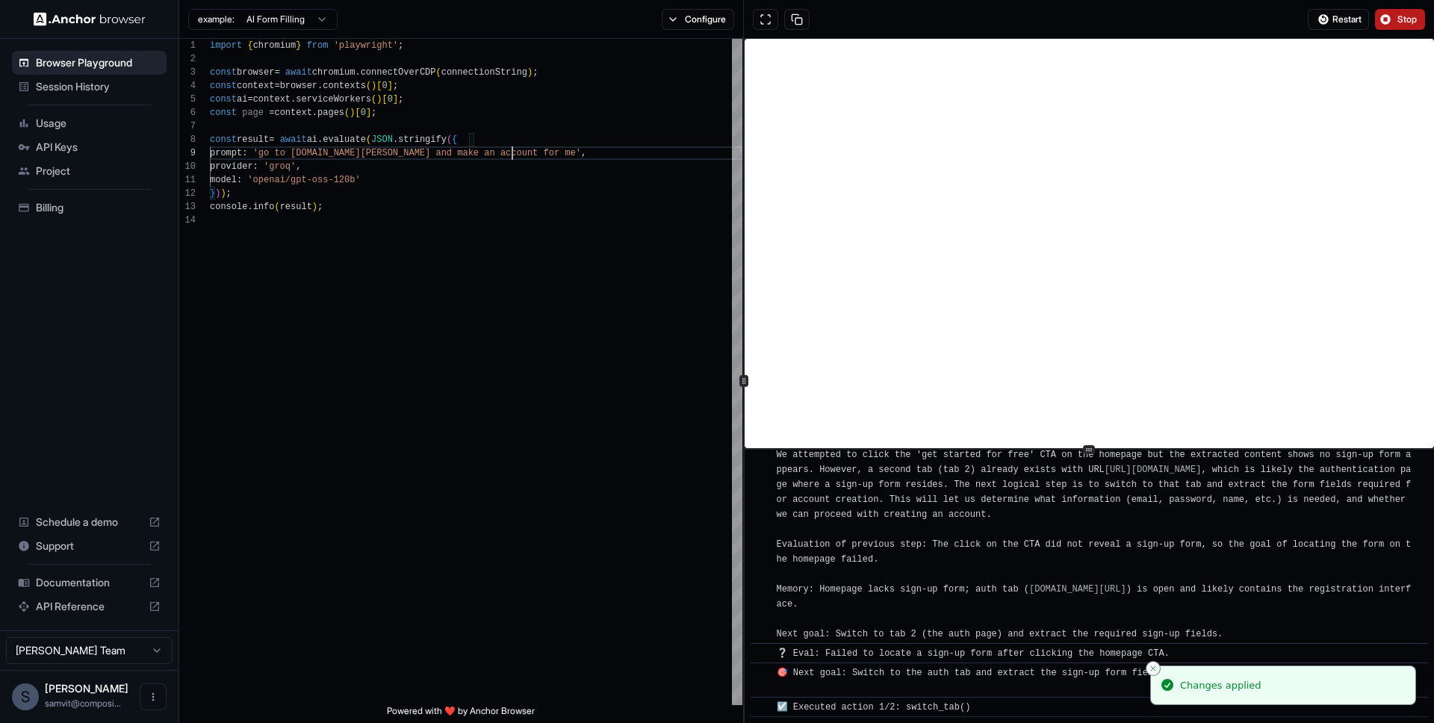
scroll to position [467, 0]
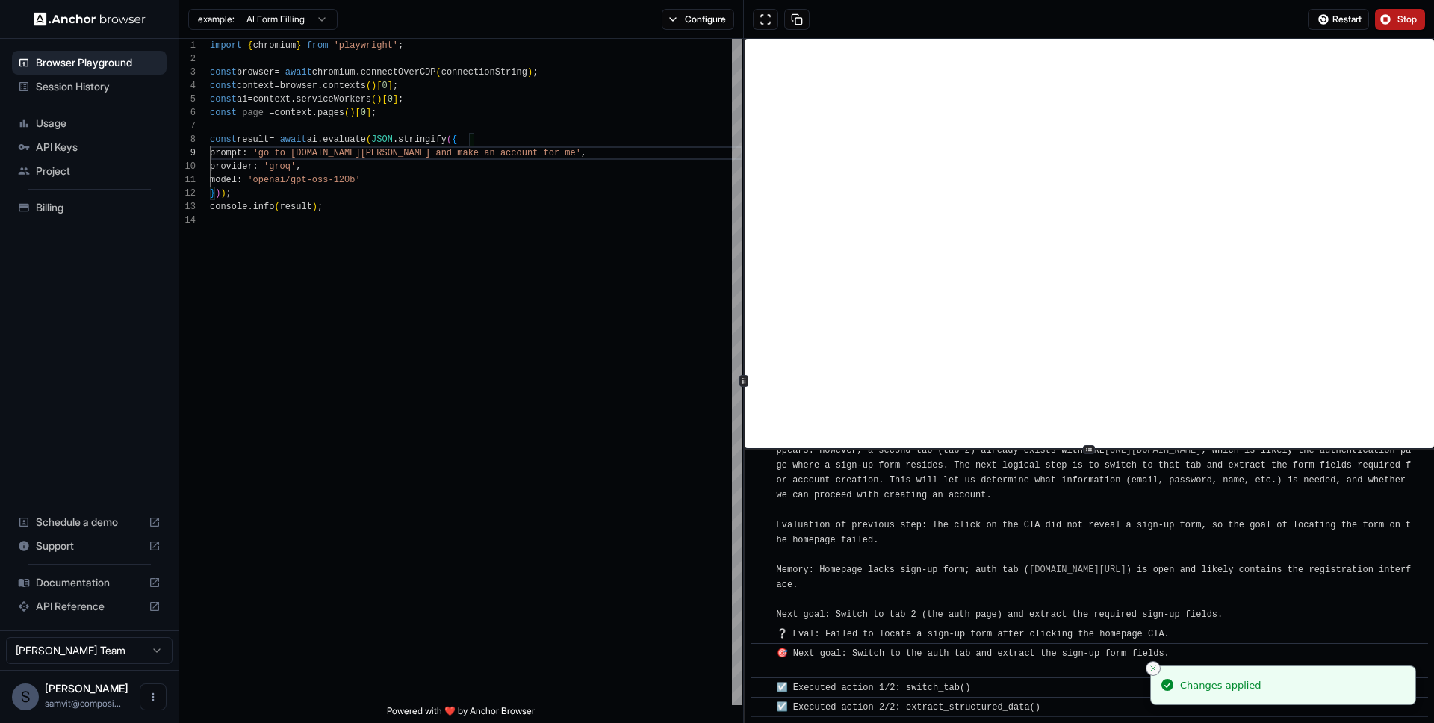
click at [1149, 662] on button "Close toast" at bounding box center [1153, 668] width 15 height 15
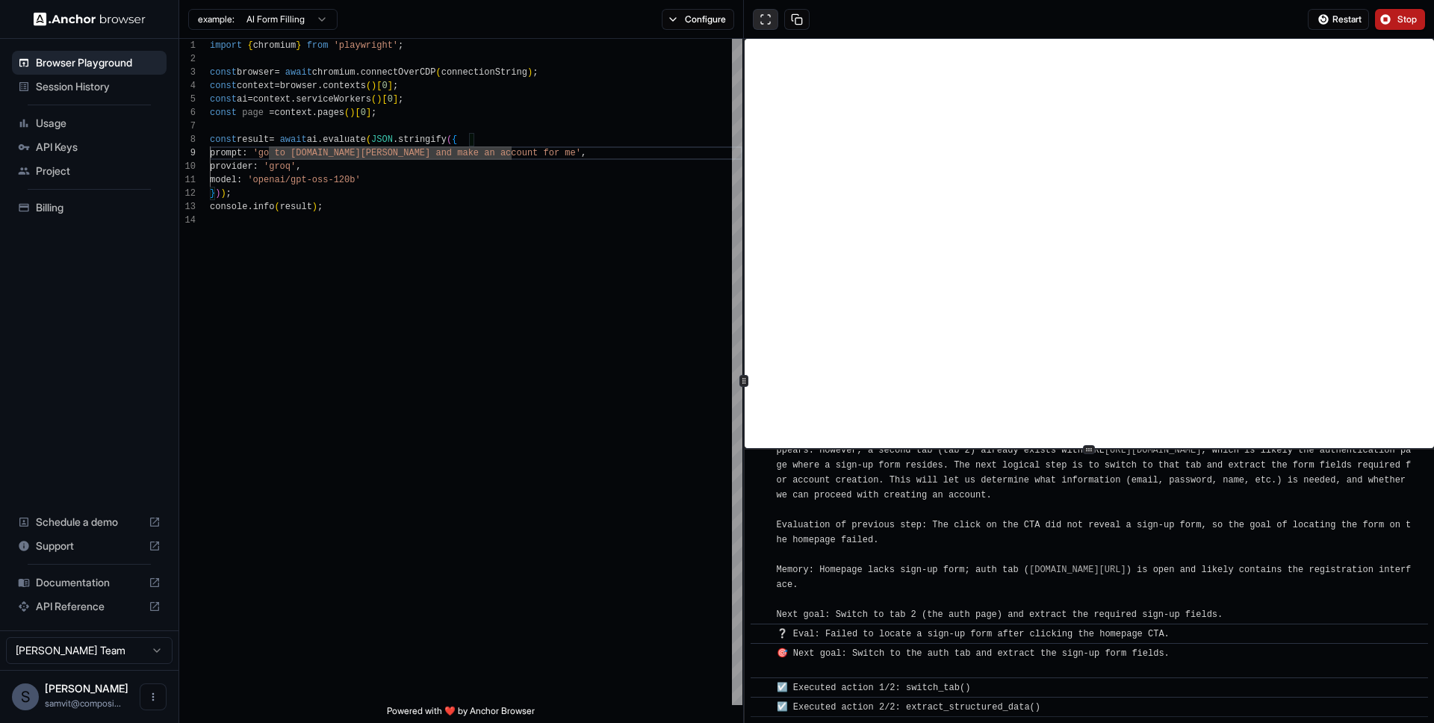
click at [759, 20] on button at bounding box center [765, 19] width 25 height 21
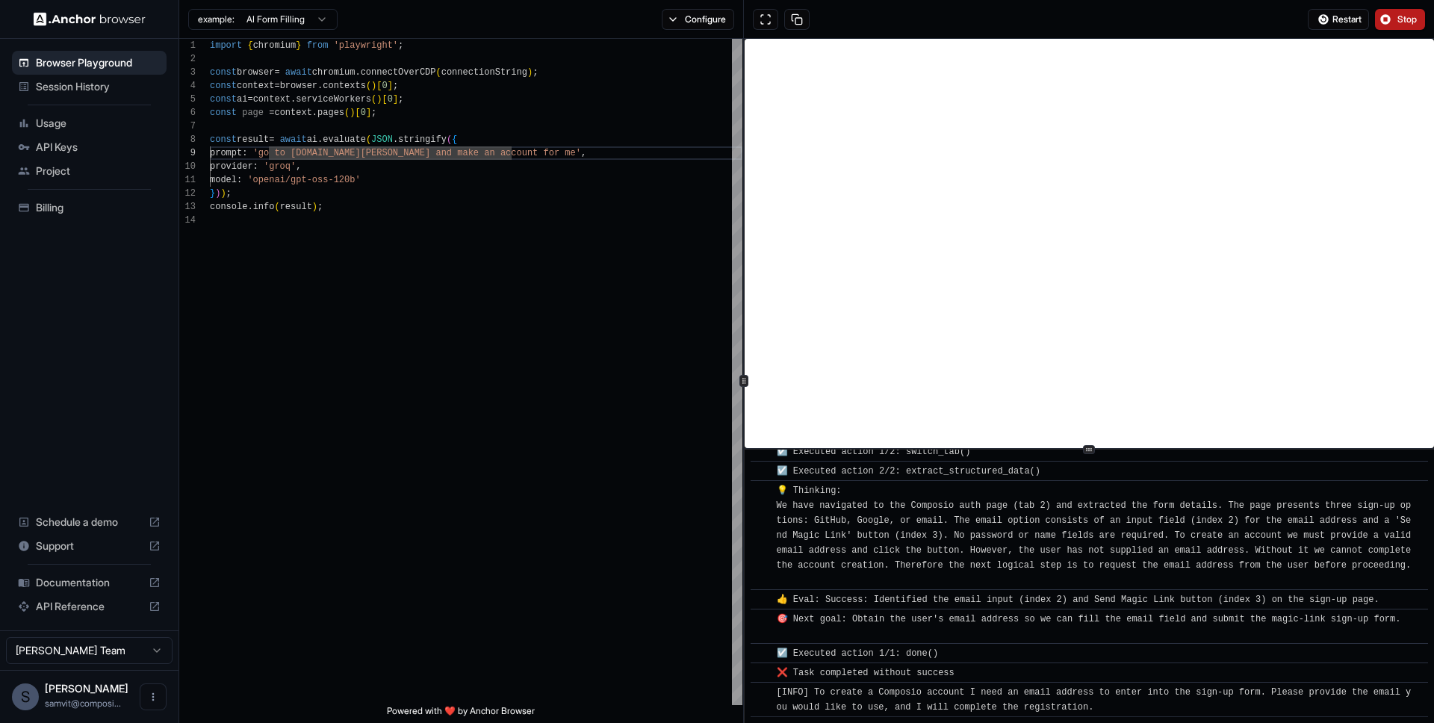
scroll to position [723, 0]
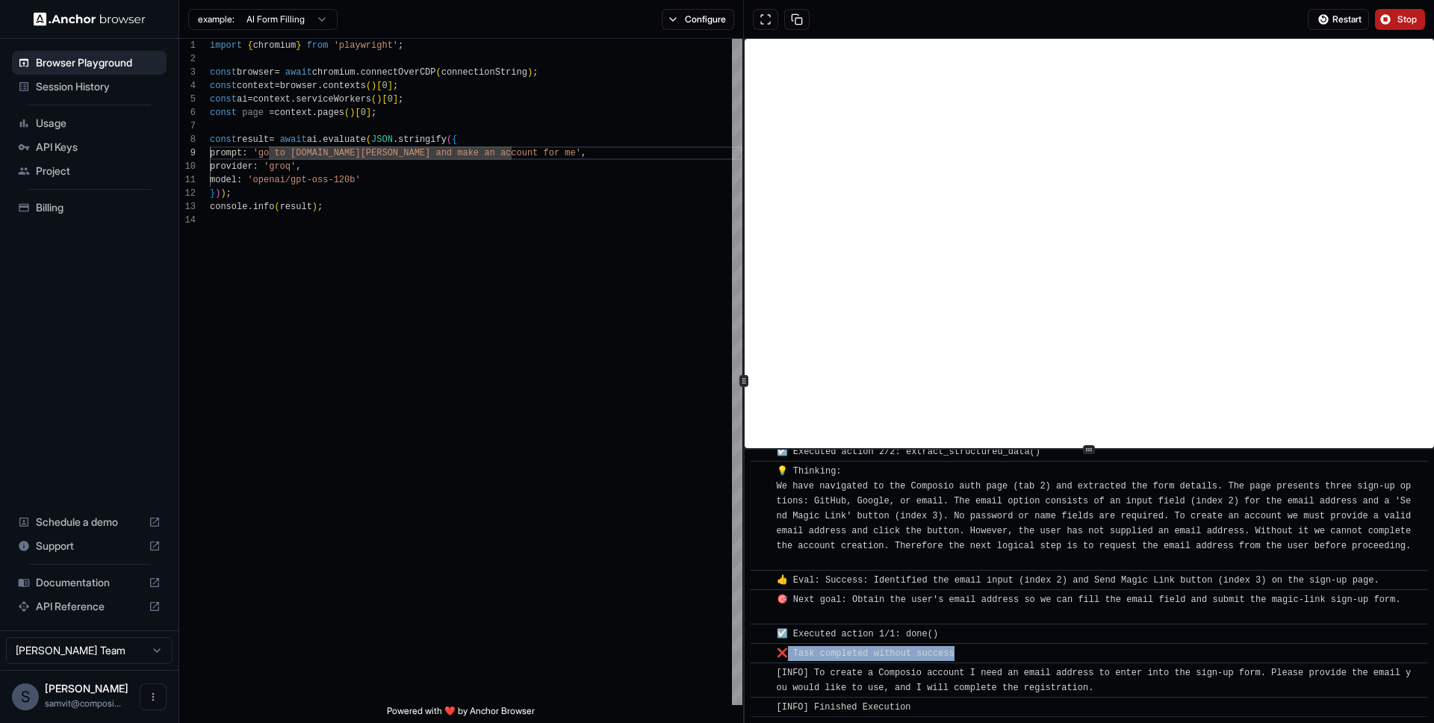
drag, startPoint x: 781, startPoint y: 656, endPoint x: 936, endPoint y: 663, distance: 155.5
click at [936, 663] on div "​ [INFO] Started Execution ​ 🚀 Starting task: go to composio.dev and make an ac…" at bounding box center [1089, 224] width 677 height 985
click at [927, 686] on span "[INFO] To create a Composio account I need an email address to enter into the s…" at bounding box center [1094, 680] width 635 height 25
drag, startPoint x: 867, startPoint y: 672, endPoint x: 1269, endPoint y: 681, distance: 401.9
click at [1269, 681] on div "[INFO] To create a Composio account I need an email address to enter into the s…" at bounding box center [1094, 680] width 635 height 30
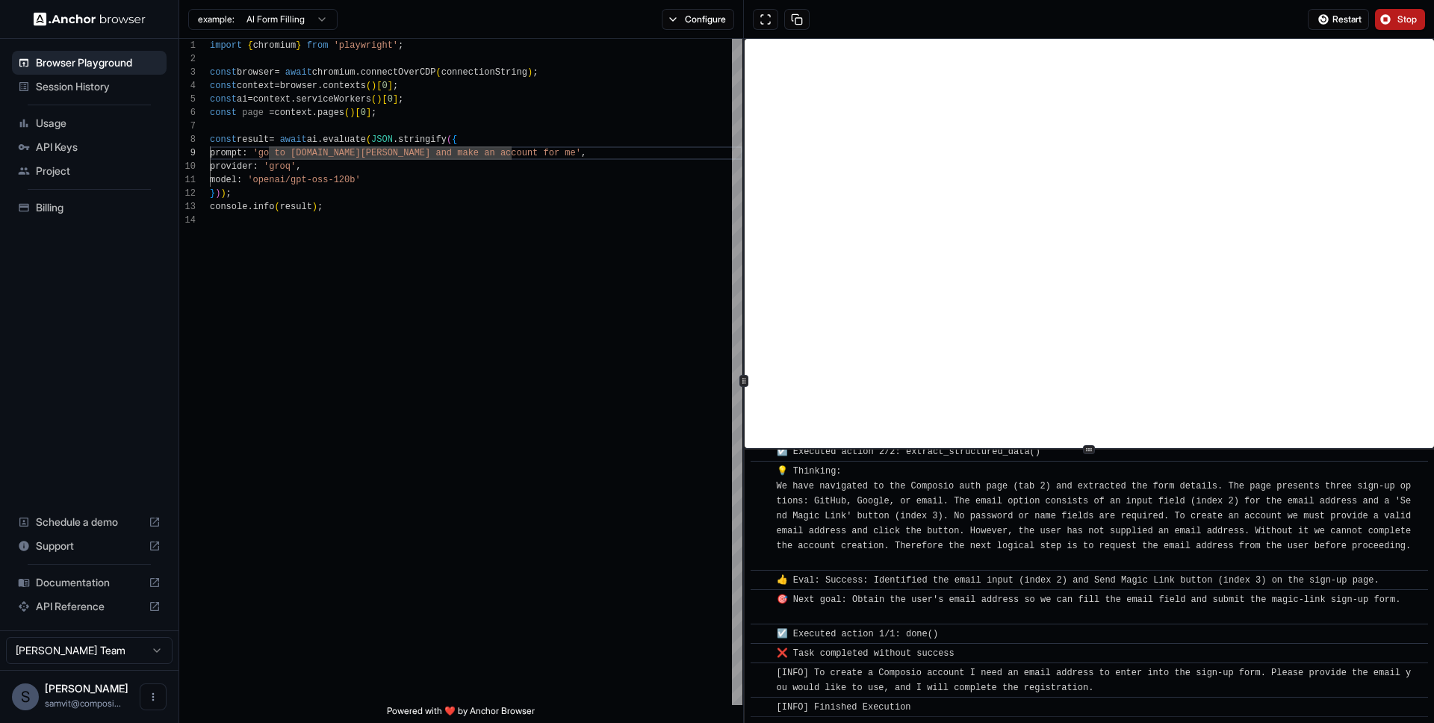
click at [1267, 684] on div "[INFO] To create a Composio account I need an email address to enter into the s…" at bounding box center [1094, 680] width 635 height 30
click at [491, 311] on div "import { chromium } from 'playwright' ; const browser = await chromium . connec…" at bounding box center [476, 459] width 532 height 841
click at [398, 122] on div "import { chromium } from 'playwright' ; const browser = await chromium . connec…" at bounding box center [476, 459] width 532 height 841
click at [296, 29] on div "example: AI Form Filling" at bounding box center [258, 19] width 158 height 27
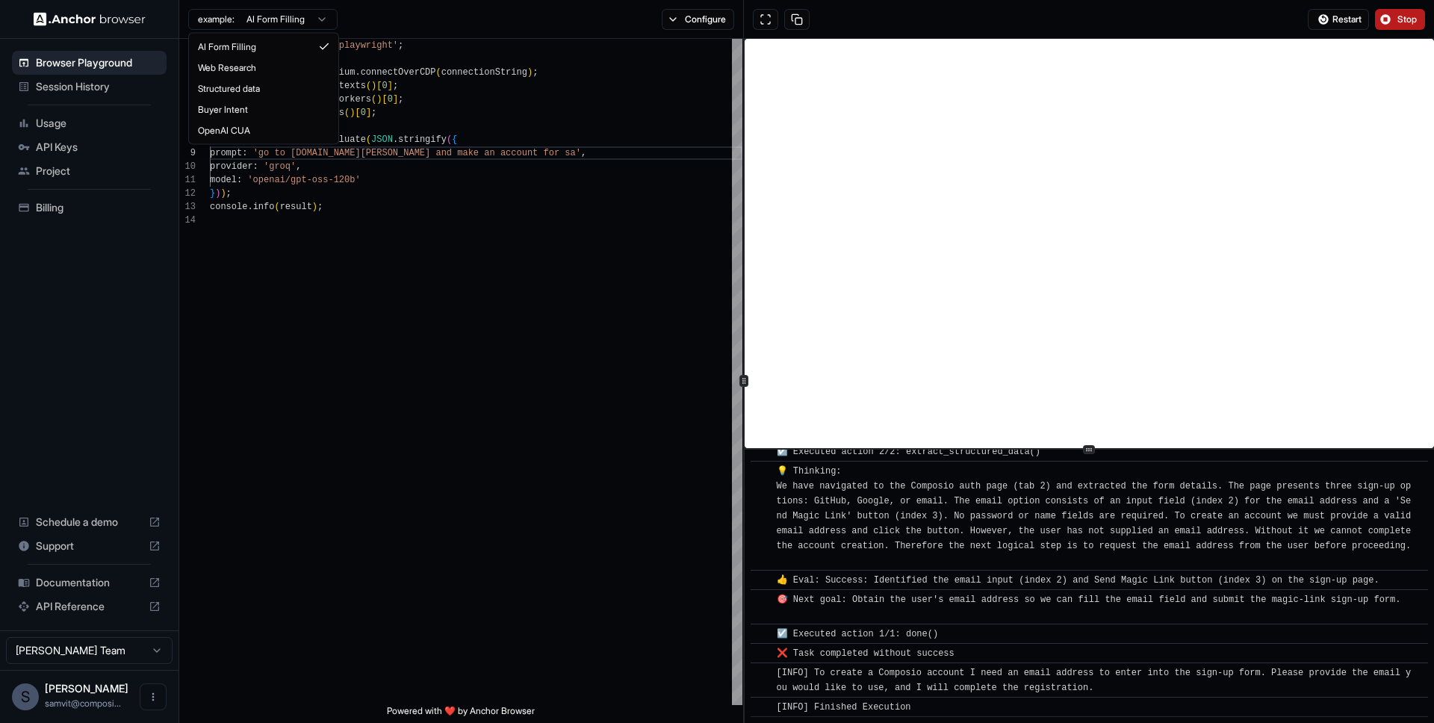
click at [299, 16] on html "Browser Playground Session History Usage API Keys Project Billing Schedule a de…" at bounding box center [717, 361] width 1434 height 723
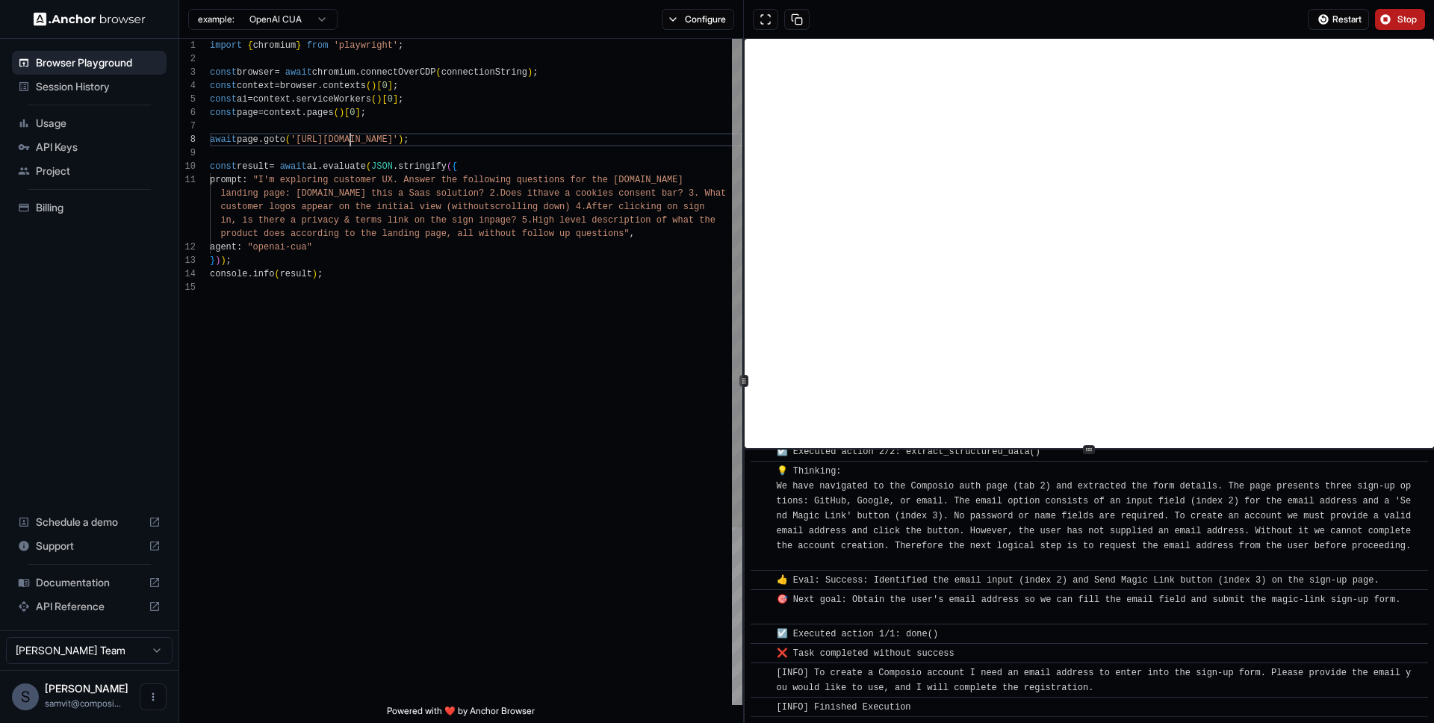
click at [350, 136] on div "import { chromium } from 'playwright' ; const browser = await chromium . connec…" at bounding box center [476, 493] width 532 height 908
drag, startPoint x: 441, startPoint y: 140, endPoint x: 350, endPoint y: 146, distance: 91.3
click at [350, 146] on div "import { chromium } from 'playwright' ; const browser = await chromium . connec…" at bounding box center [476, 493] width 532 height 908
click at [591, 145] on div "import { chromium } from 'playwright' ; const browser = await chromium . connec…" at bounding box center [476, 493] width 532 height 908
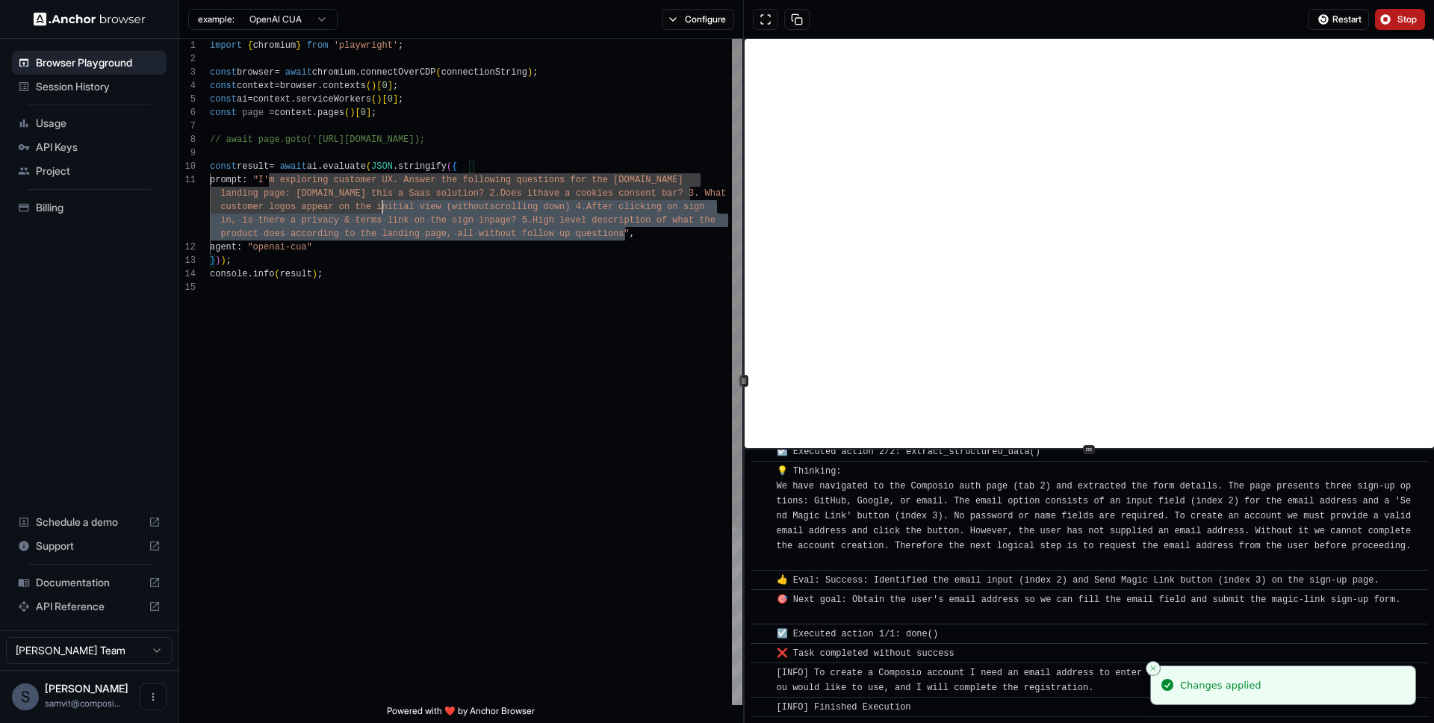
scroll to position [0, 0]
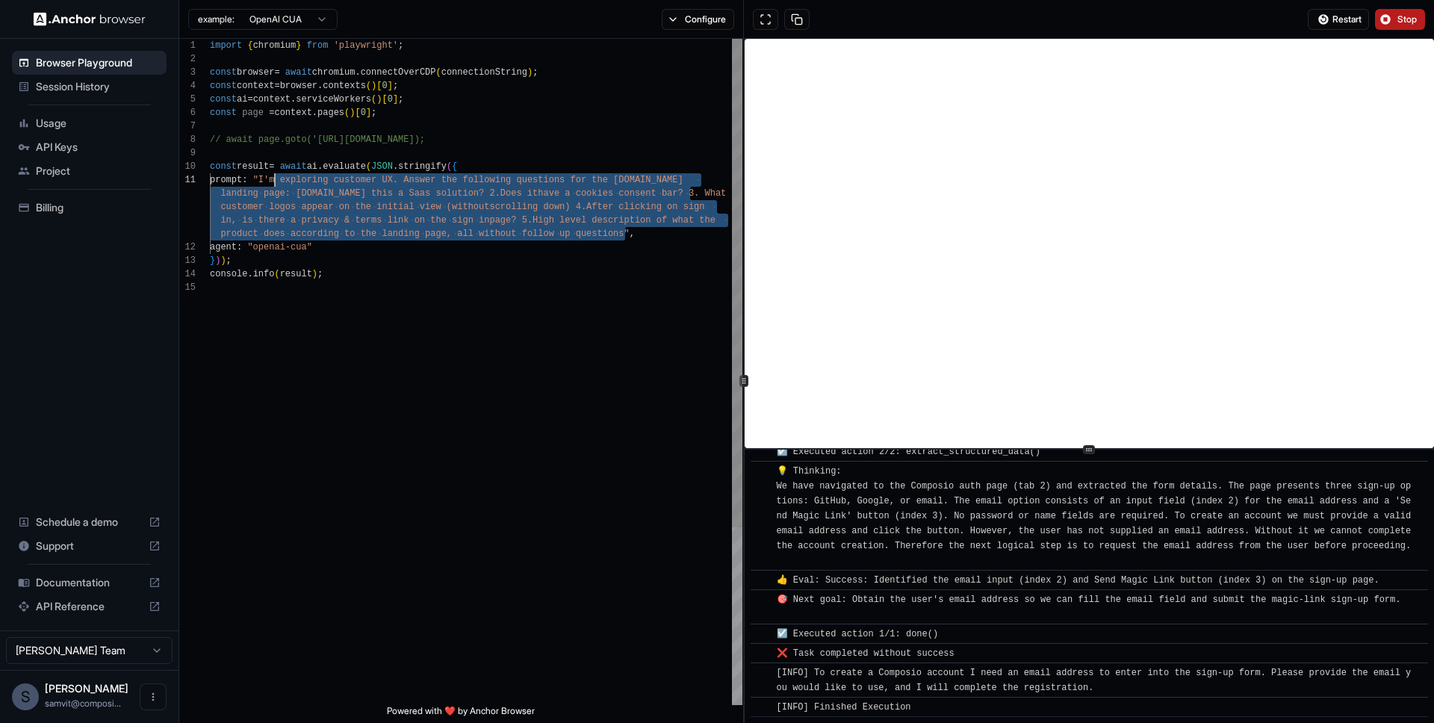
drag, startPoint x: 625, startPoint y: 233, endPoint x: 270, endPoint y: 181, distance: 358.4
click at [270, 181] on div "import { chromium } from 'playwright' ; const browser = await chromium . connec…" at bounding box center [476, 493] width 532 height 908
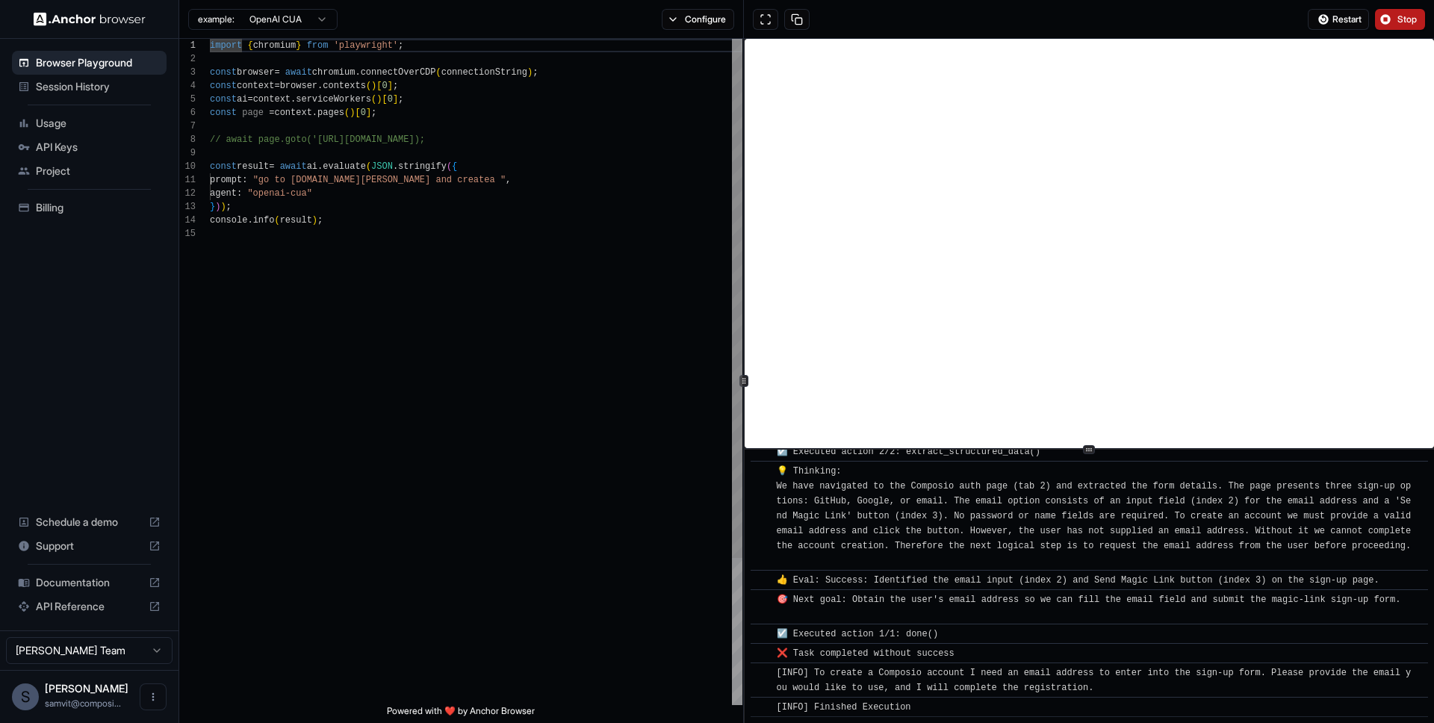
click at [438, 178] on div "import { chromium } from 'playwright' ; const browser = await chromium . connec…" at bounding box center [476, 466] width 532 height 854
click at [1391, 10] on button "Stop" at bounding box center [1400, 19] width 50 height 21
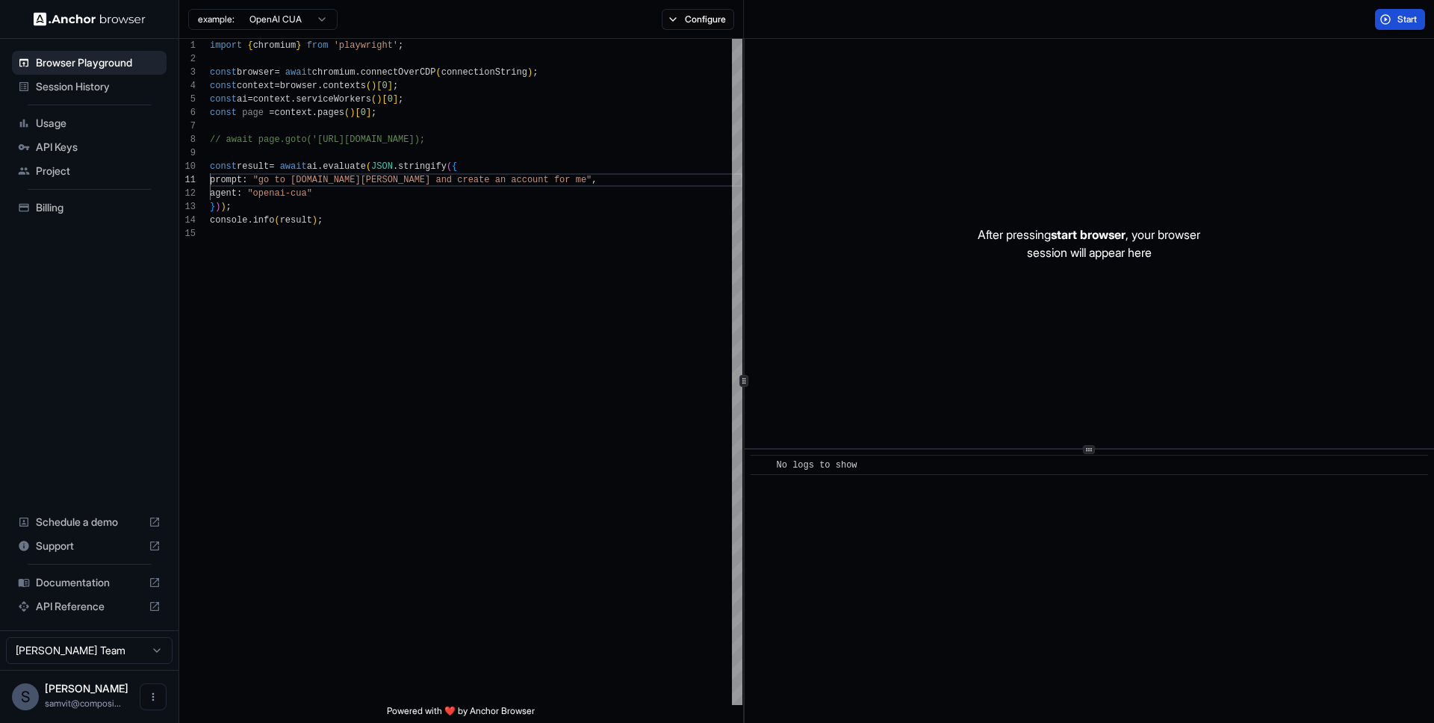
click at [1401, 22] on span "Start" at bounding box center [1407, 19] width 21 height 12
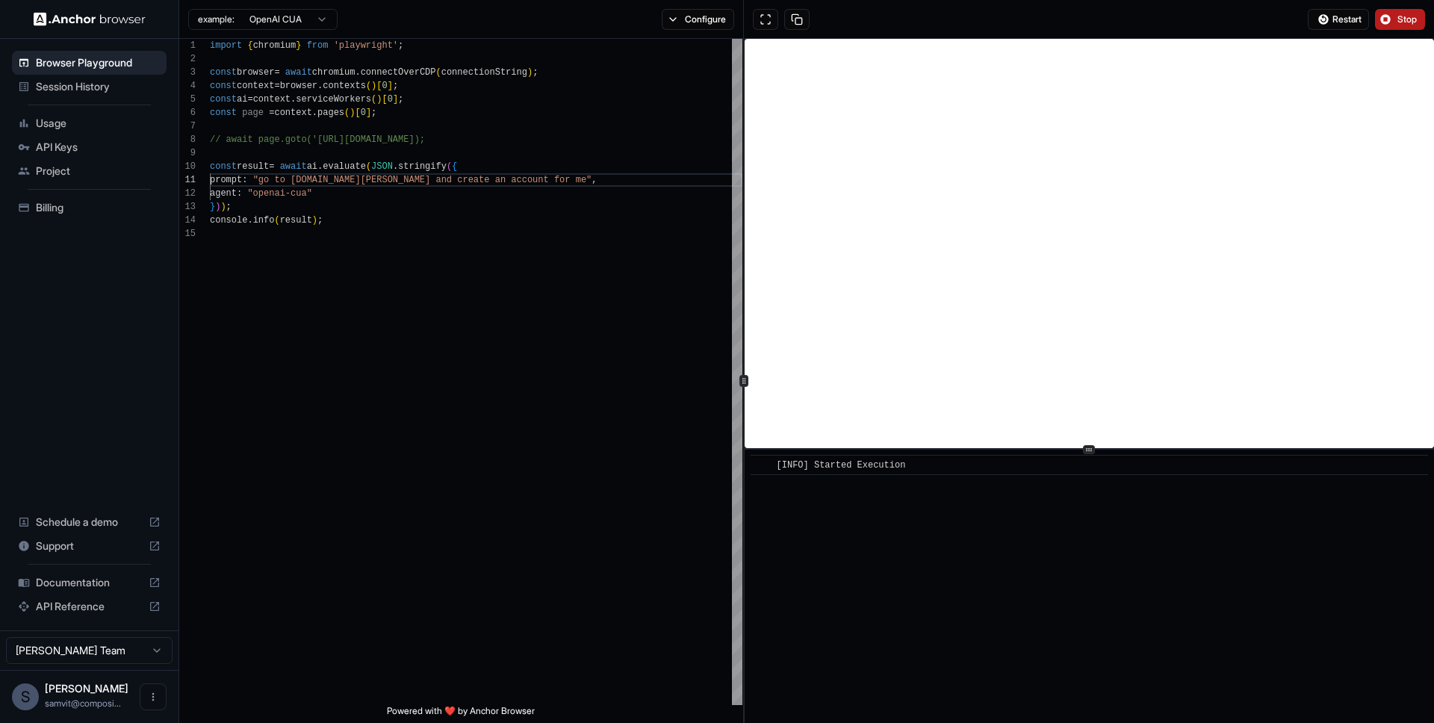
click at [895, 480] on div "​ [INFO] Started Execution" at bounding box center [1089, 586] width 689 height 273
click at [866, 470] on div "[INFO] Started Execution" at bounding box center [844, 465] width 134 height 15
click at [866, 494] on div "​ [INFO] Started Execution" at bounding box center [1089, 586] width 689 height 273
click at [862, 486] on span "📸 Taking screenshot" at bounding box center [831, 484] width 108 height 10
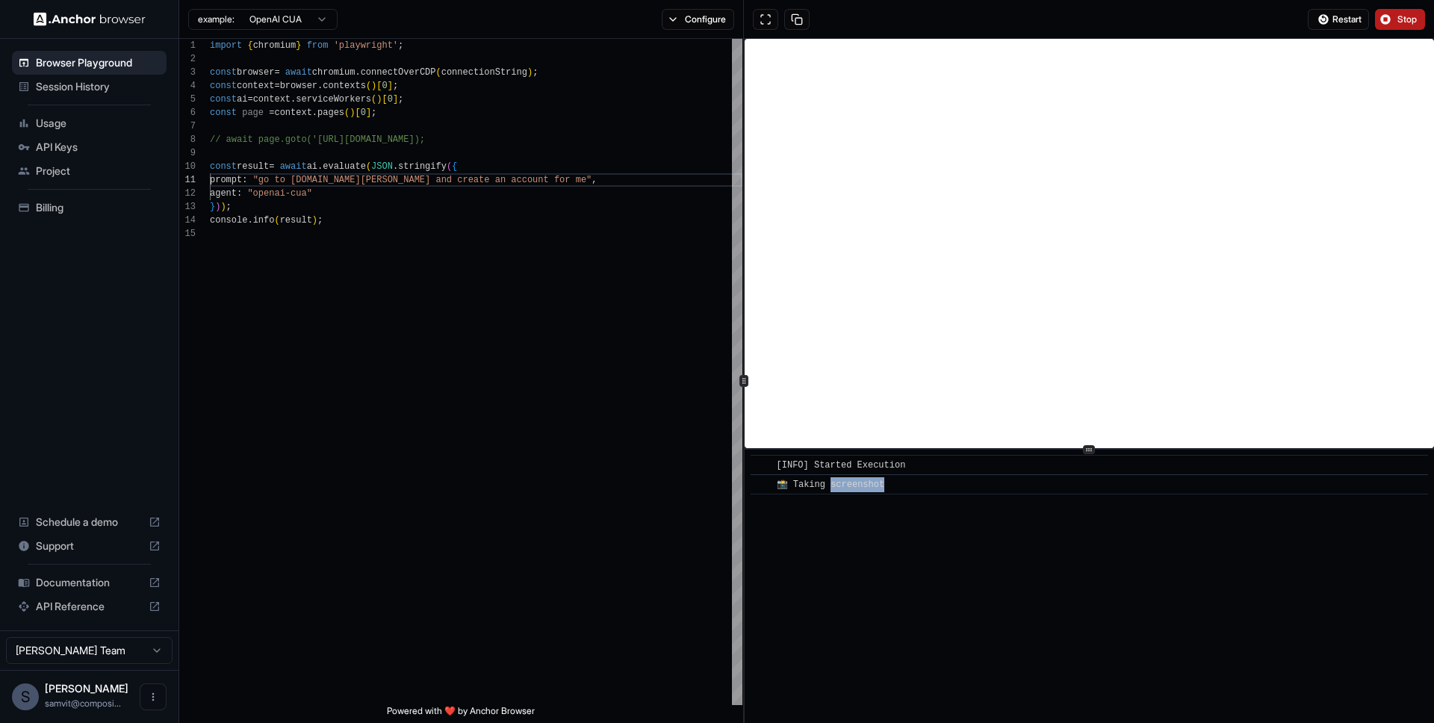
click at [862, 486] on span "📸 Taking screenshot" at bounding box center [831, 484] width 108 height 10
click at [1051, 571] on div "​ [INFO] Started Execution ​ 📸 Taking screenshot" at bounding box center [1089, 586] width 689 height 273
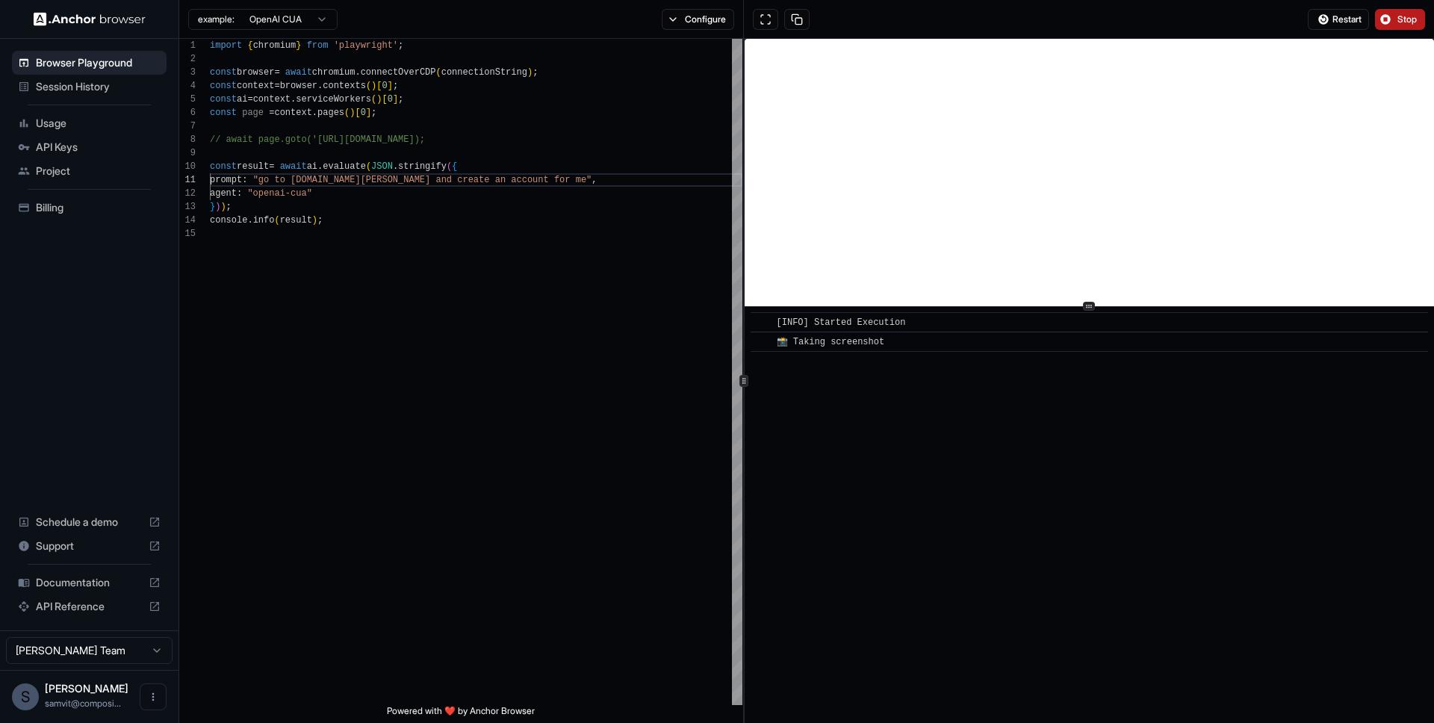
click at [1022, 302] on div "​ [INFO] Started Execution ​ 📸 Taking screenshot" at bounding box center [1089, 381] width 689 height 684
click at [795, 369] on div "​ 🖱️ Left click at (280, 63)" at bounding box center [1089, 361] width 677 height 20
click at [786, 364] on span "🖱️ Left click at (280, 63)" at bounding box center [850, 361] width 146 height 10
click at [778, 359] on span "🖱️ Left click at (280, 63)" at bounding box center [850, 361] width 146 height 10
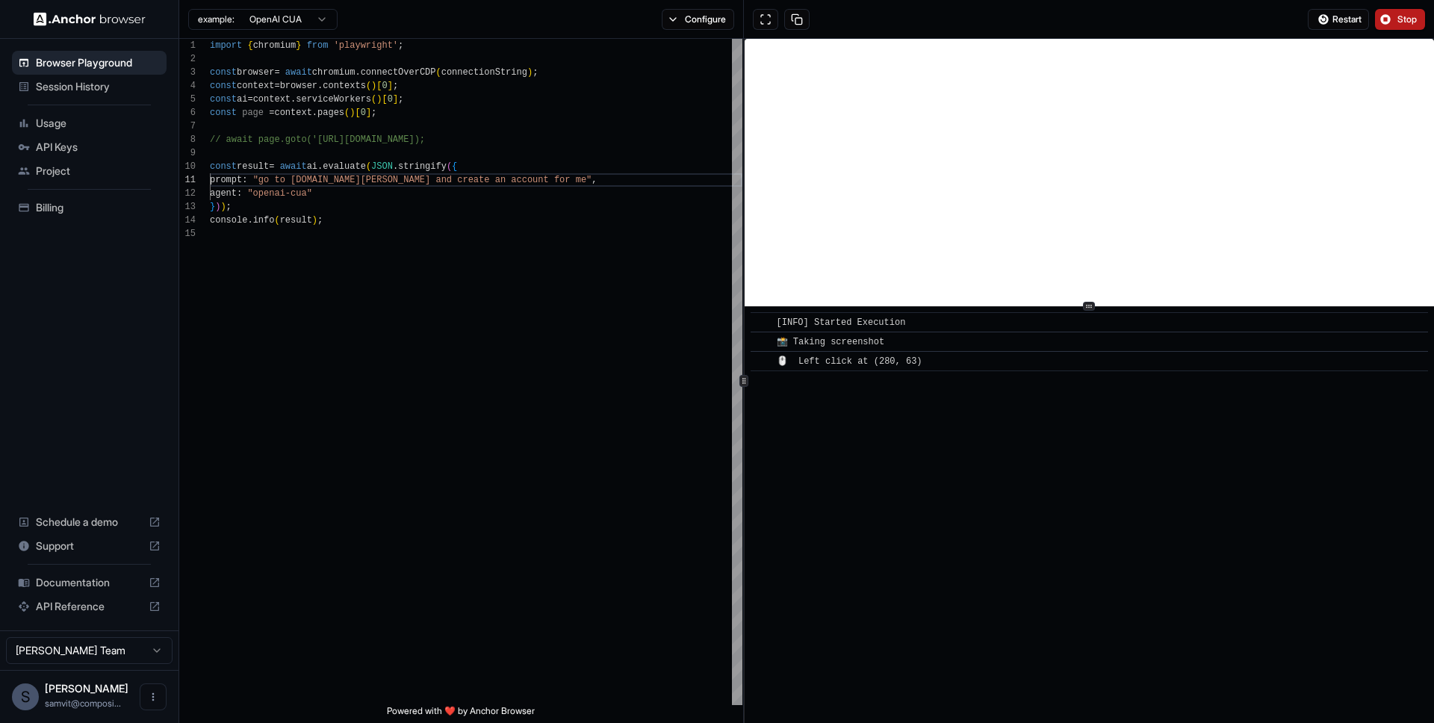
click at [836, 355] on div "🖱️ Left click at (280, 63)" at bounding box center [852, 361] width 151 height 15
click at [936, 364] on div "🖱️ Left click at (280, 63)" at bounding box center [1094, 361] width 635 height 15
click at [882, 347] on span "📸 Taking screenshot" at bounding box center [831, 342] width 108 height 10
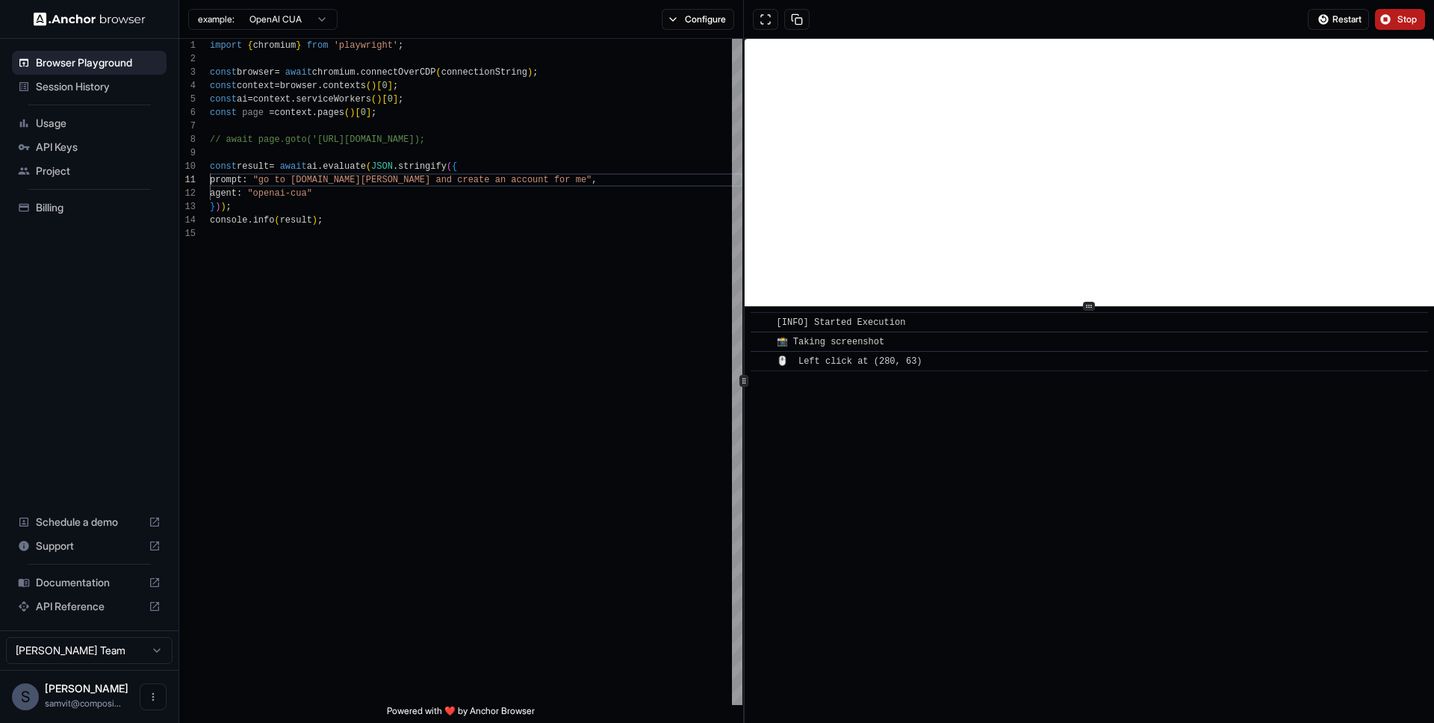
click at [881, 346] on span "📸 Taking screenshot" at bounding box center [831, 342] width 108 height 10
drag, startPoint x: 522, startPoint y: 178, endPoint x: 268, endPoint y: 181, distance: 253.9
click at [268, 181] on div "import { chromium } from 'playwright' ; const browser = await chromium . connec…" at bounding box center [476, 466] width 532 height 854
click at [312, 20] on html "**********" at bounding box center [717, 361] width 1434 height 723
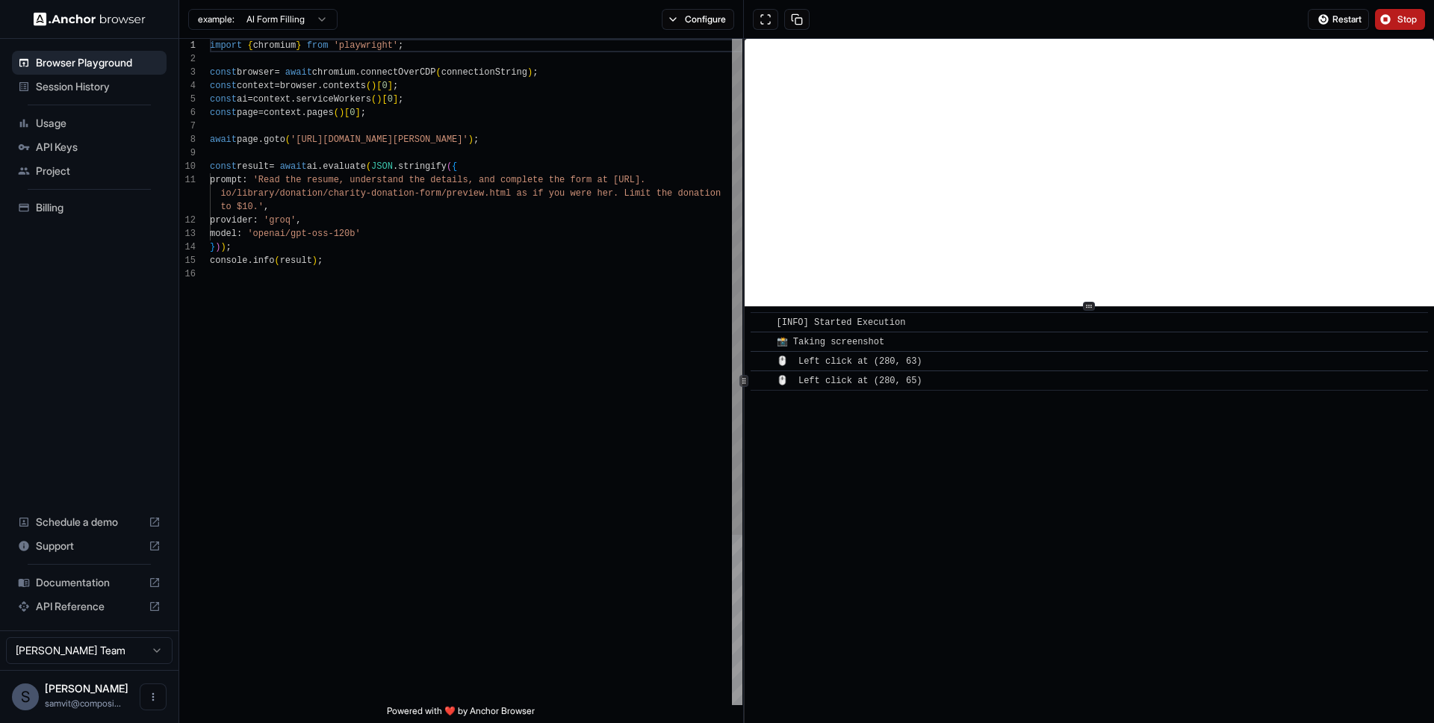
click at [422, 155] on div "import { chromium } from 'playwright' ; const browser = await chromium . connec…" at bounding box center [476, 486] width 532 height 895
click at [880, 404] on link "composio.dev" at bounding box center [882, 400] width 70 height 10
click at [883, 408] on div "​ ⌨️ Typing: ' composio.dev '" at bounding box center [1089, 400] width 677 height 20
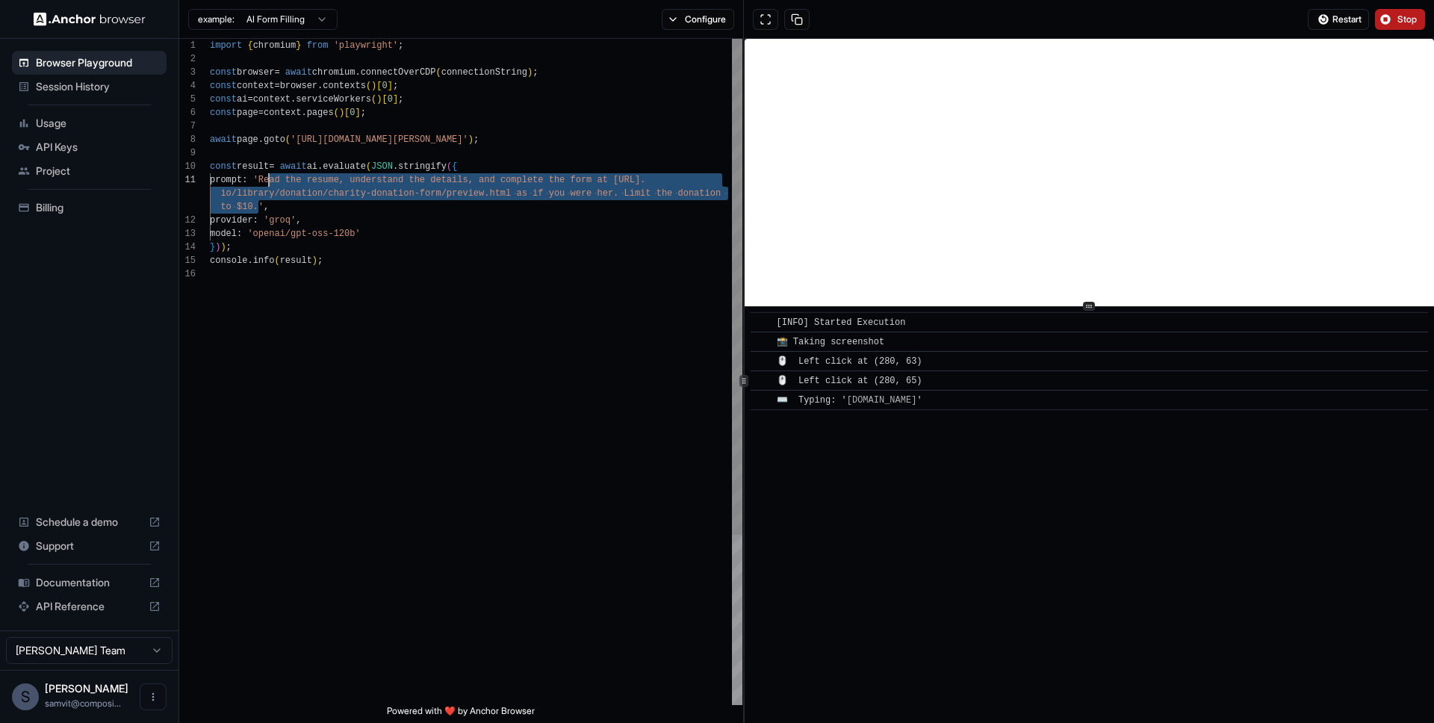
drag, startPoint x: 257, startPoint y: 206, endPoint x: 268, endPoint y: 178, distance: 29.8
click at [268, 178] on div "import { chromium } from 'playwright' ; const browser = await chromium . connec…" at bounding box center [476, 486] width 532 height 895
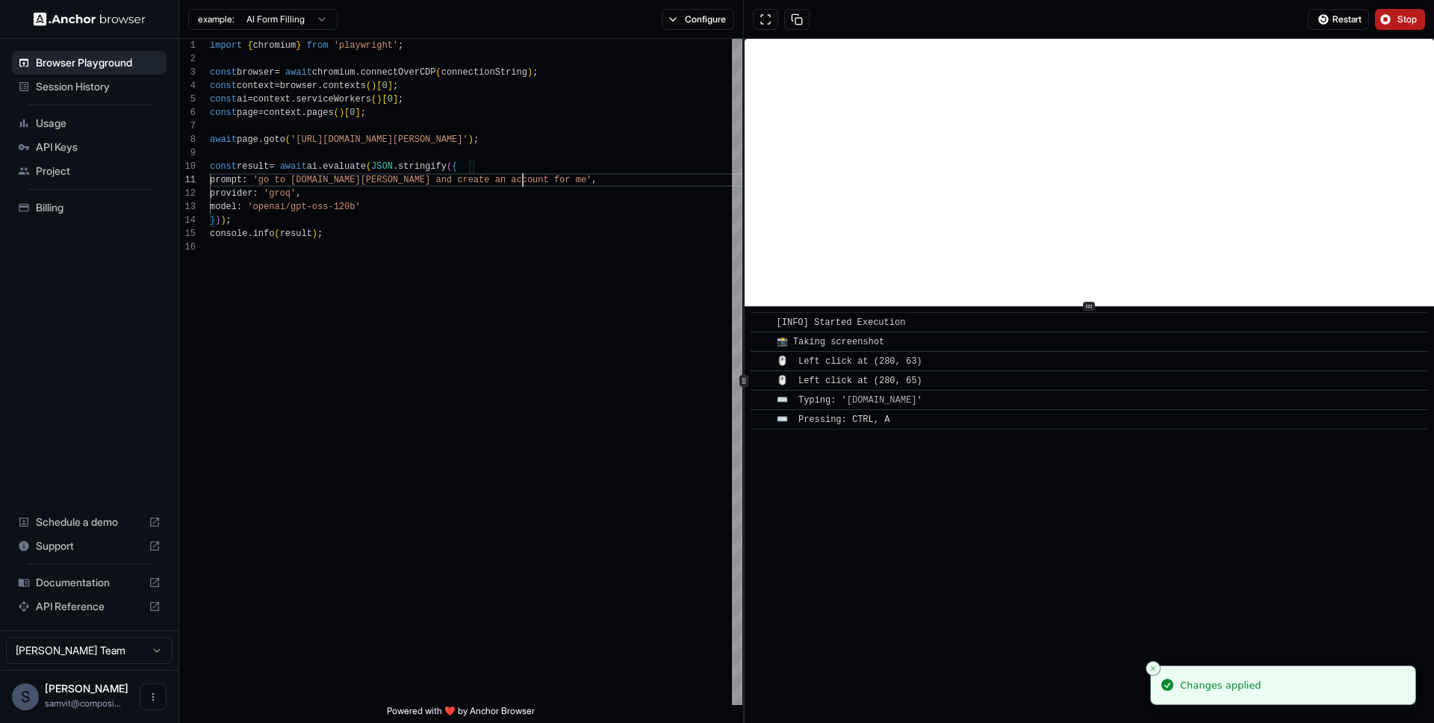
click at [887, 409] on div "​ ⌨️ Pressing: CTRL, A" at bounding box center [1089, 419] width 677 height 20
click at [886, 405] on link "composio.dev" at bounding box center [882, 400] width 70 height 10
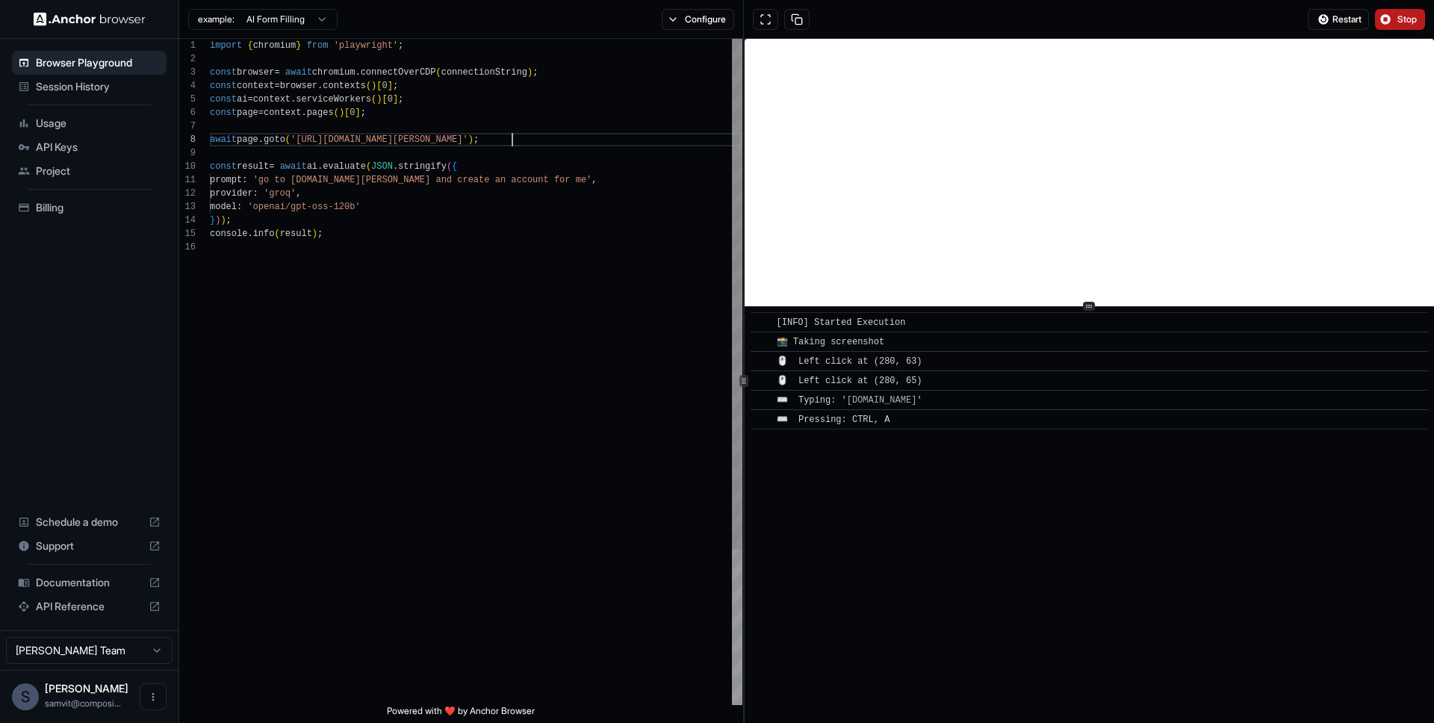
scroll to position [94, 0]
drag, startPoint x: 512, startPoint y: 140, endPoint x: 344, endPoint y: 140, distance: 168.8
click at [344, 140] on div "import { chromium } from 'playwright' ; const browser = await chromium . connec…" at bounding box center [476, 473] width 532 height 868
type textarea "**********"
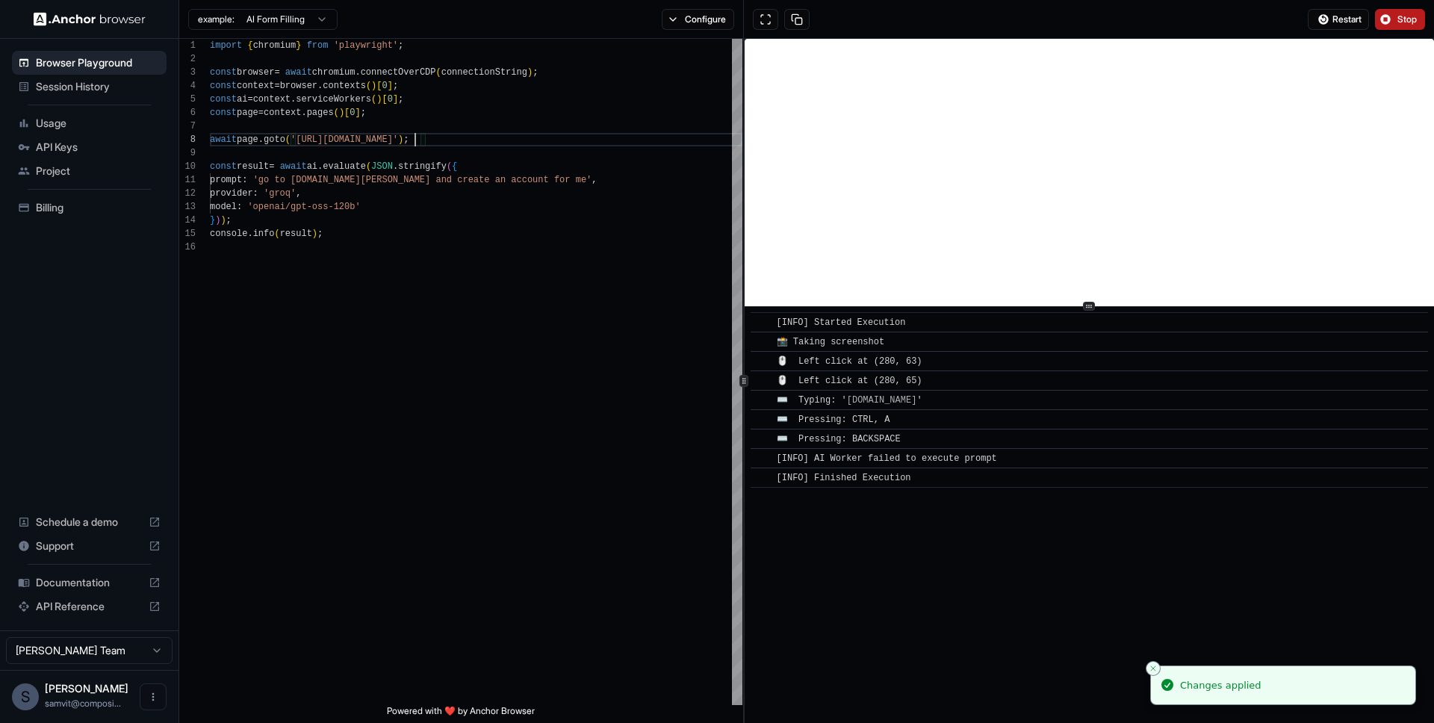
click at [1379, 13] on button "Stop" at bounding box center [1400, 19] width 50 height 21
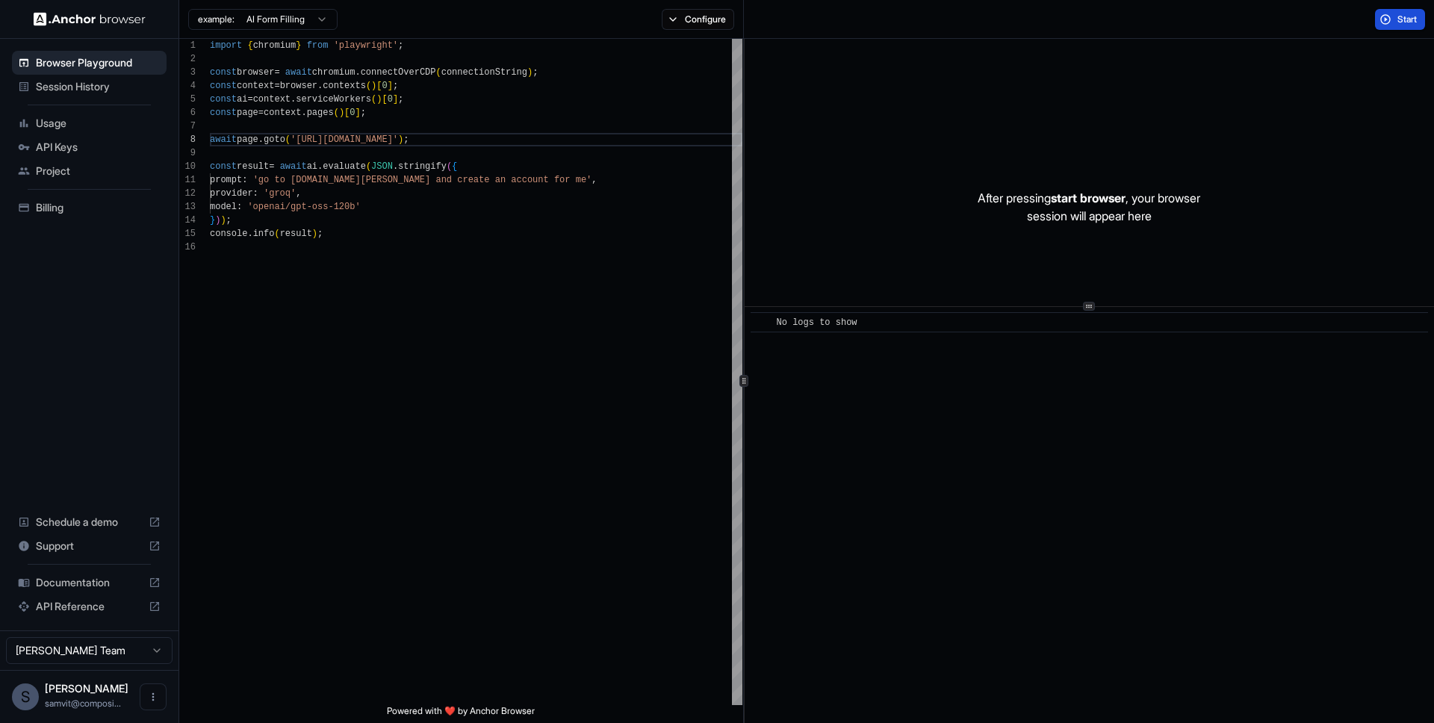
click at [1416, 22] on span "Start" at bounding box center [1407, 19] width 21 height 12
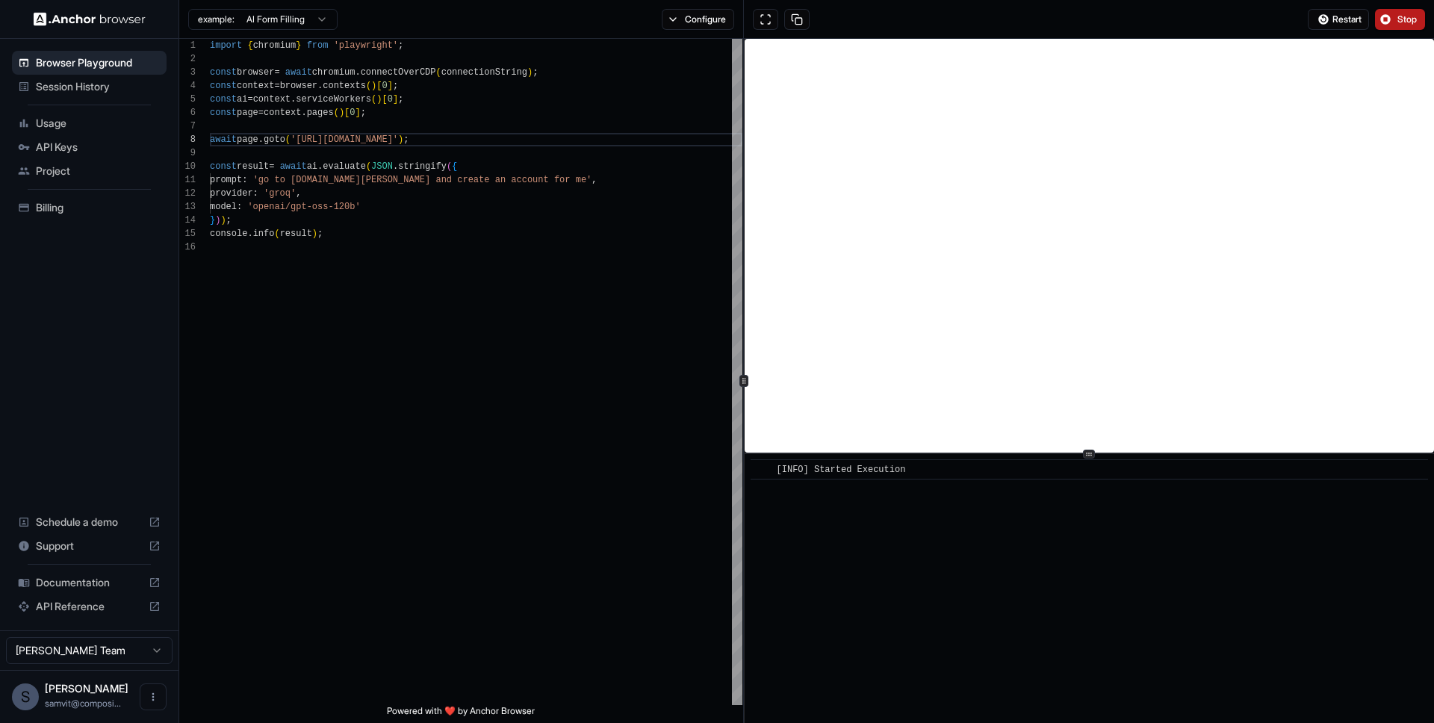
click at [1172, 454] on div at bounding box center [1089, 453] width 689 height 1
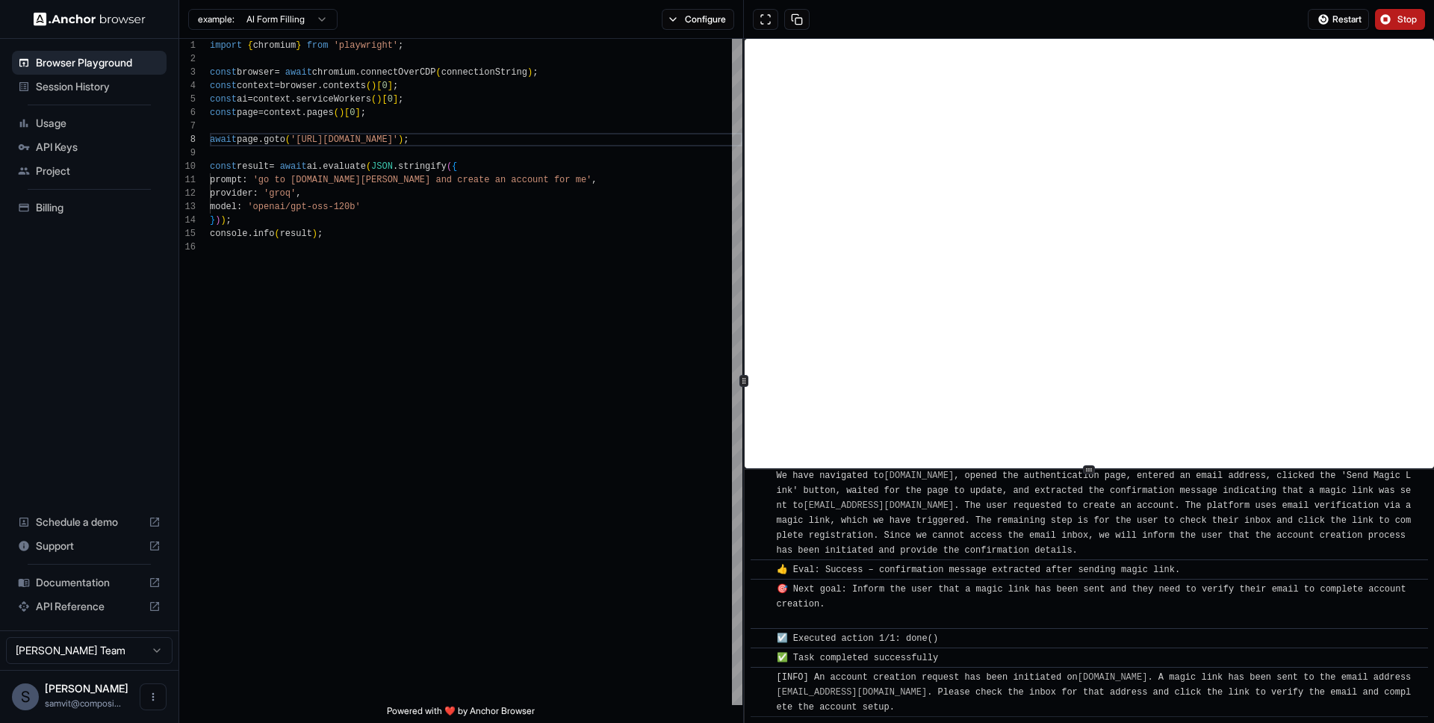
scroll to position [845, 0]
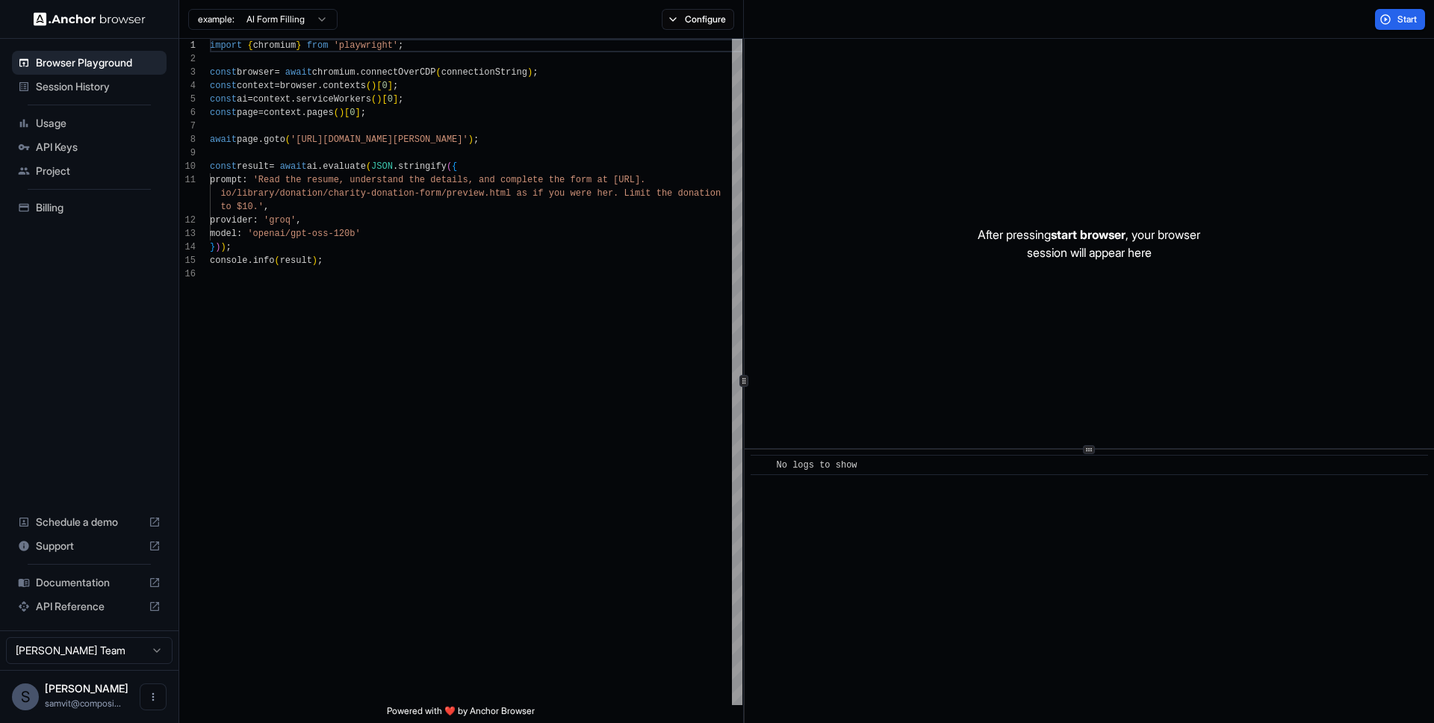
scroll to position [134, 0]
